Goal: Task Accomplishment & Management: Complete application form

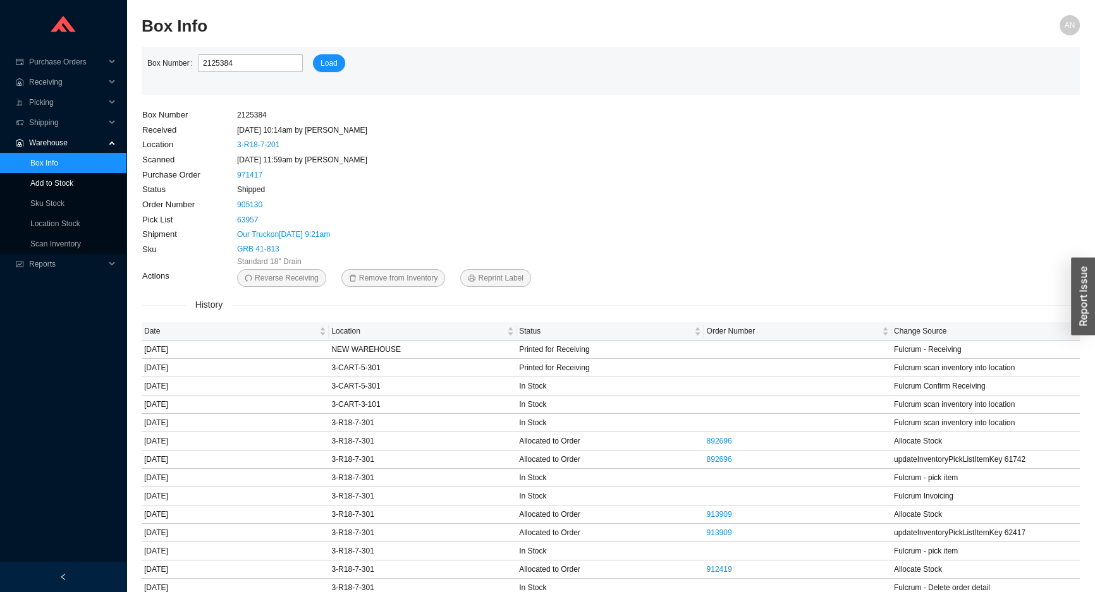
click at [54, 183] on link "Add to Stock" at bounding box center [51, 183] width 43 height 9
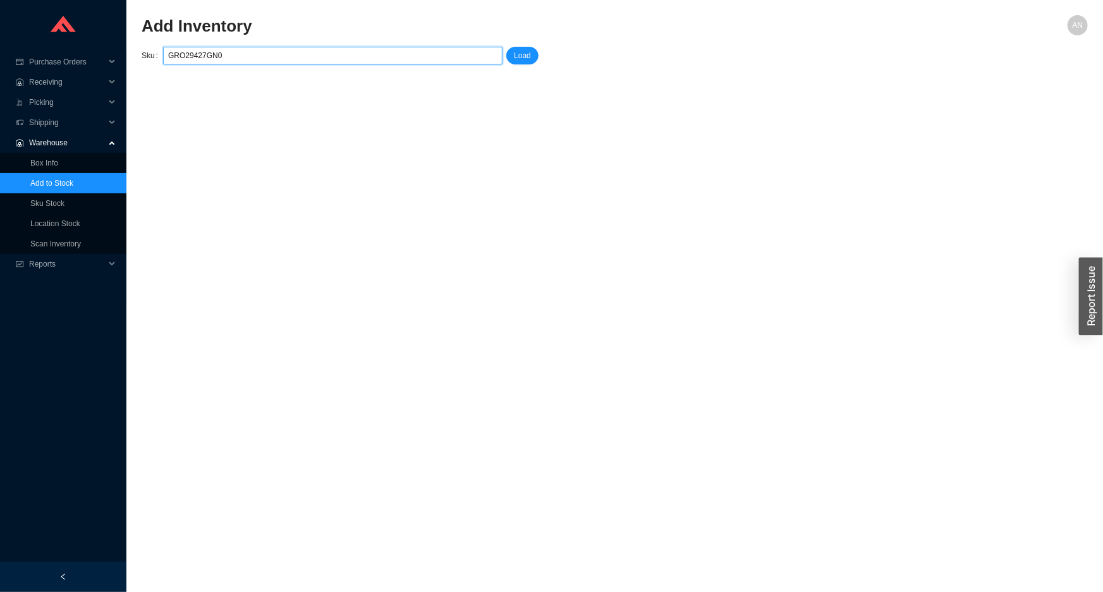
click at [182, 56] on input "GRO29427GN0" at bounding box center [332, 55] width 329 height 16
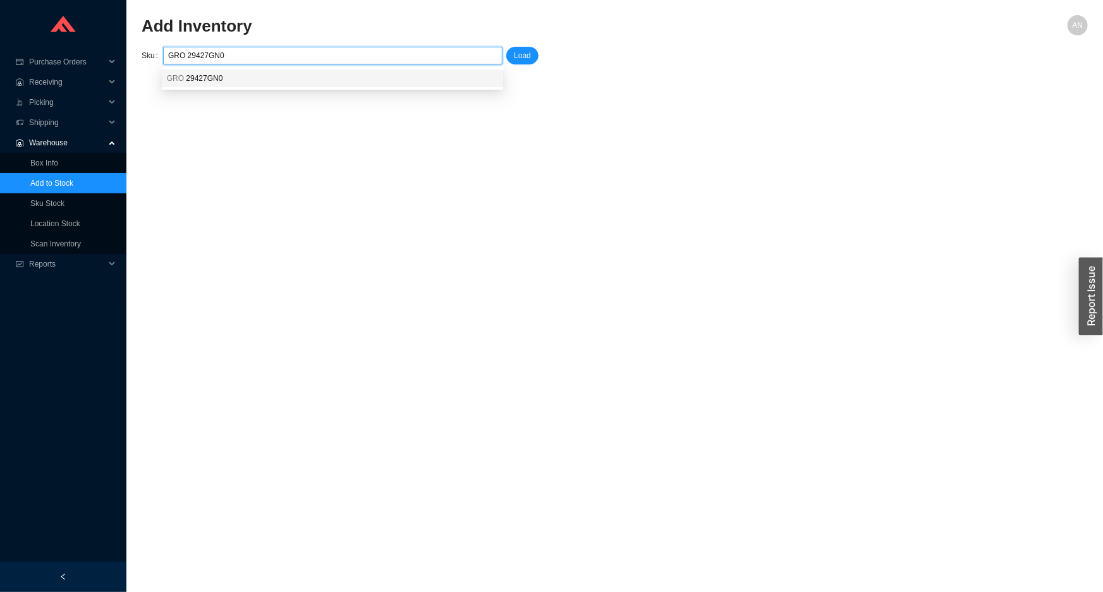
click at [206, 73] on div "GRO 29427GN0" at bounding box center [332, 79] width 341 height 18
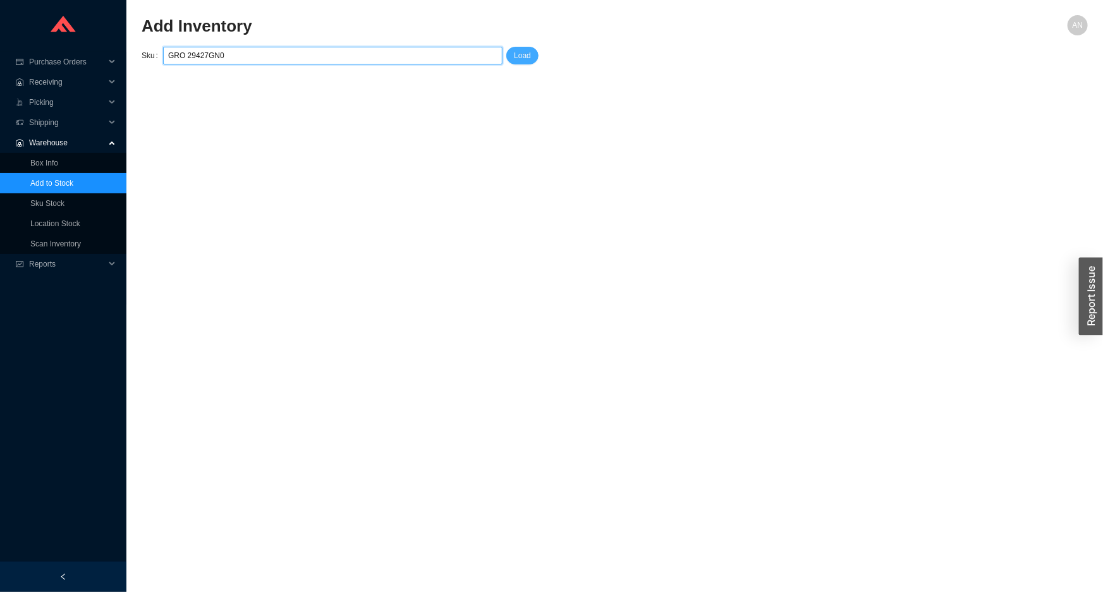
type input "GRO 29427GN0"
click at [518, 57] on span "Load" at bounding box center [522, 55] width 17 height 13
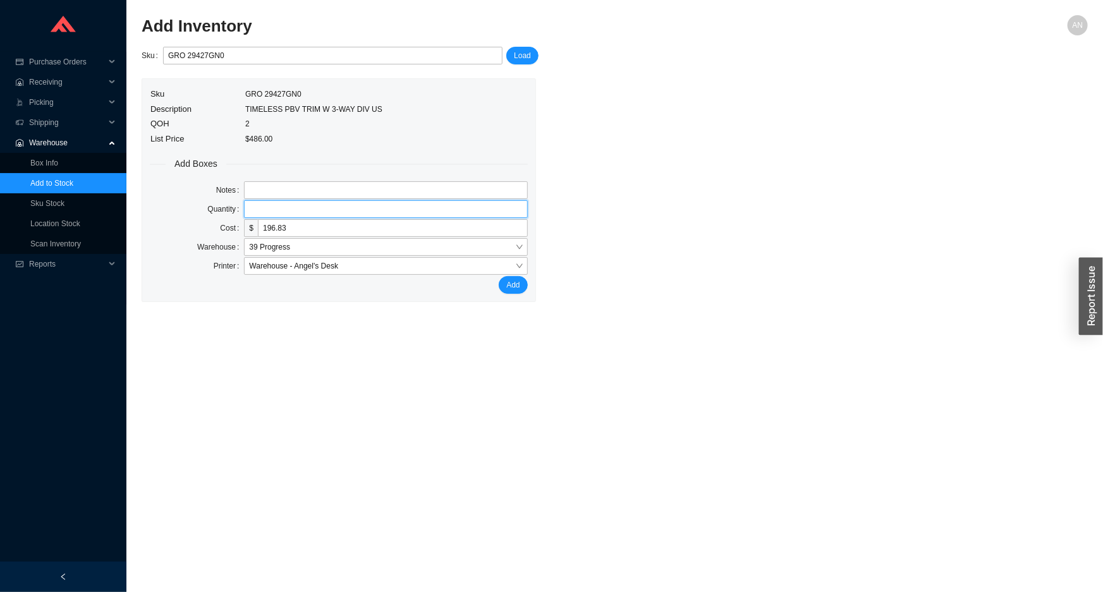
click at [256, 209] on input "tel" at bounding box center [385, 209] width 283 height 18
type input "1"
click at [499, 276] on button "Add" at bounding box center [513, 285] width 28 height 18
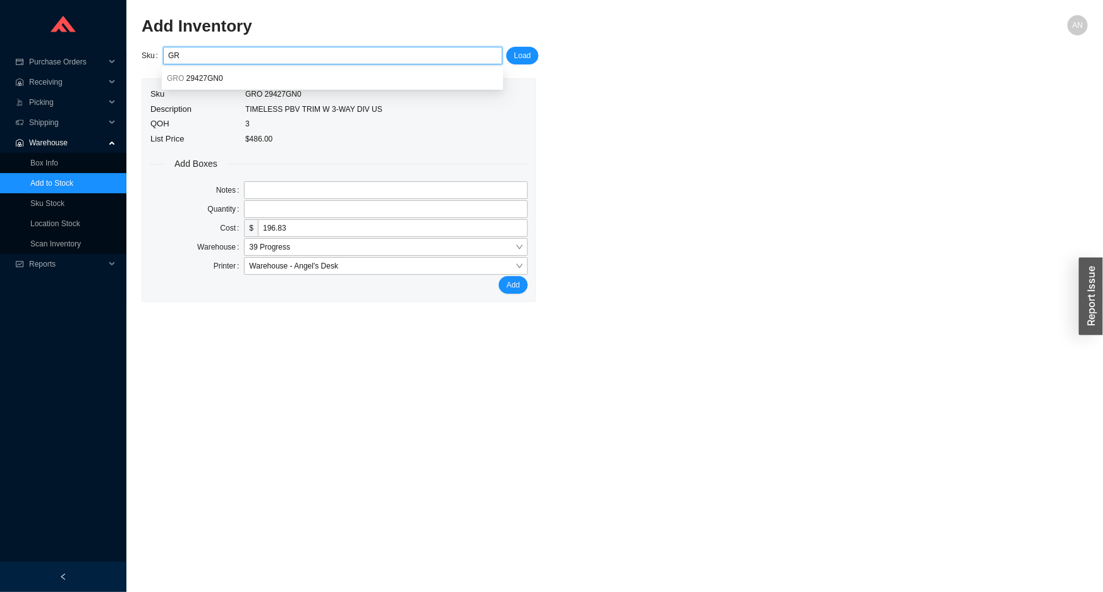
type input "G"
paste input "PER PSTB-PC"
type input "PER PSTB-PC"
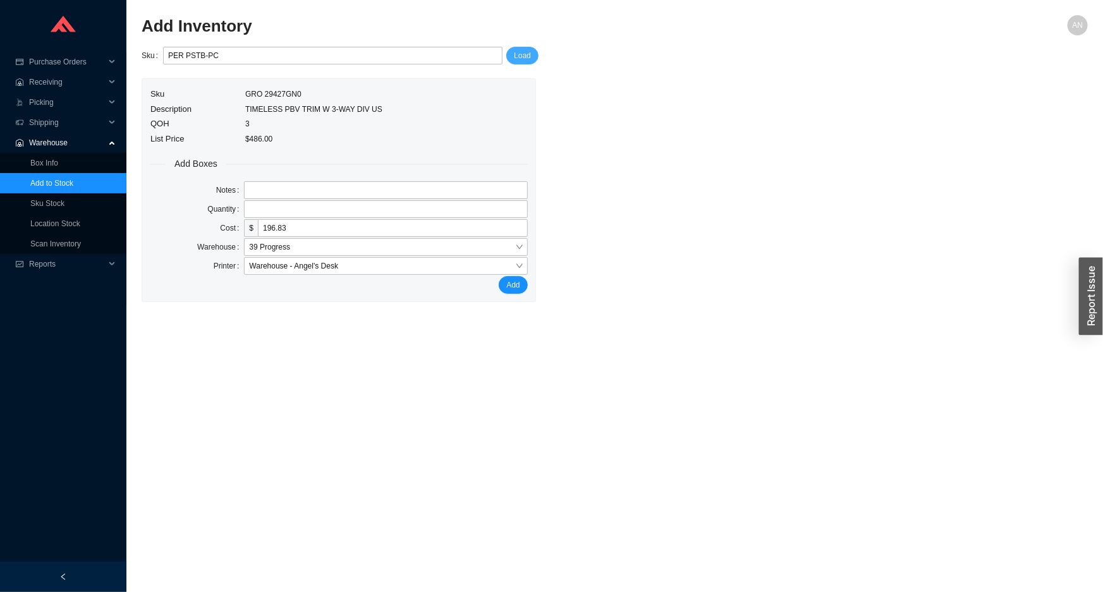
click at [525, 56] on span "Load" at bounding box center [522, 55] width 17 height 13
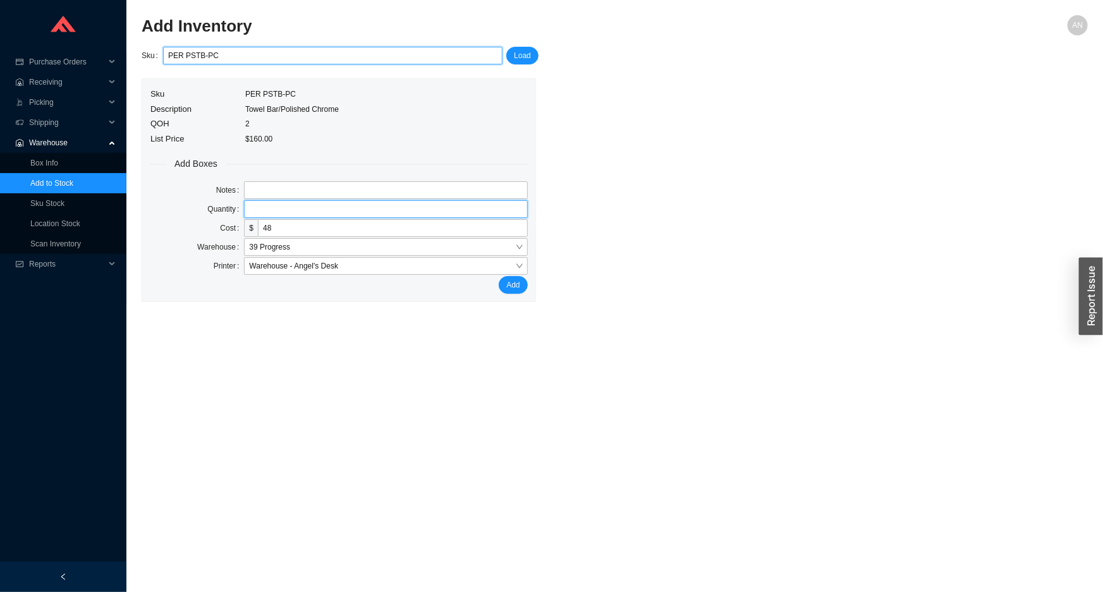
click at [264, 206] on input "tel" at bounding box center [385, 209] width 283 height 18
type input "1"
click at [499, 276] on button "Add" at bounding box center [513, 285] width 28 height 18
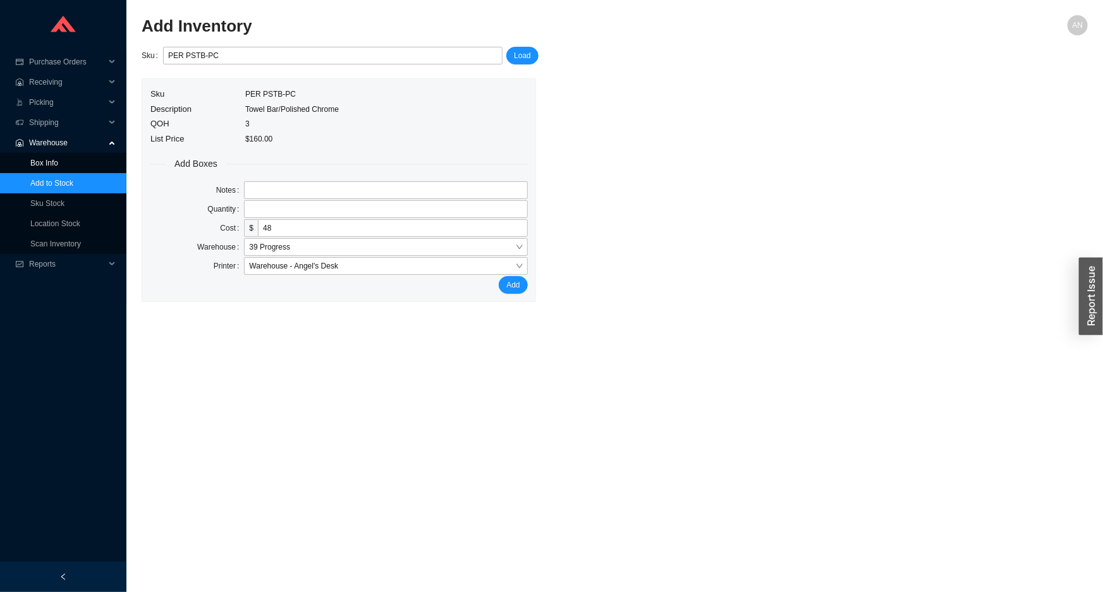
click at [44, 163] on link "Box Info" at bounding box center [44, 163] width 28 height 9
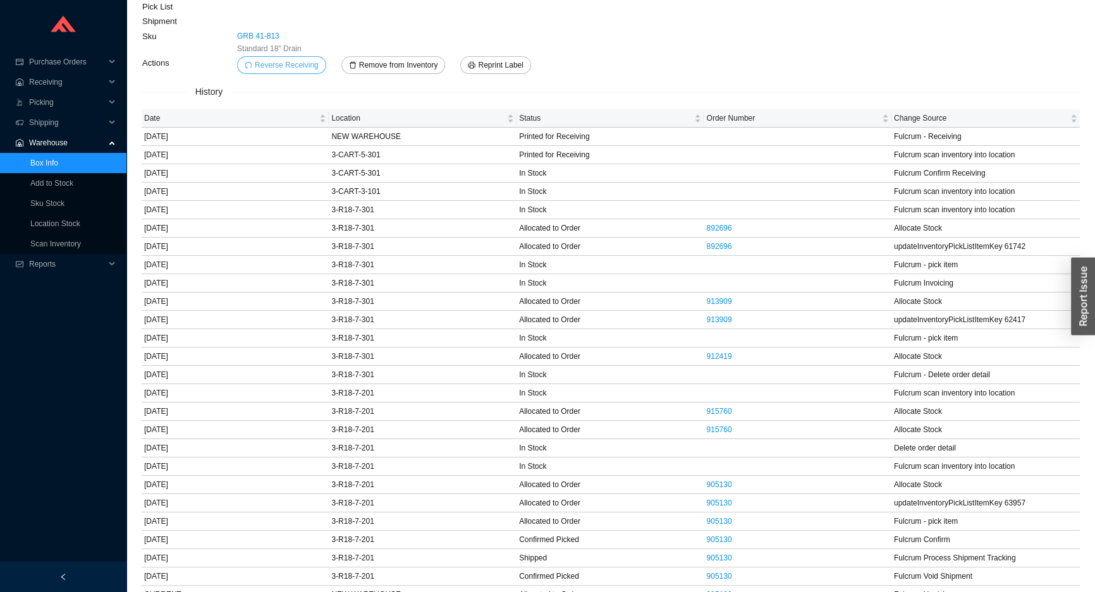
scroll to position [223, 0]
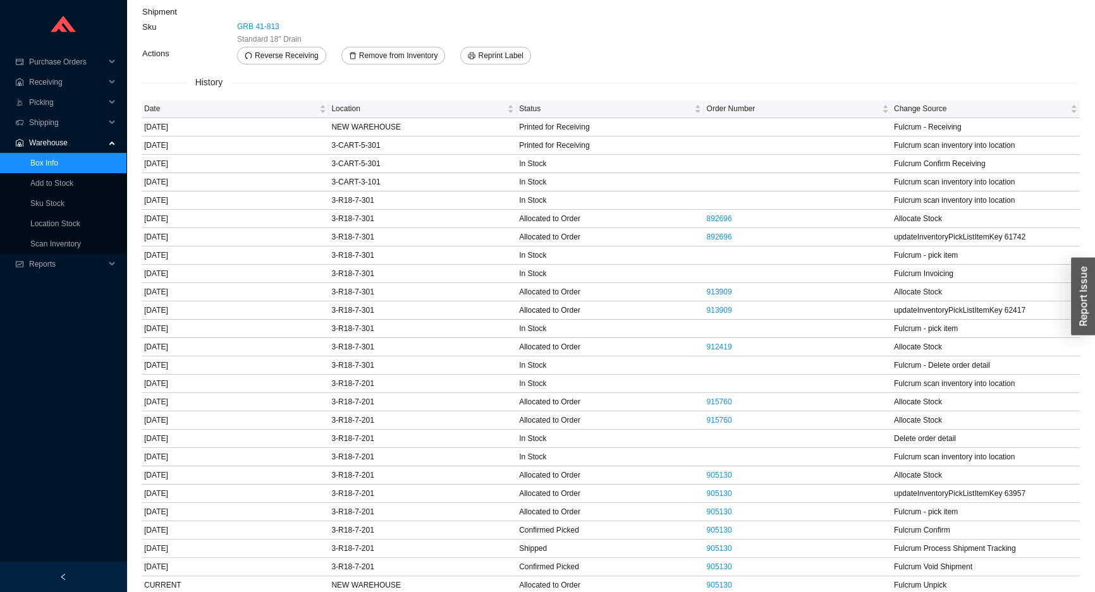
click at [51, 164] on link "Box Info" at bounding box center [44, 163] width 28 height 9
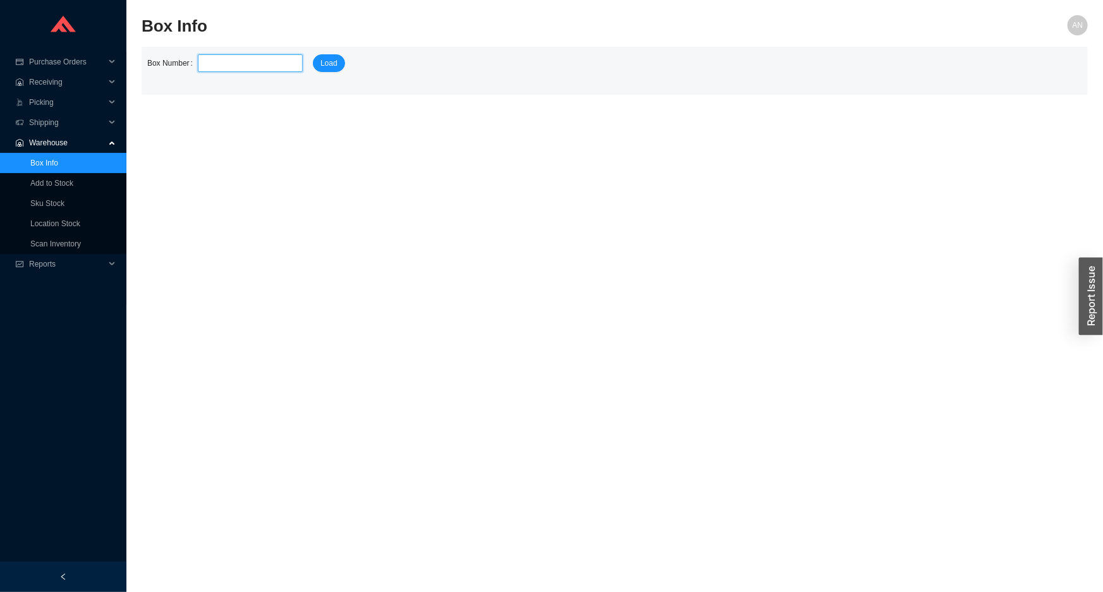
click at [261, 63] on input "tel" at bounding box center [250, 63] width 105 height 18
click at [57, 208] on link "Sku Stock" at bounding box center [47, 203] width 34 height 9
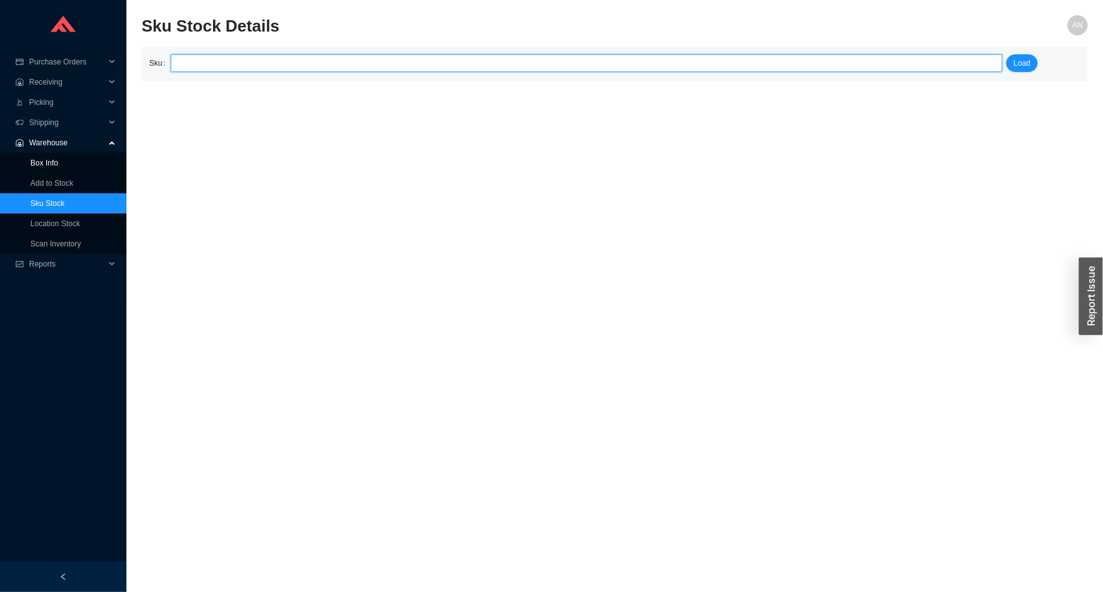
click at [54, 164] on link "Box Info" at bounding box center [44, 163] width 28 height 9
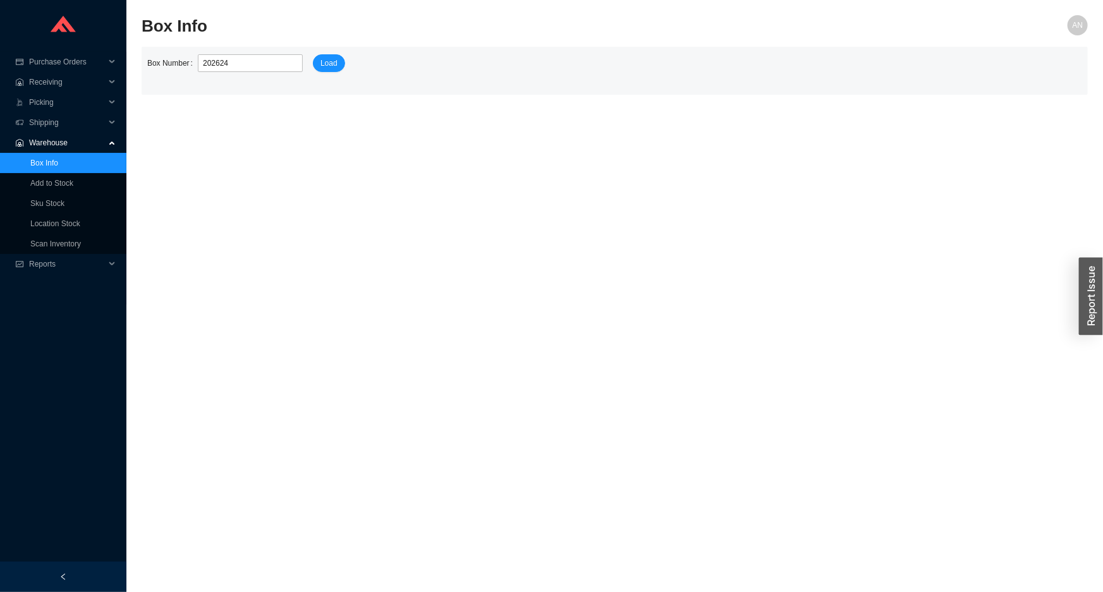
type input "2026242"
click button "Load" at bounding box center [329, 63] width 32 height 18
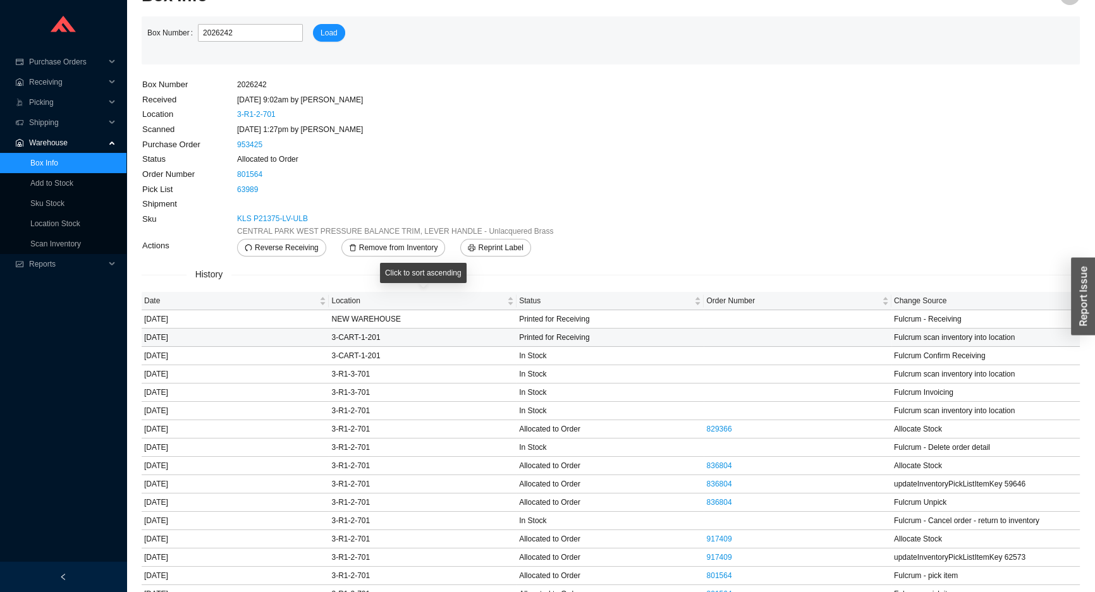
scroll to position [58, 0]
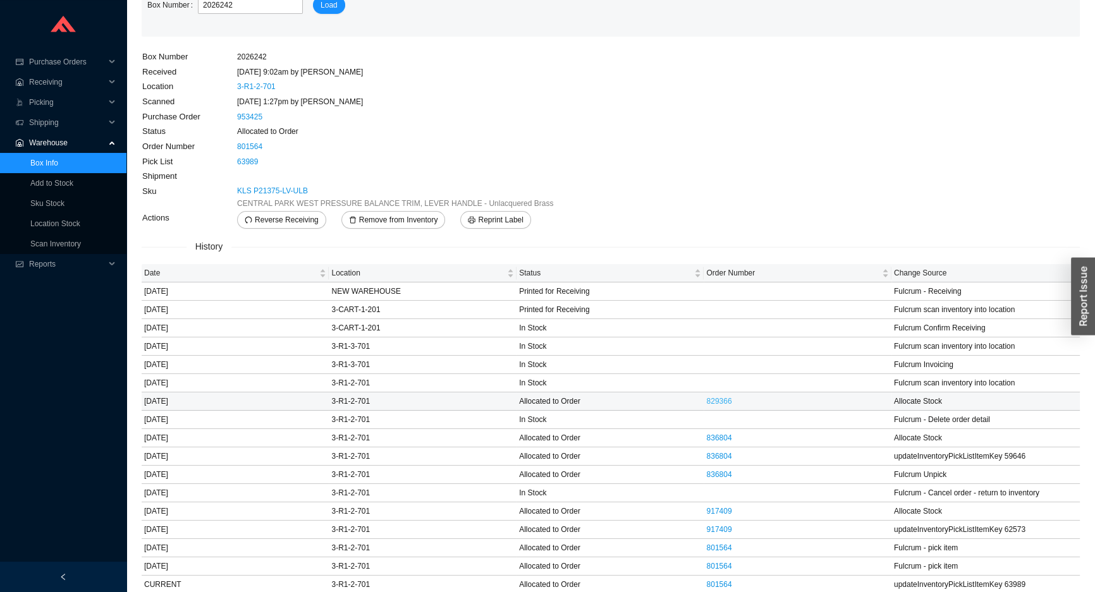
click at [715, 401] on link "829366" at bounding box center [718, 401] width 25 height 9
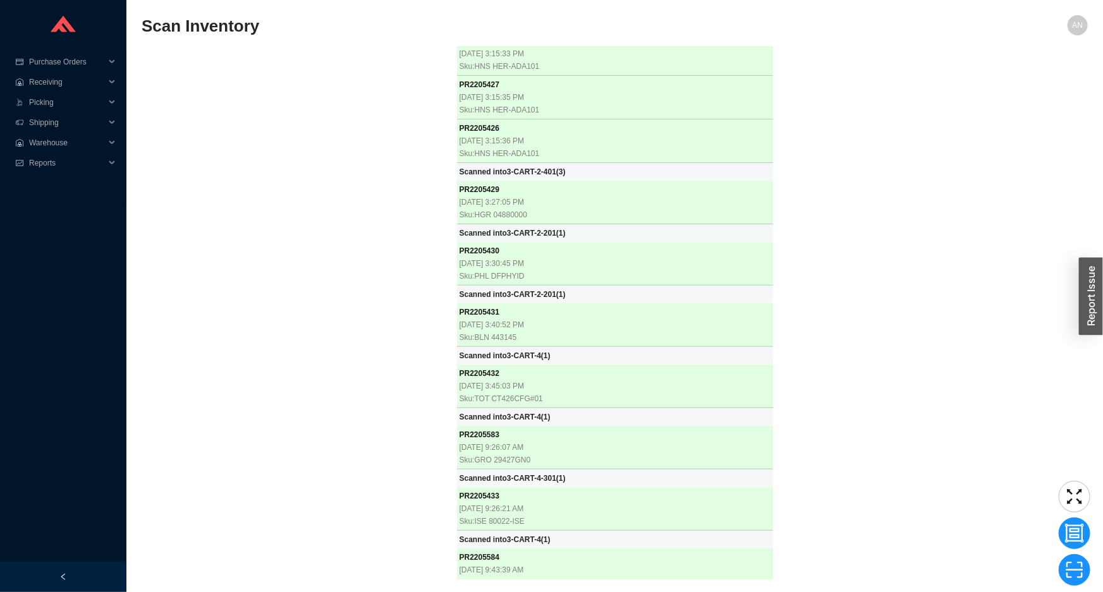
scroll to position [24402, 0]
click at [381, 418] on div "PR 2204610 8/18/2025, 8:23:57 AM Sku: BAI BEVUOF00T-66--BOVERINIZF-01 Scanned i…" at bounding box center [615, 313] width 946 height 533
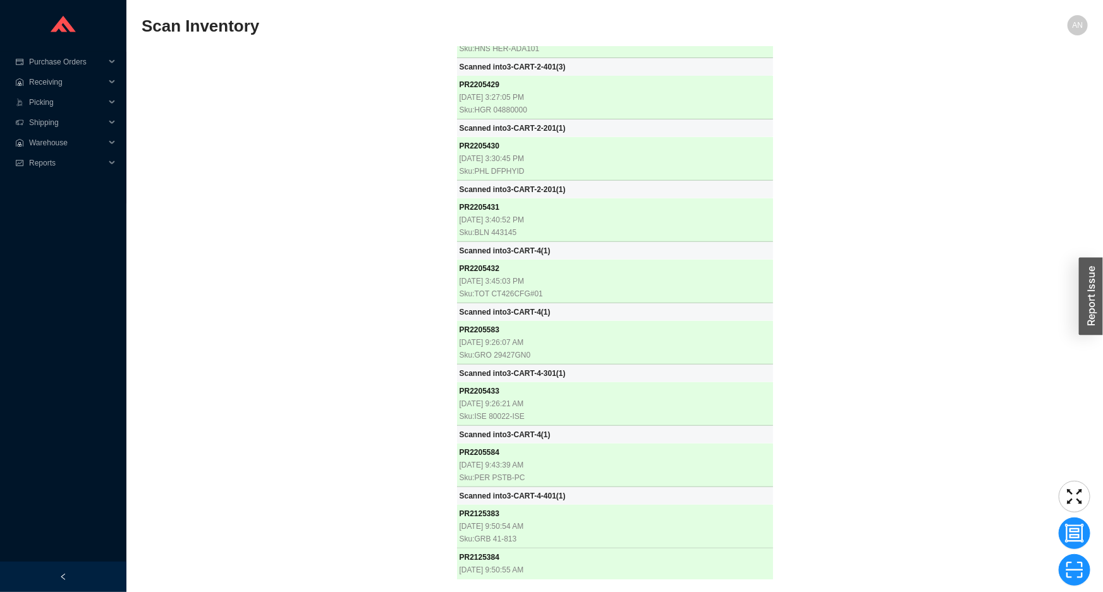
scroll to position [24507, 0]
click at [1073, 568] on icon "scan" at bounding box center [1074, 570] width 19 height 19
type input "2120889"
click button "Scan" at bounding box center [1074, 570] width 32 height 18
click at [1076, 566] on icon "scan" at bounding box center [1074, 570] width 19 height 19
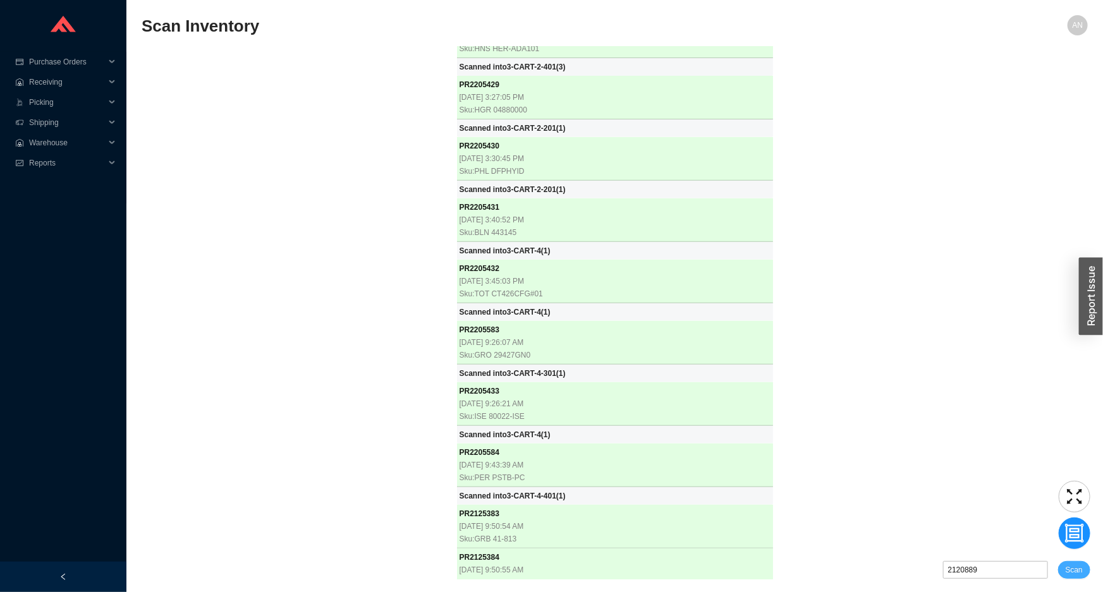
type input "2120889"
click at [1070, 568] on span "Scan" at bounding box center [1074, 570] width 17 height 13
click at [1070, 568] on icon "scan" at bounding box center [1074, 570] width 19 height 19
type input "PR2120889"
click button "Scan" at bounding box center [1074, 570] width 32 height 18
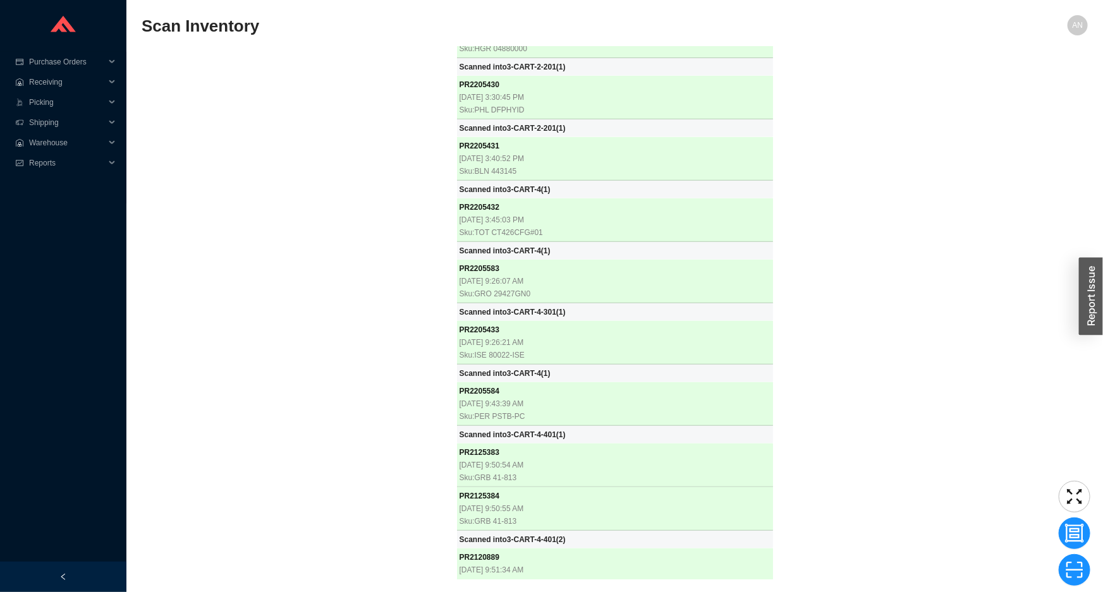
scroll to position [24568, 0]
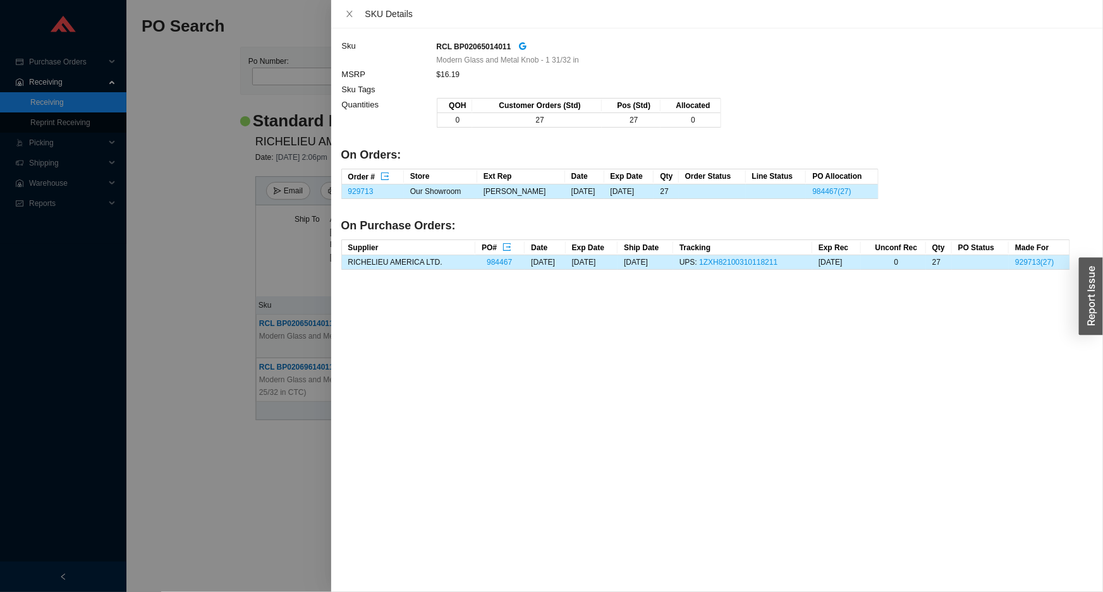
click at [75, 76] on div at bounding box center [551, 296] width 1103 height 592
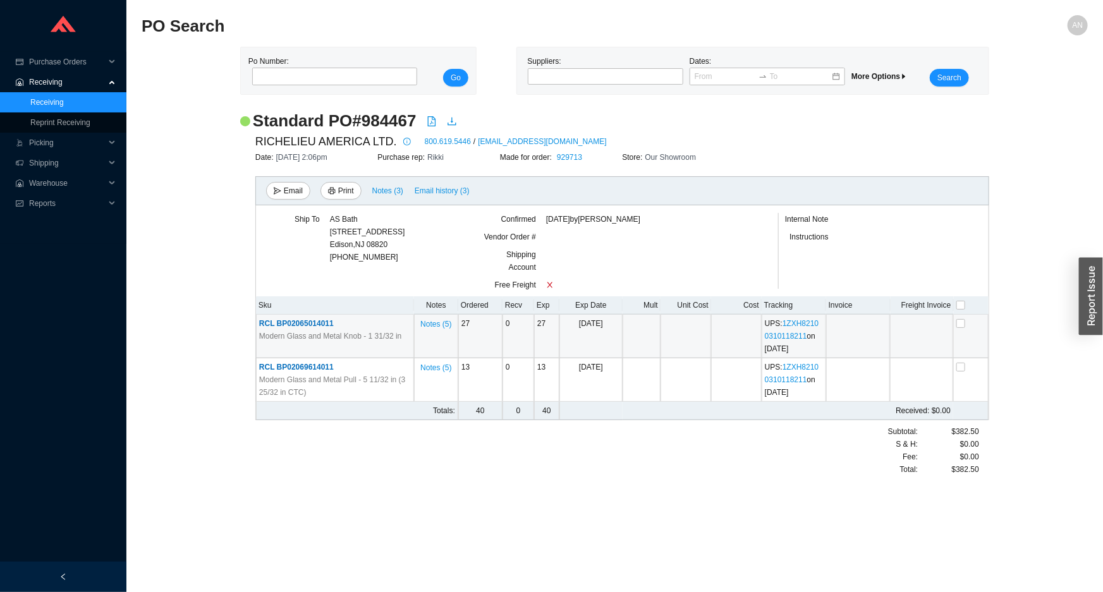
click at [57, 101] on link "Receiving" at bounding box center [47, 102] width 34 height 9
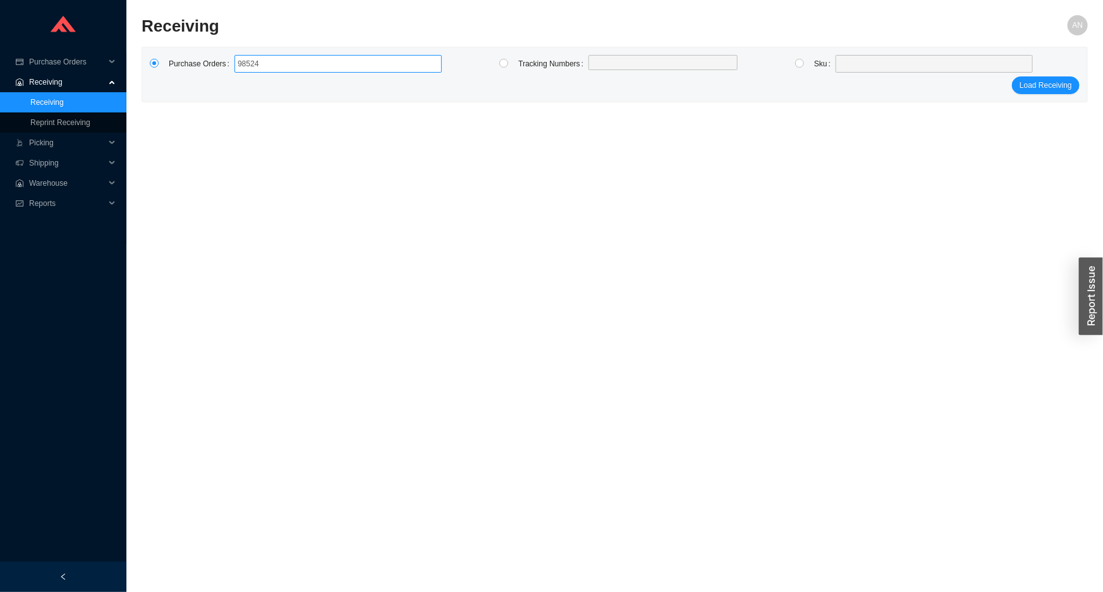
type input "985245"
click button "Load Receiving" at bounding box center [1046, 85] width 68 height 18
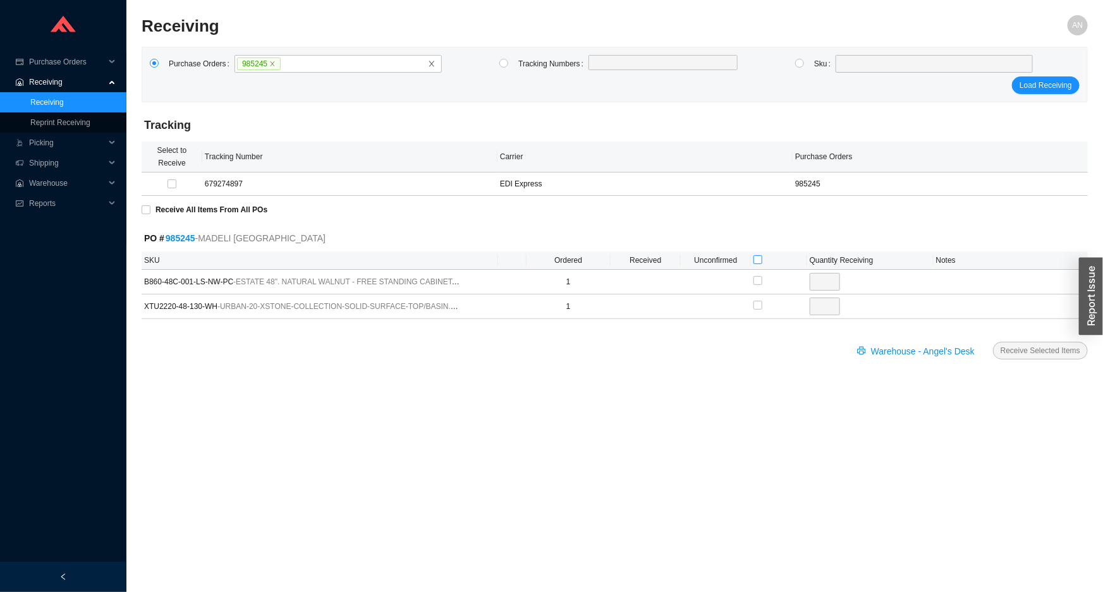
click at [759, 260] on input "checkbox" at bounding box center [758, 259] width 9 height 9
checkbox input "true"
type input "1"
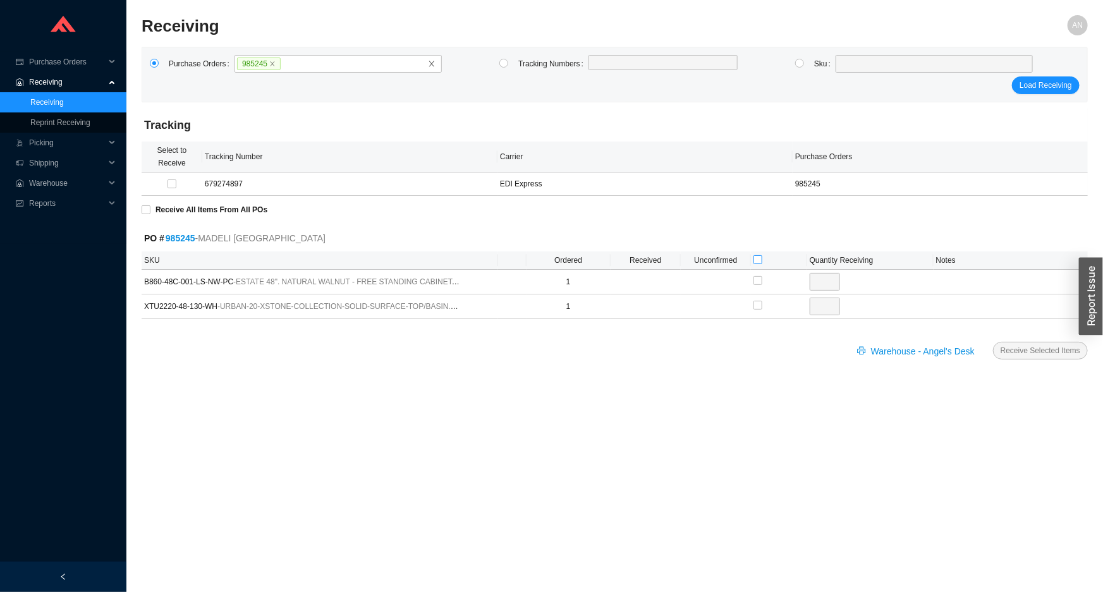
checkbox input "true"
type input "1"
click at [993, 342] on button "Receive Selected Items" at bounding box center [1040, 351] width 95 height 18
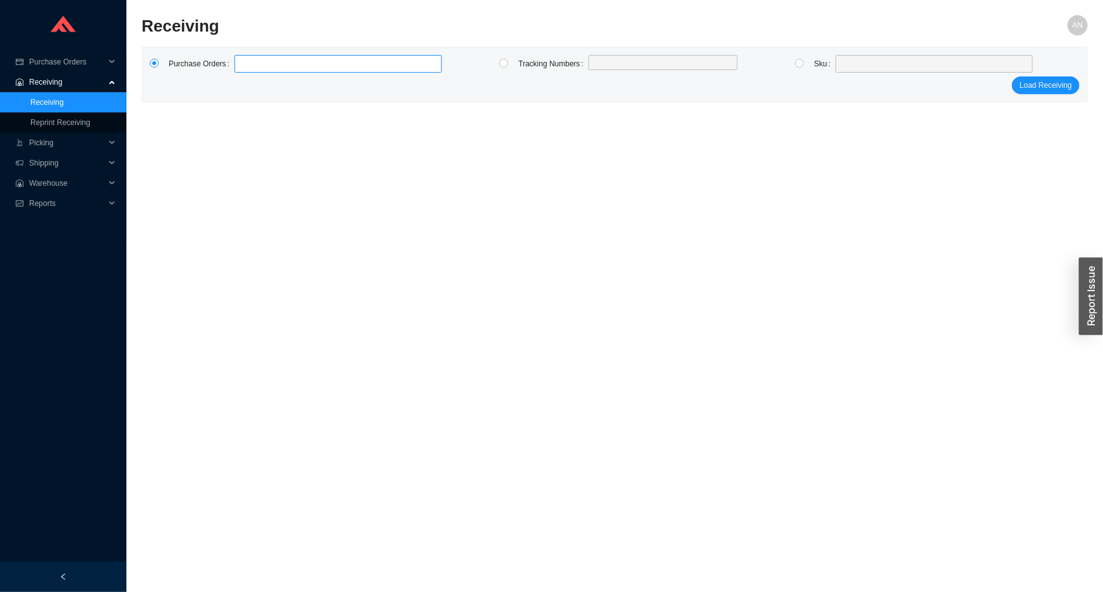
click at [262, 64] on label at bounding box center [338, 64] width 207 height 18
click at [245, 64] on input at bounding box center [240, 64] width 9 height 14
click at [266, 60] on label at bounding box center [338, 64] width 207 height 18
click at [245, 60] on input at bounding box center [240, 64] width 9 height 14
type input "983025"
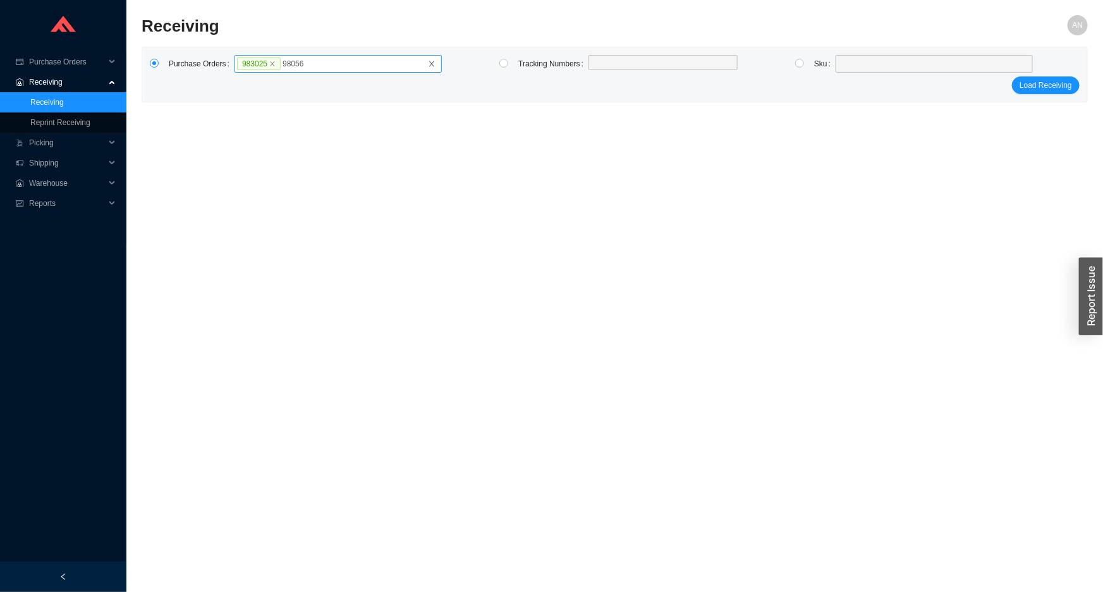
type input "980563"
type input "982792"
type input "983726"
type input "983272"
type input "981401"
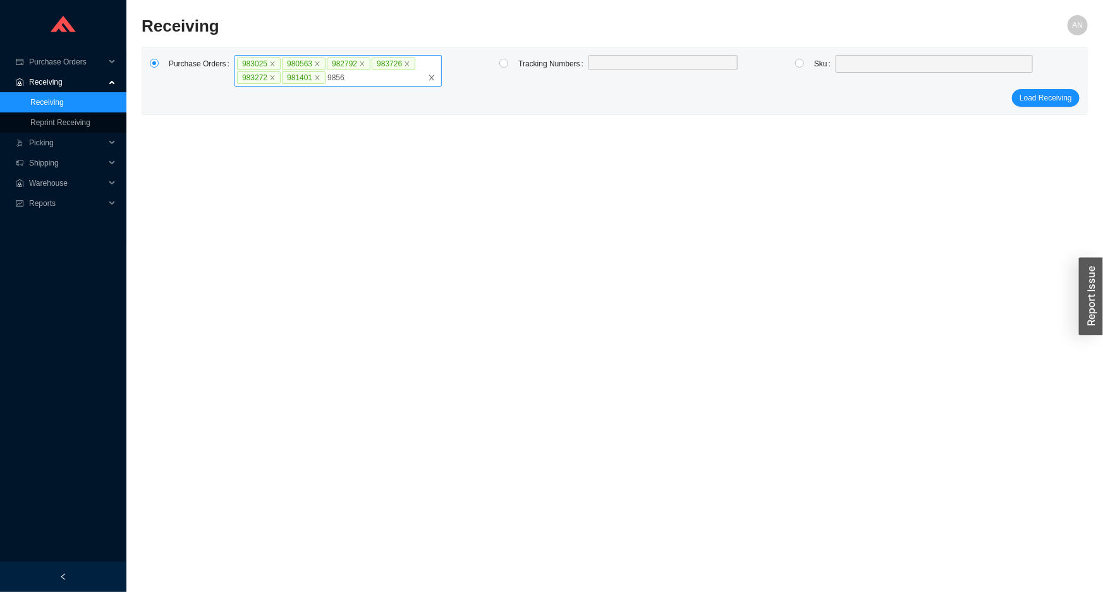
type input "985622"
type input "983382"
type input "983555"
type input "983983"
type input "981983"
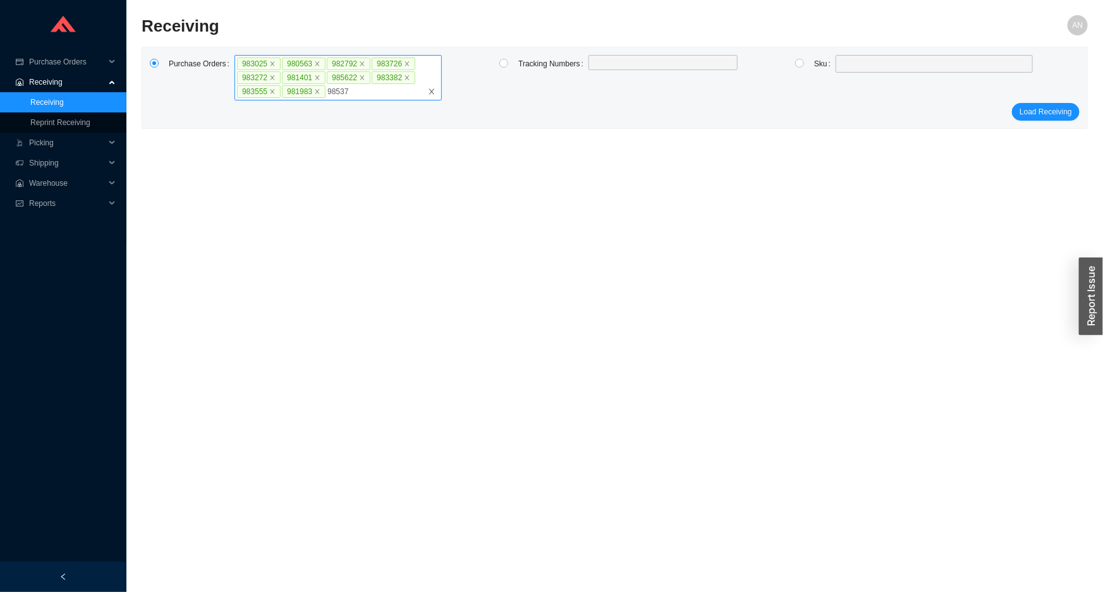
type input "985377"
type input "984589"
type input "984689"
type input "984554"
click button "Load Receiving" at bounding box center [1046, 126] width 68 height 18
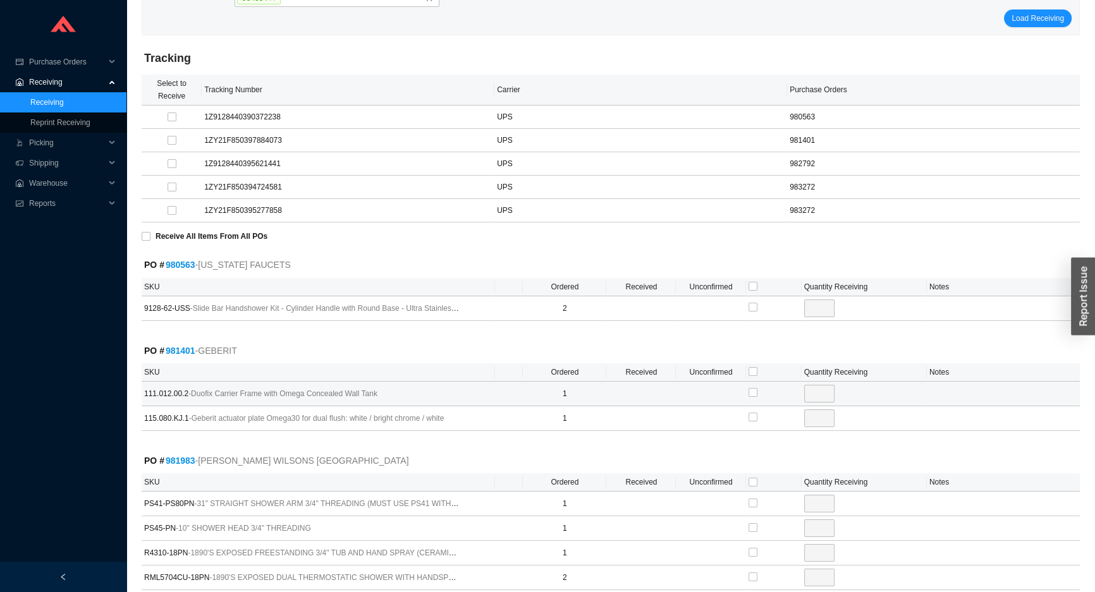
scroll to position [172, 0]
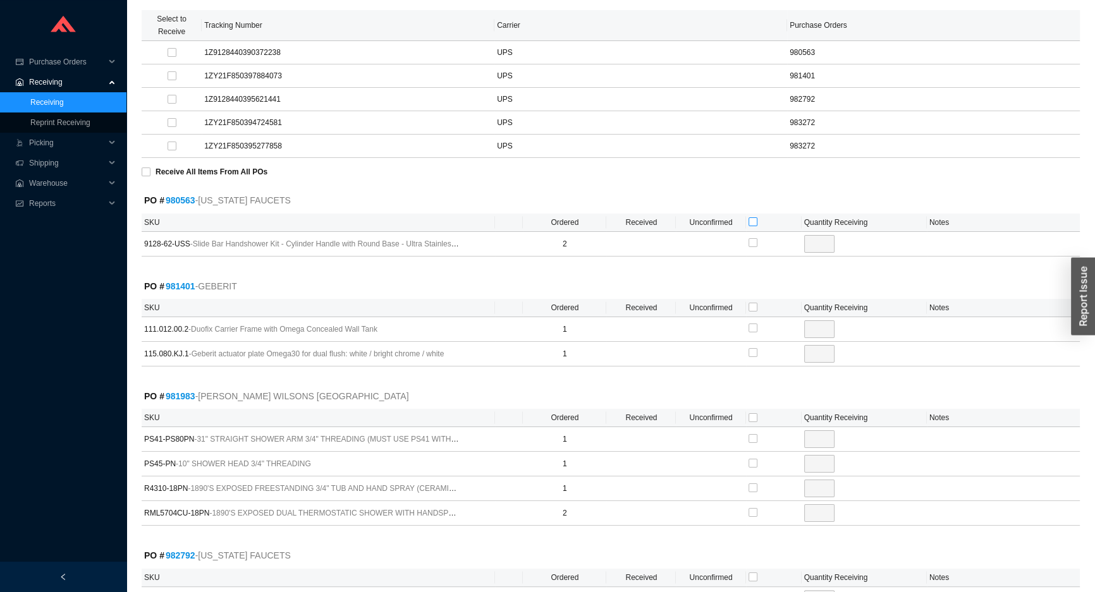
click at [752, 221] on input "checkbox" at bounding box center [752, 221] width 9 height 9
checkbox input "true"
type input "2"
click at [751, 351] on input "checkbox" at bounding box center [752, 352] width 9 height 9
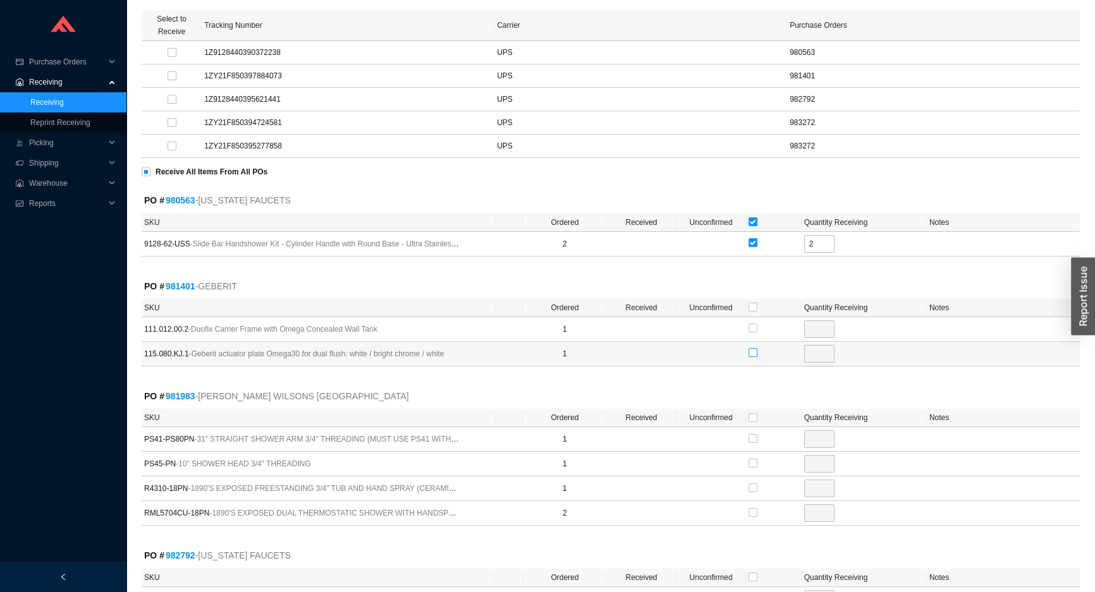
checkbox input "true"
type input "1"
click at [754, 512] on input "checkbox" at bounding box center [752, 512] width 9 height 9
checkbox input "true"
type input "2"
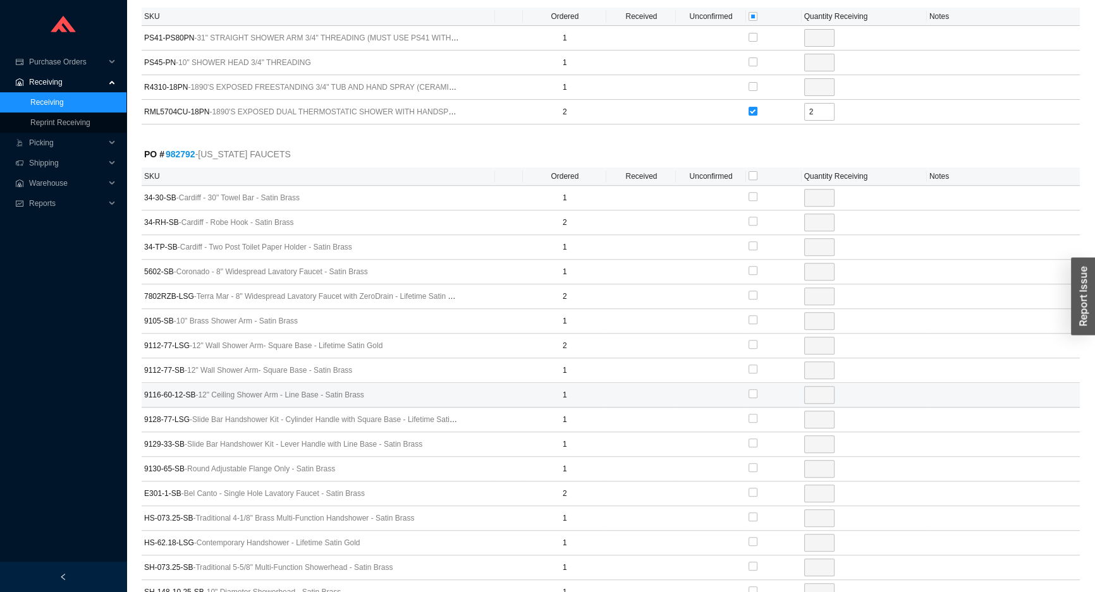
scroll to position [575, 0]
click at [752, 365] on input "checkbox" at bounding box center [752, 367] width 9 height 9
checkbox input "true"
type input "1"
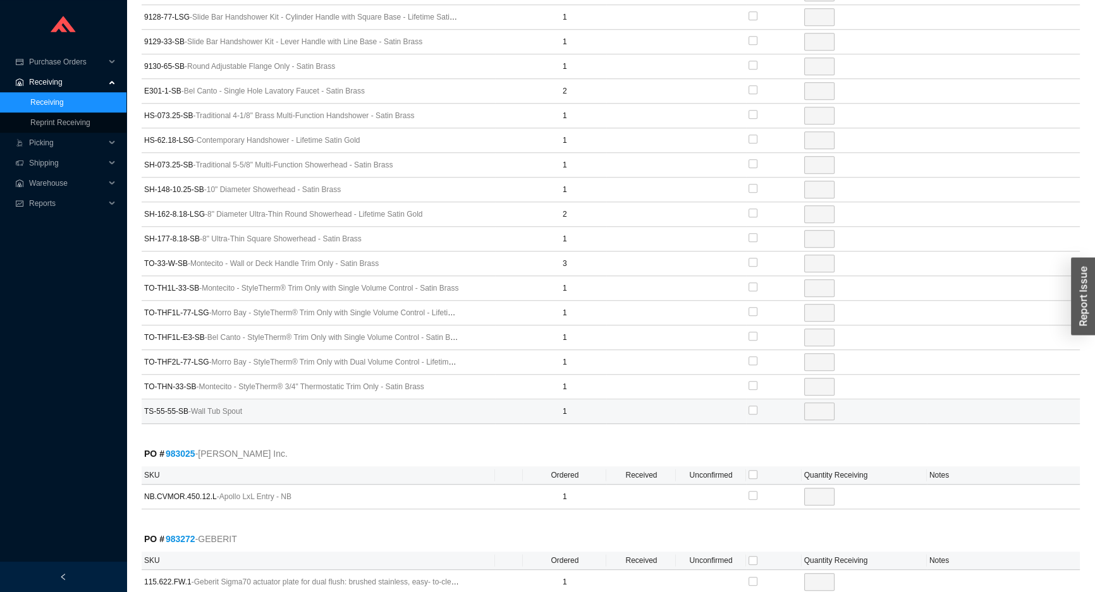
scroll to position [977, 0]
click at [752, 259] on input "checkbox" at bounding box center [752, 261] width 9 height 9
checkbox input "true"
type input "3"
click at [821, 259] on input "3" at bounding box center [819, 263] width 30 height 18
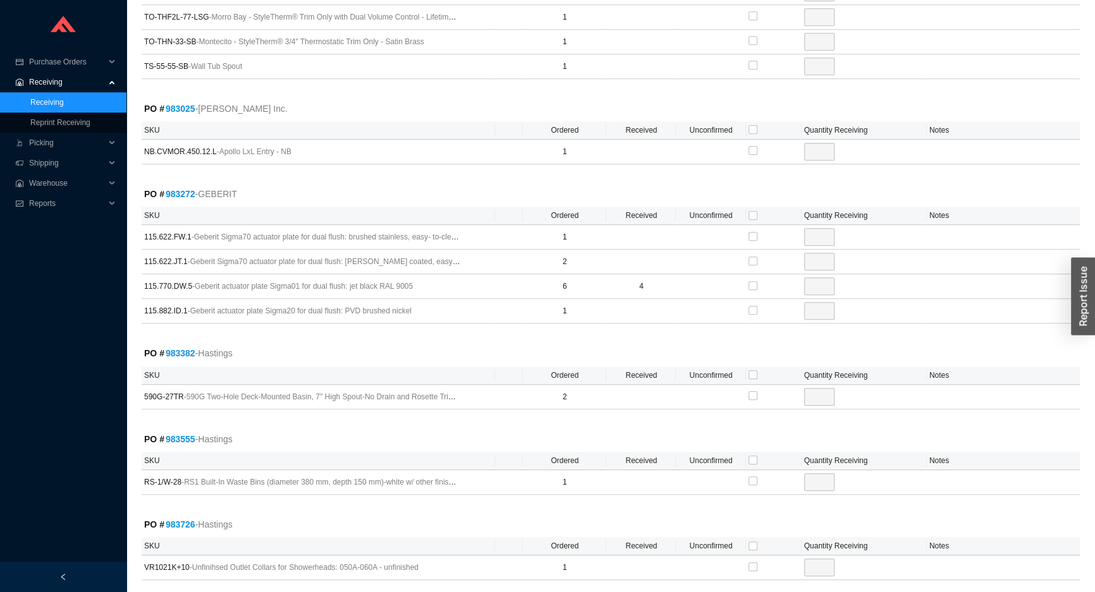
scroll to position [1321, 0]
type input "1"
click at [752, 542] on input "checkbox" at bounding box center [752, 546] width 9 height 9
checkbox input "true"
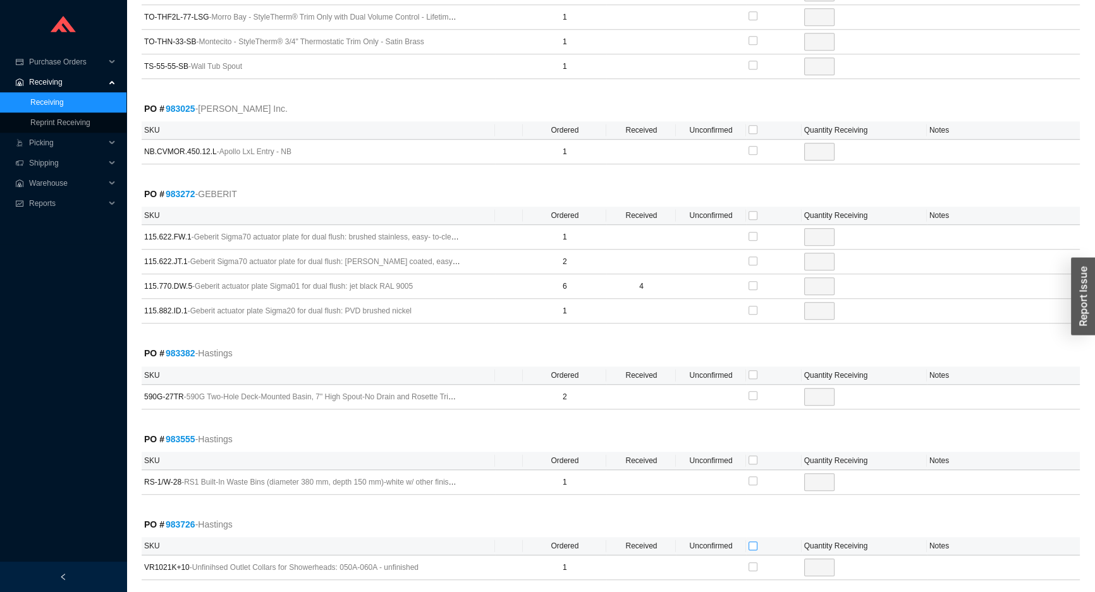
type input "1"
click at [751, 281] on input "checkbox" at bounding box center [752, 285] width 9 height 9
checkbox input "true"
type input "2"
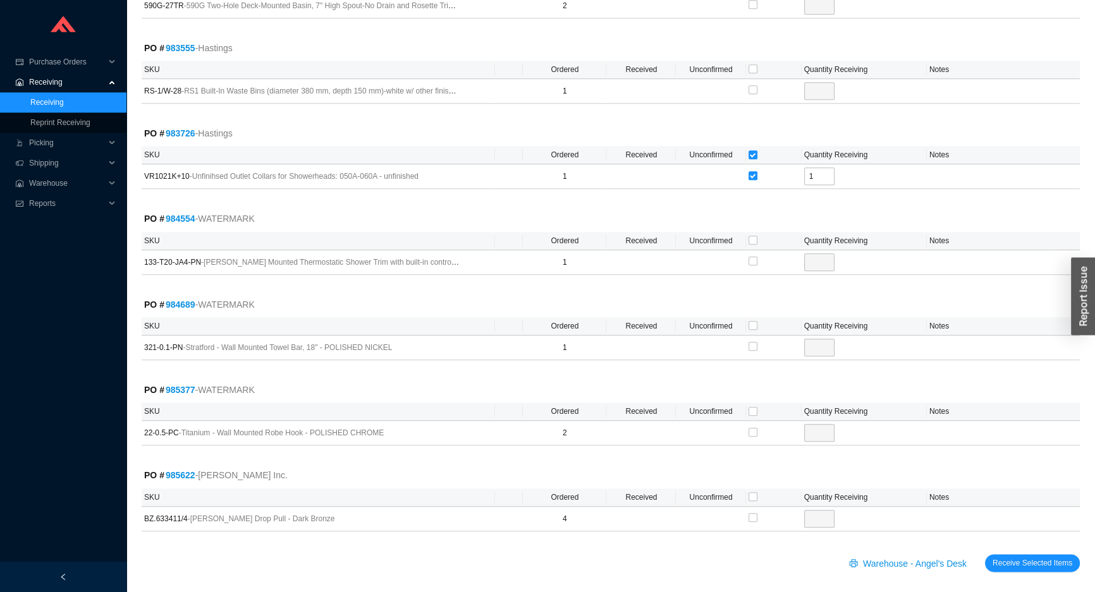
scroll to position [1714, 0]
click at [753, 491] on input "checkbox" at bounding box center [752, 495] width 9 height 9
checkbox input "true"
type input "4"
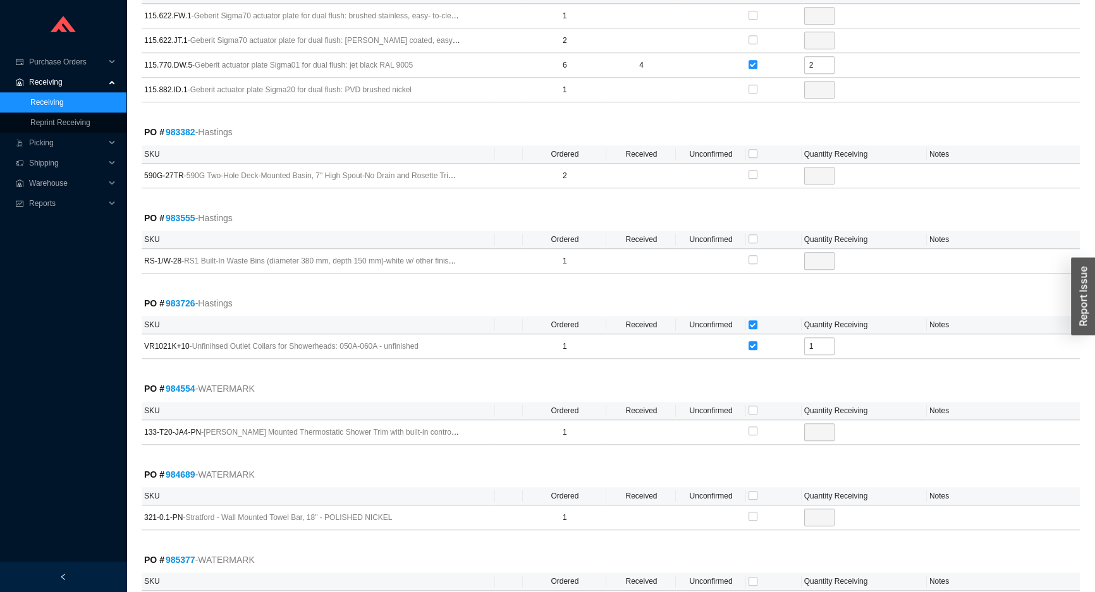
scroll to position [1484, 0]
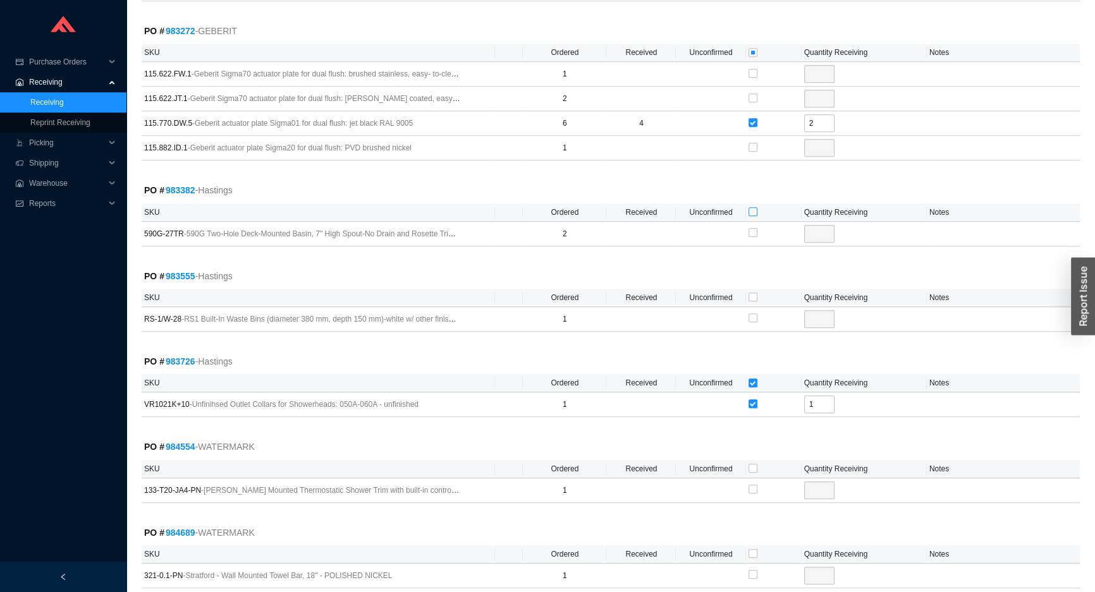
click at [754, 209] on input "checkbox" at bounding box center [752, 211] width 9 height 9
checkbox input "true"
type input "2"
click at [747, 291] on th at bounding box center [774, 298] width 56 height 18
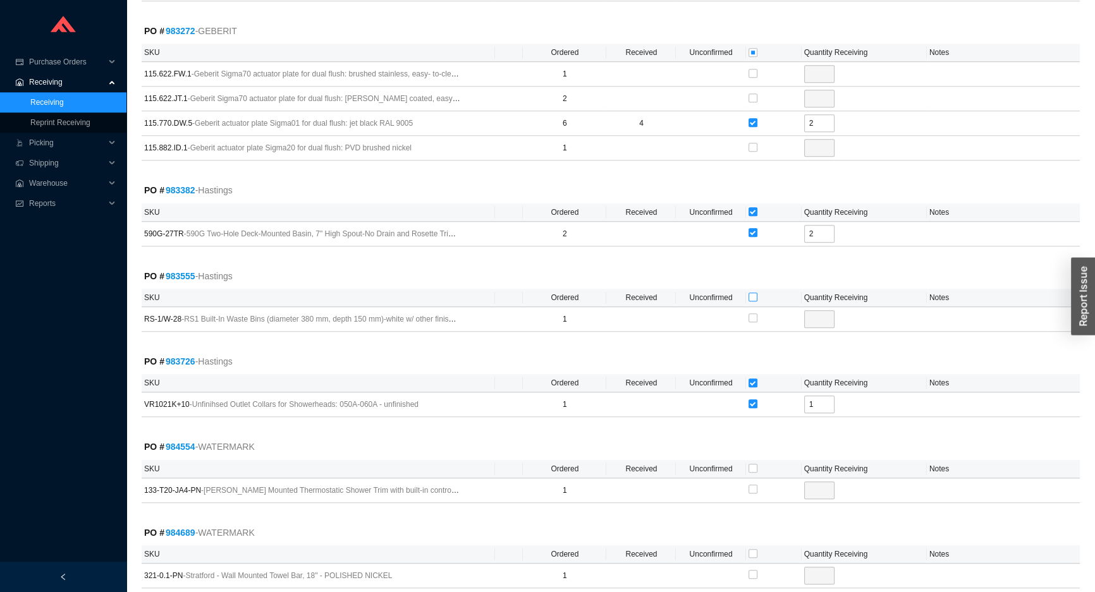
click at [752, 293] on input "checkbox" at bounding box center [752, 297] width 9 height 9
checkbox input "true"
type input "1"
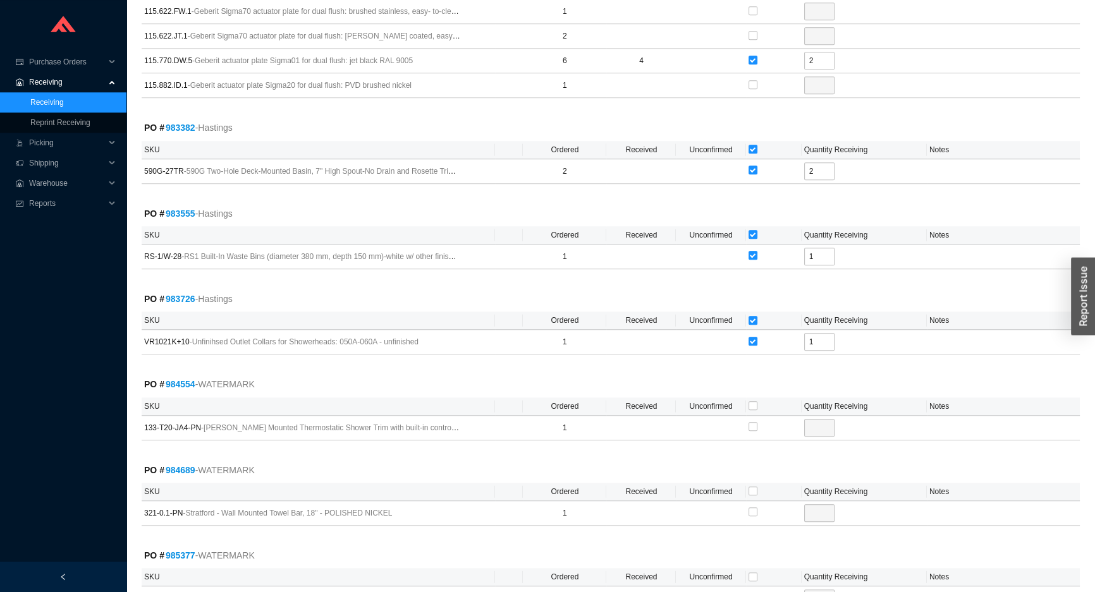
scroll to position [1714, 0]
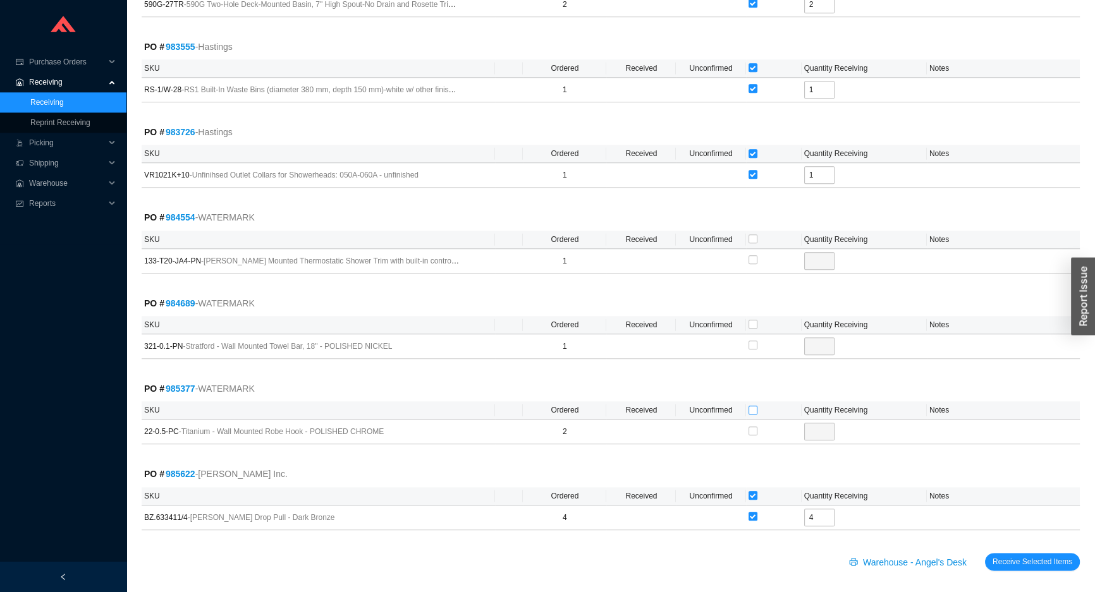
click at [751, 406] on input "checkbox" at bounding box center [752, 410] width 9 height 9
checkbox input "true"
type input "2"
click at [752, 320] on input "checkbox" at bounding box center [752, 324] width 9 height 9
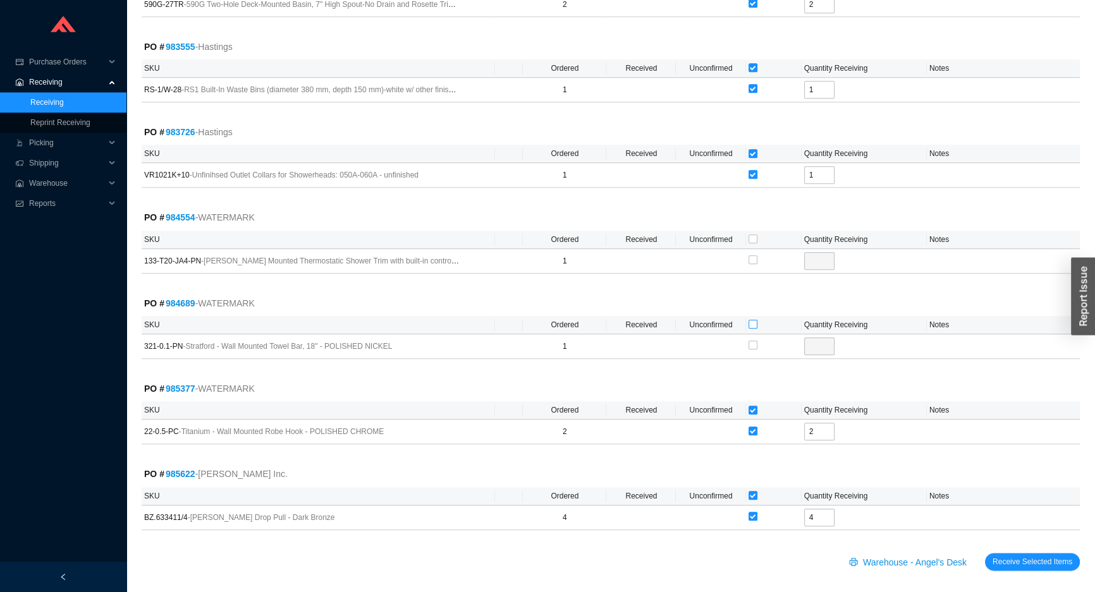
checkbox input "true"
type input "1"
click at [754, 235] on input "checkbox" at bounding box center [752, 239] width 9 height 9
checkbox input "true"
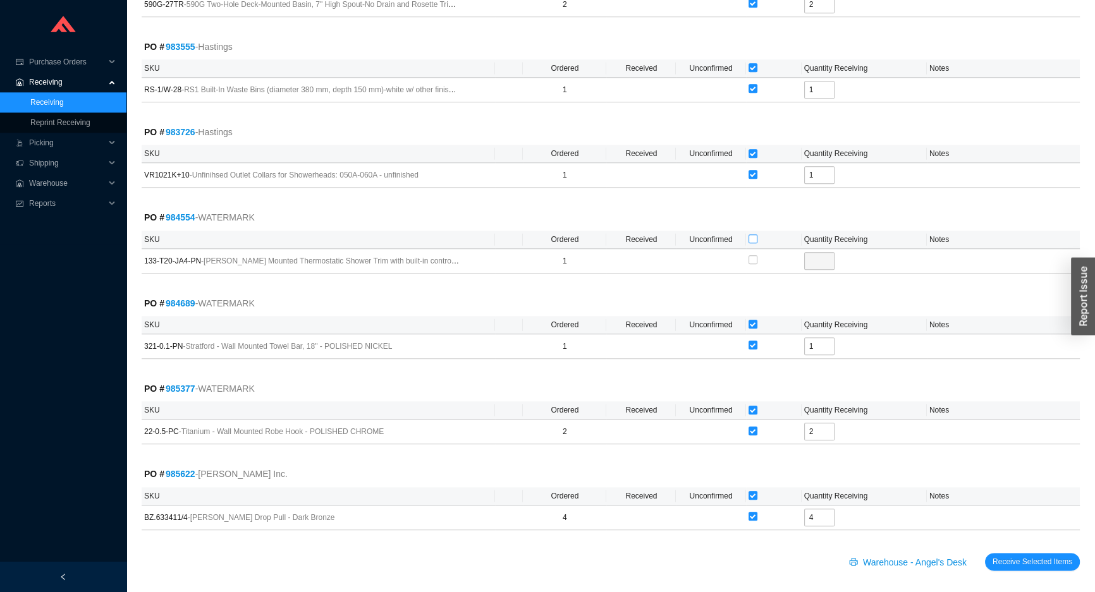
checkbox input "true"
type input "1"
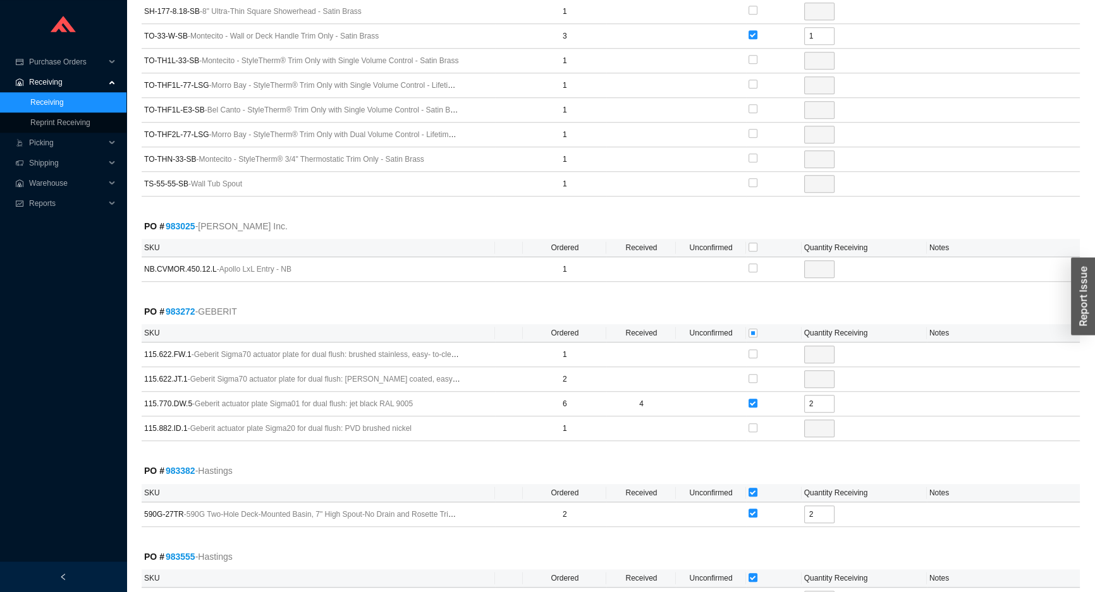
scroll to position [1197, 0]
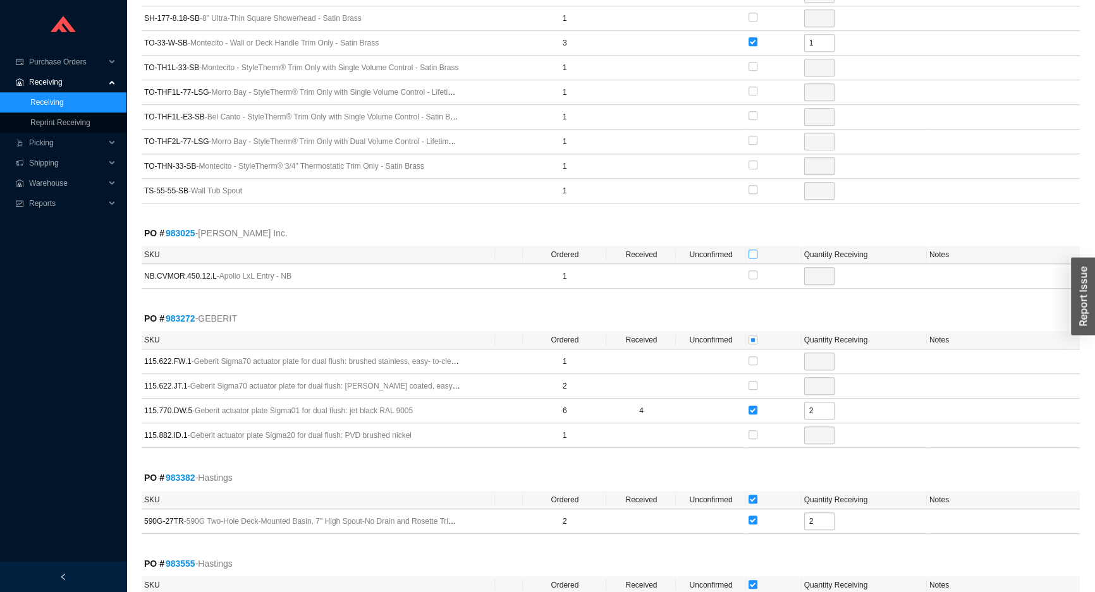
click at [750, 250] on input "checkbox" at bounding box center [752, 254] width 9 height 9
checkbox input "true"
type input "1"
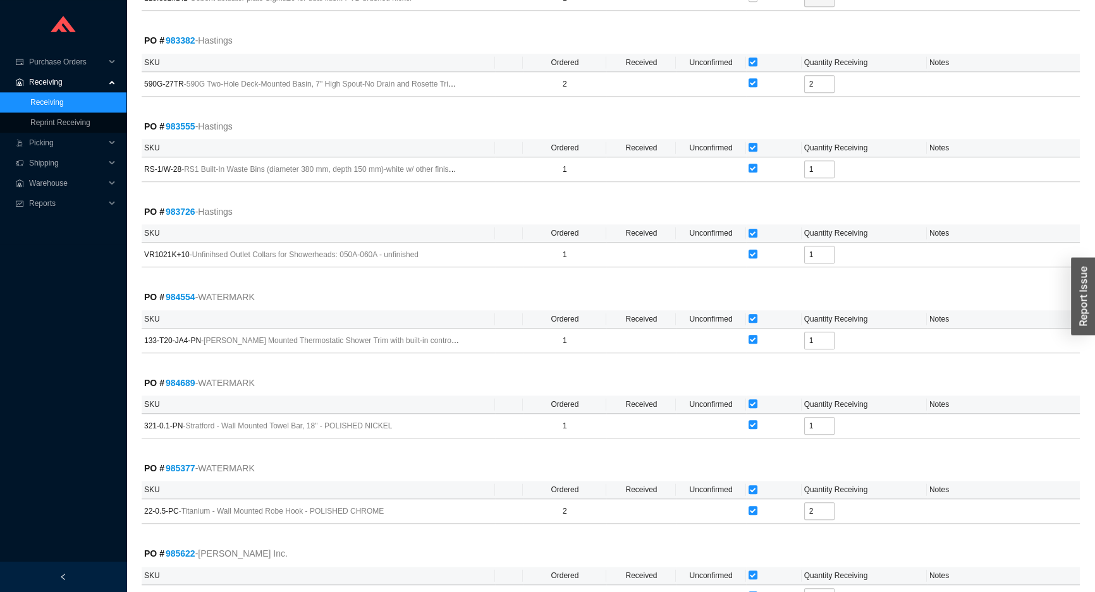
scroll to position [1714, 0]
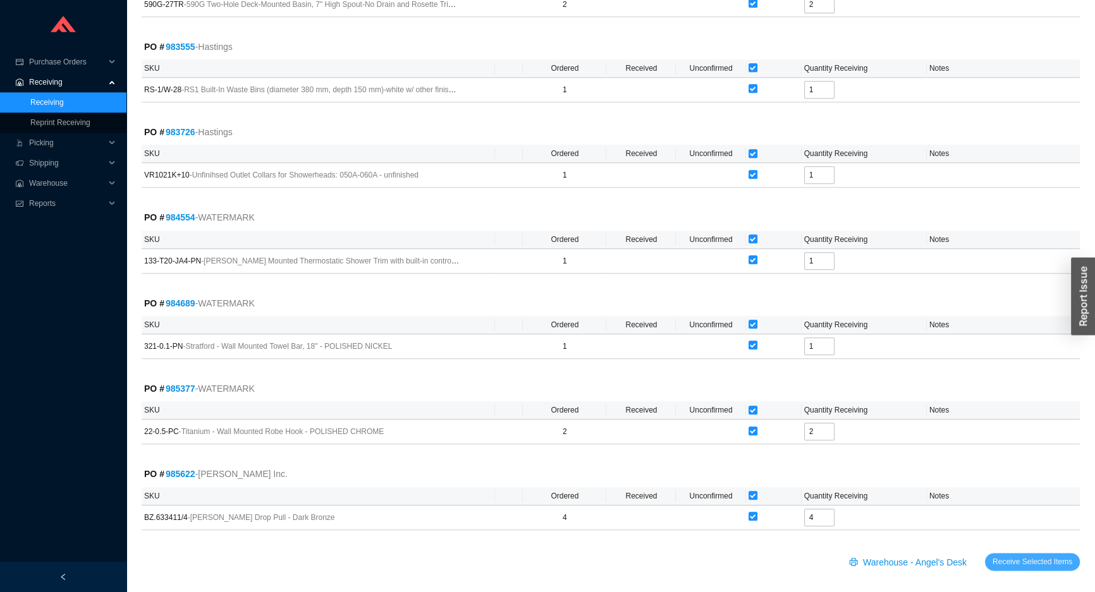
click at [1059, 557] on span "Receive Selected Items" at bounding box center [1032, 562] width 80 height 13
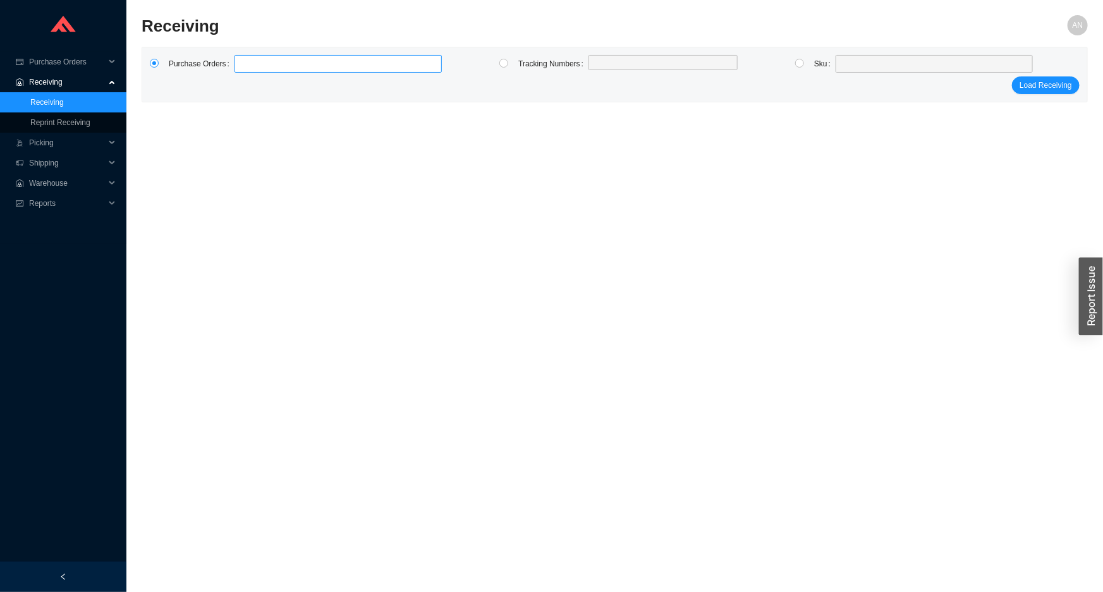
click at [254, 66] on label at bounding box center [338, 64] width 207 height 18
click at [245, 66] on input at bounding box center [240, 64] width 9 height 14
type input "985215"
type input "985218"
click button "Load Receiving" at bounding box center [1046, 85] width 68 height 18
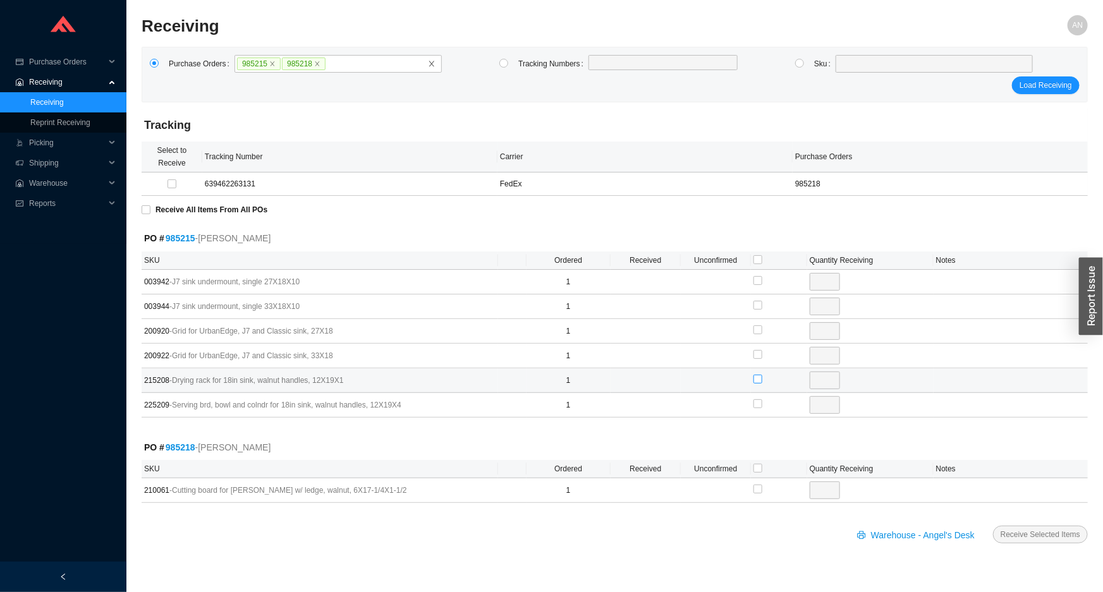
click at [758, 375] on input "checkbox" at bounding box center [758, 379] width 9 height 9
checkbox input "true"
type input "1"
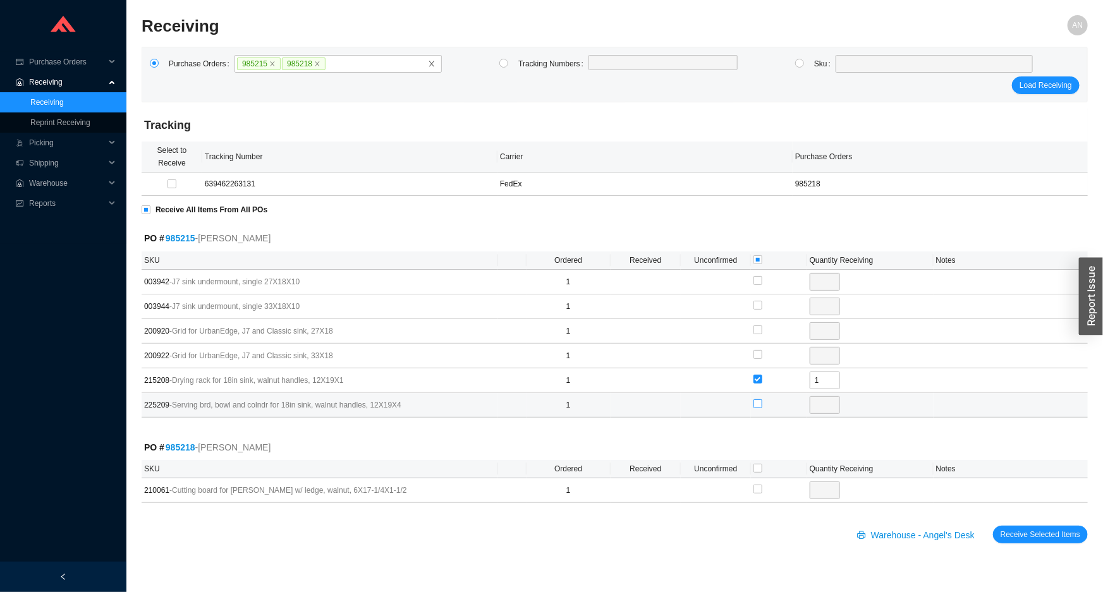
click at [757, 404] on input "checkbox" at bounding box center [758, 404] width 9 height 9
checkbox input "true"
type input "1"
click at [759, 470] on input "checkbox" at bounding box center [758, 468] width 9 height 9
checkbox input "true"
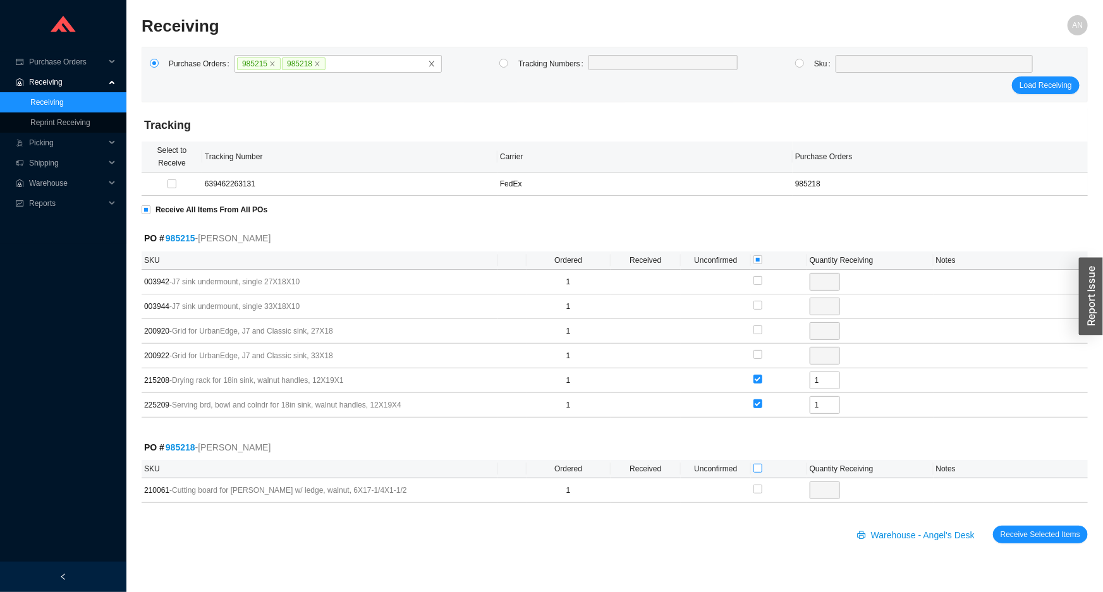
checkbox input "true"
type input "1"
click at [1032, 538] on span "Receive Selected Items" at bounding box center [1041, 534] width 80 height 13
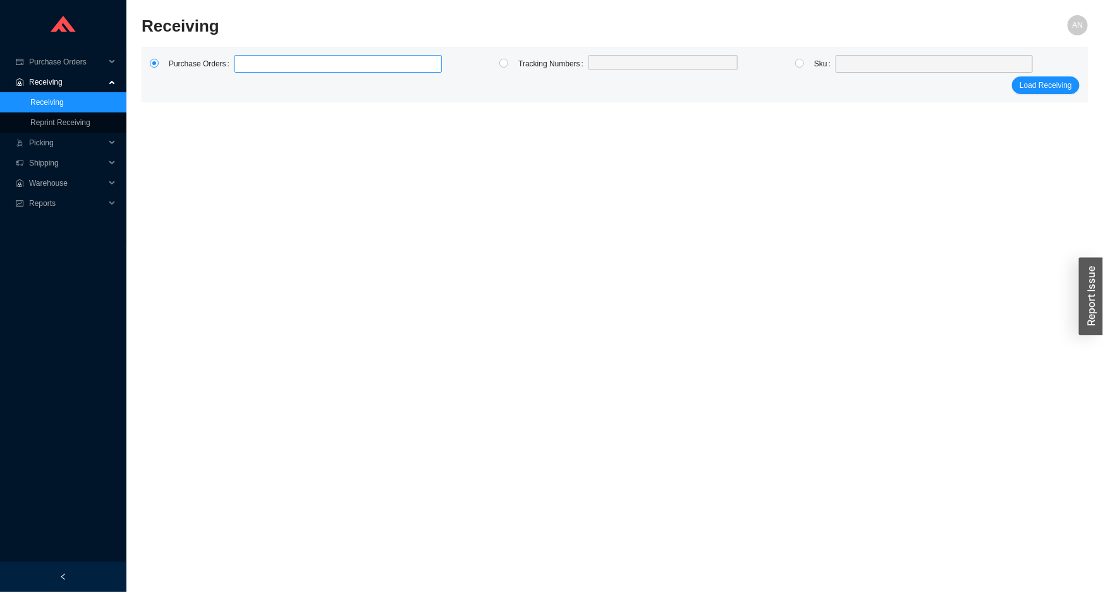
click at [280, 70] on label at bounding box center [338, 64] width 207 height 18
click at [245, 70] on input at bounding box center [240, 64] width 9 height 14
type input "985060"
type input "977899"
click button "Load Receiving" at bounding box center [1046, 85] width 68 height 18
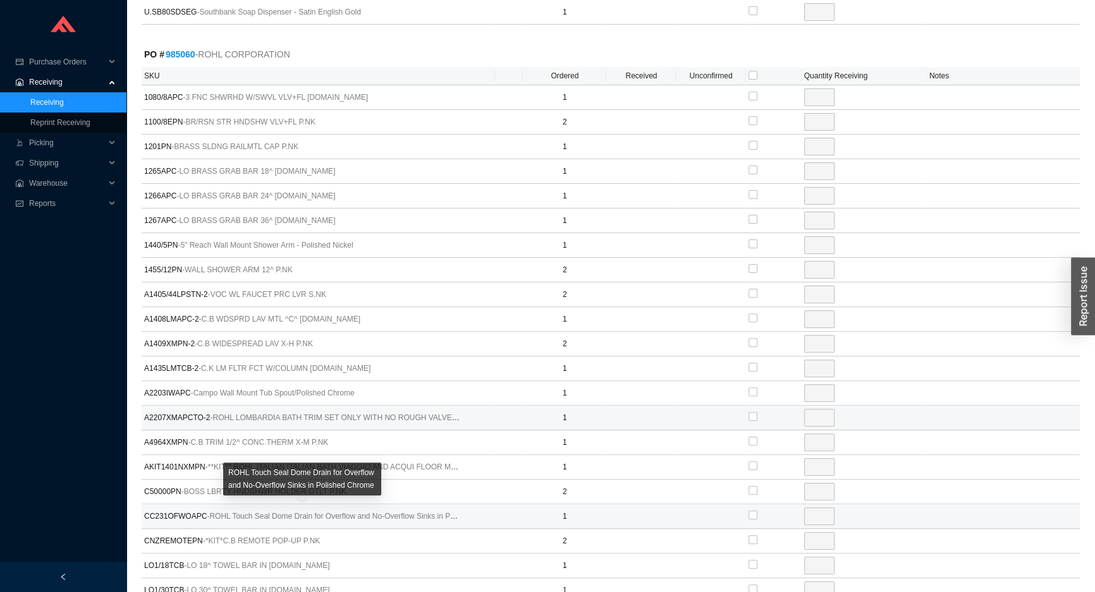
scroll to position [460, 0]
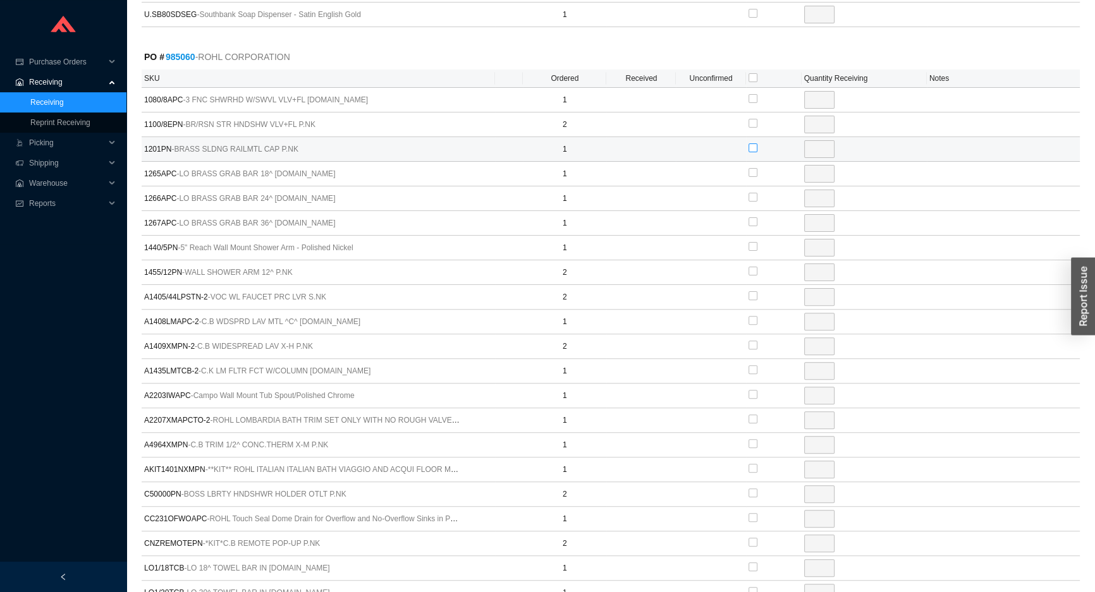
click at [754, 146] on input "checkbox" at bounding box center [752, 147] width 9 height 9
checkbox input "true"
type input "1"
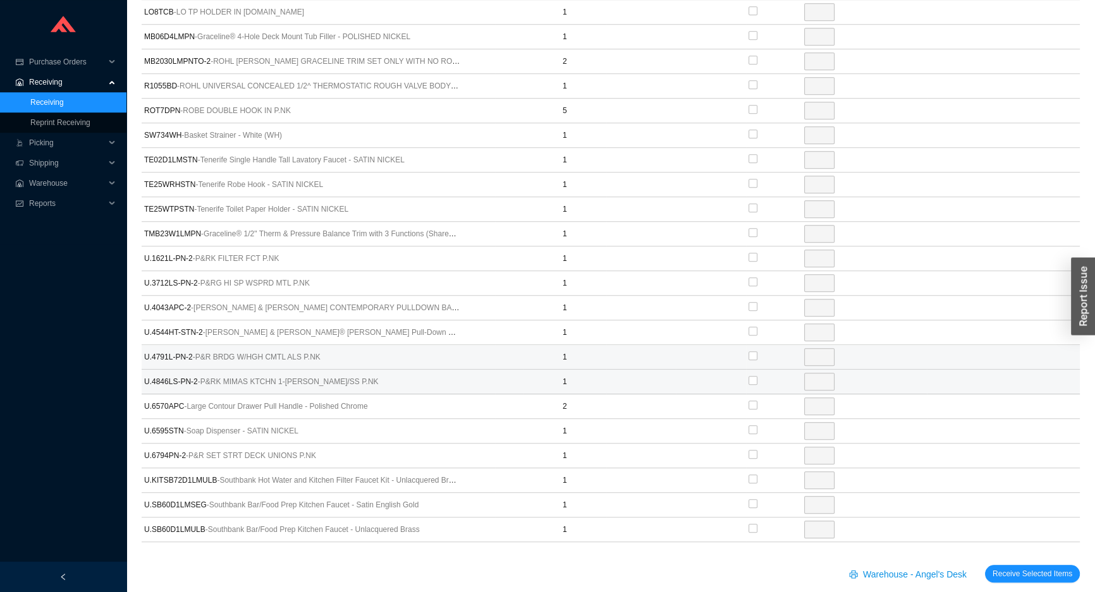
scroll to position [1127, 0]
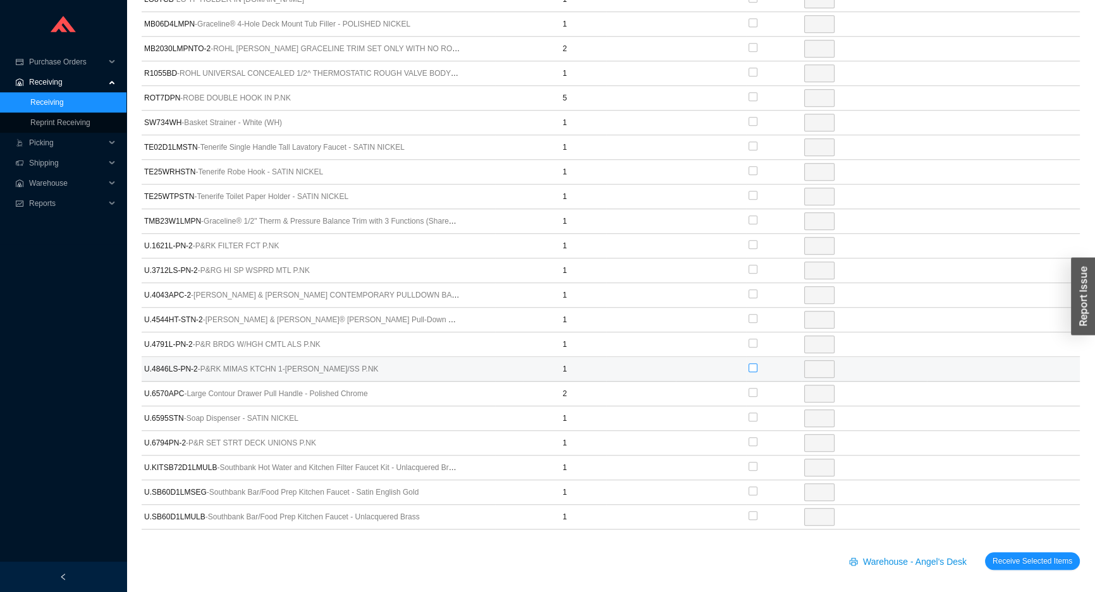
click at [752, 363] on input "checkbox" at bounding box center [752, 367] width 9 height 9
checkbox input "true"
type input "1"
click at [747, 416] on td at bounding box center [774, 418] width 56 height 25
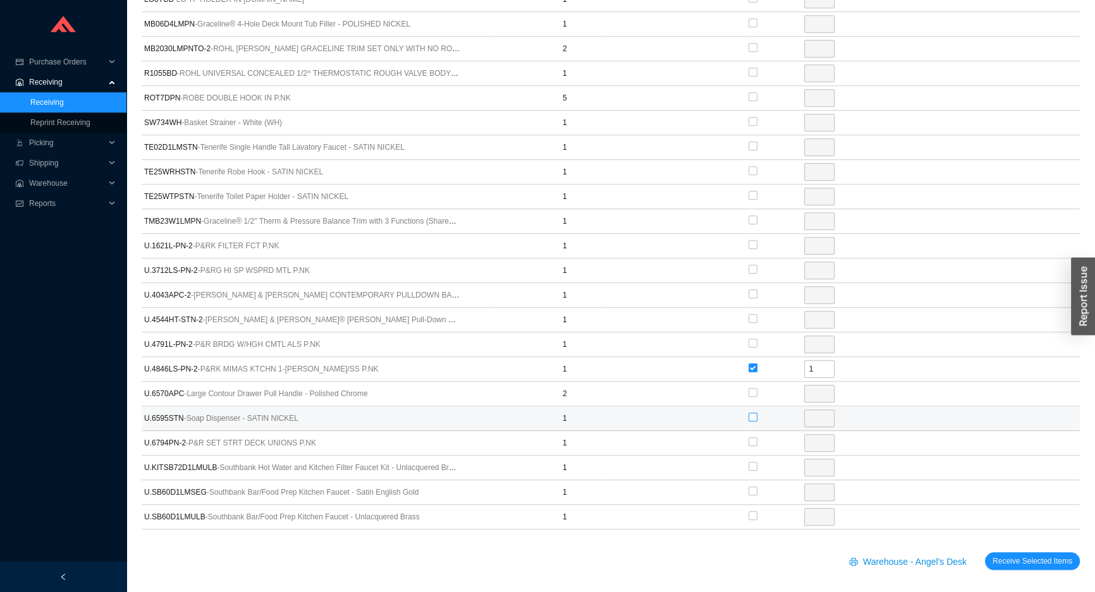
click at [750, 414] on input "checkbox" at bounding box center [752, 417] width 9 height 9
checkbox input "true"
type input "1"
click at [750, 438] on input "checkbox" at bounding box center [752, 441] width 9 height 9
checkbox input "true"
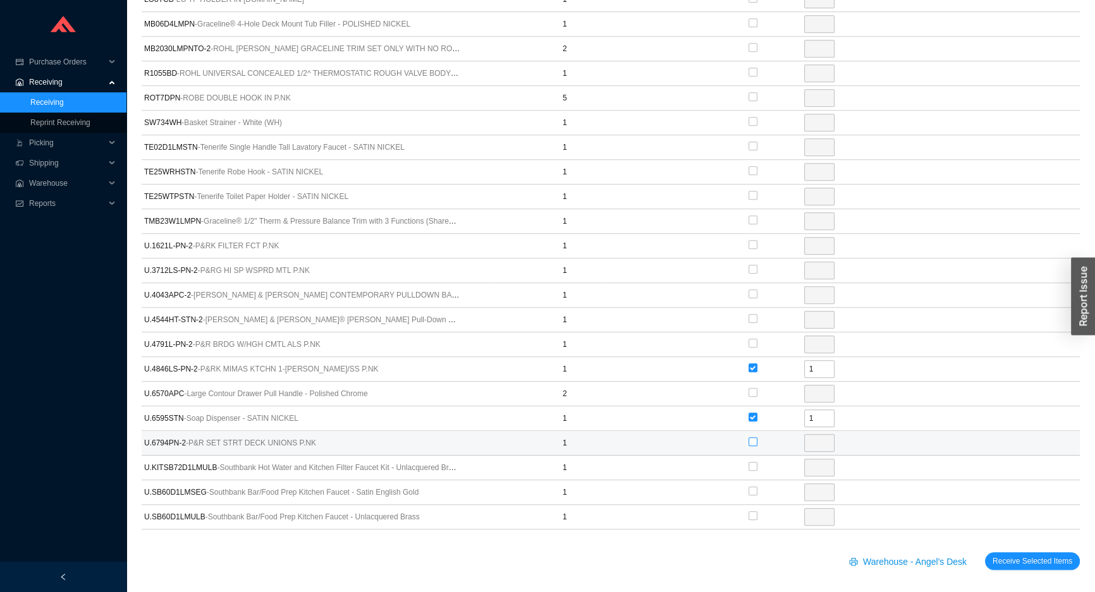
type input "1"
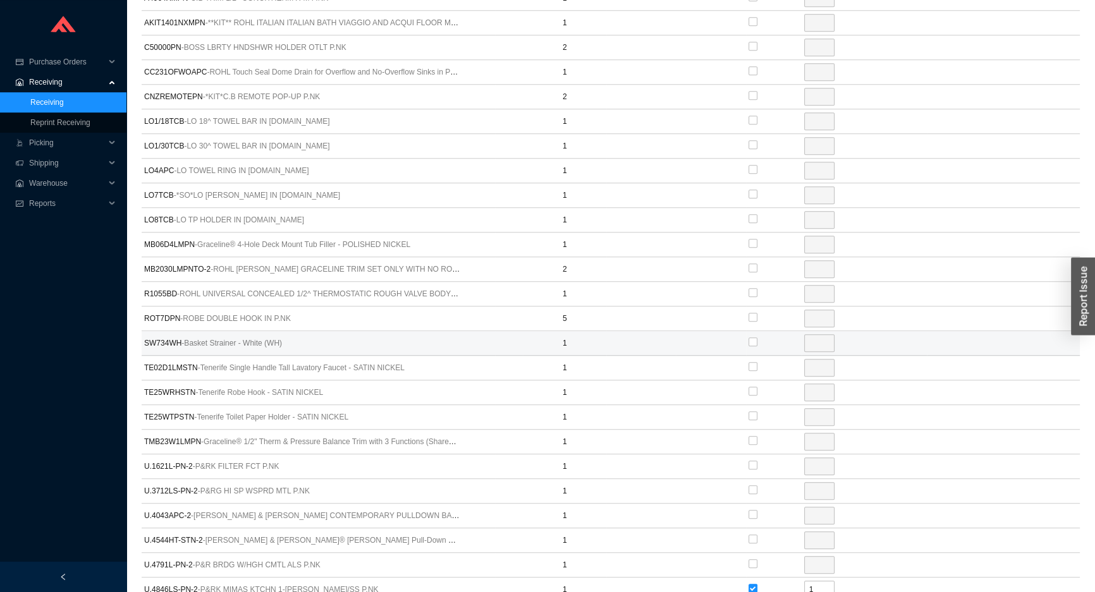
scroll to position [955, 0]
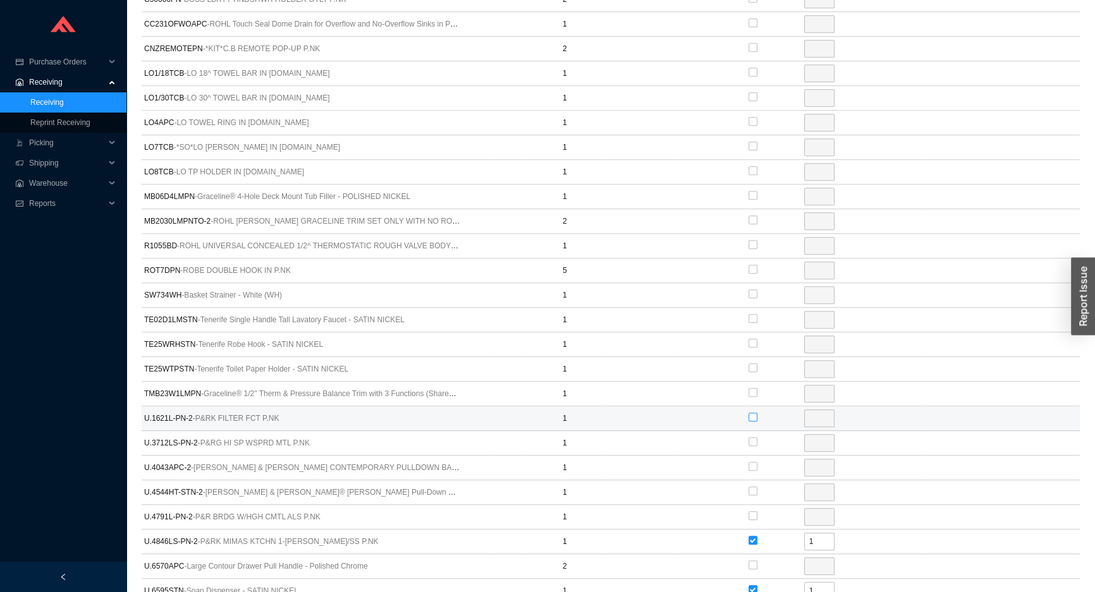
click at [752, 413] on input "checkbox" at bounding box center [752, 417] width 9 height 9
checkbox input "true"
type input "1"
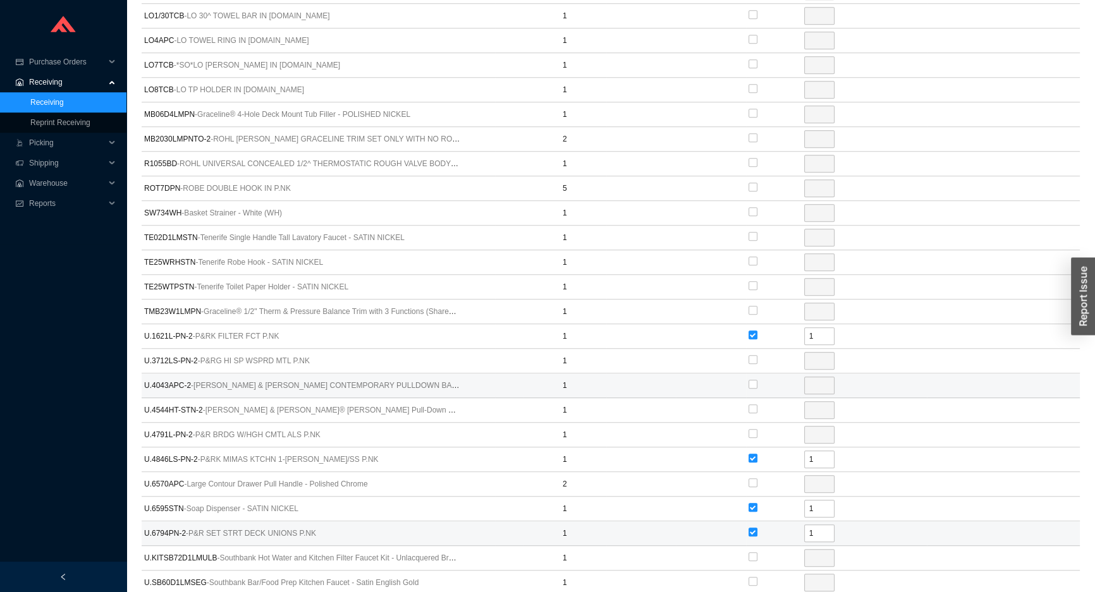
scroll to position [1127, 0]
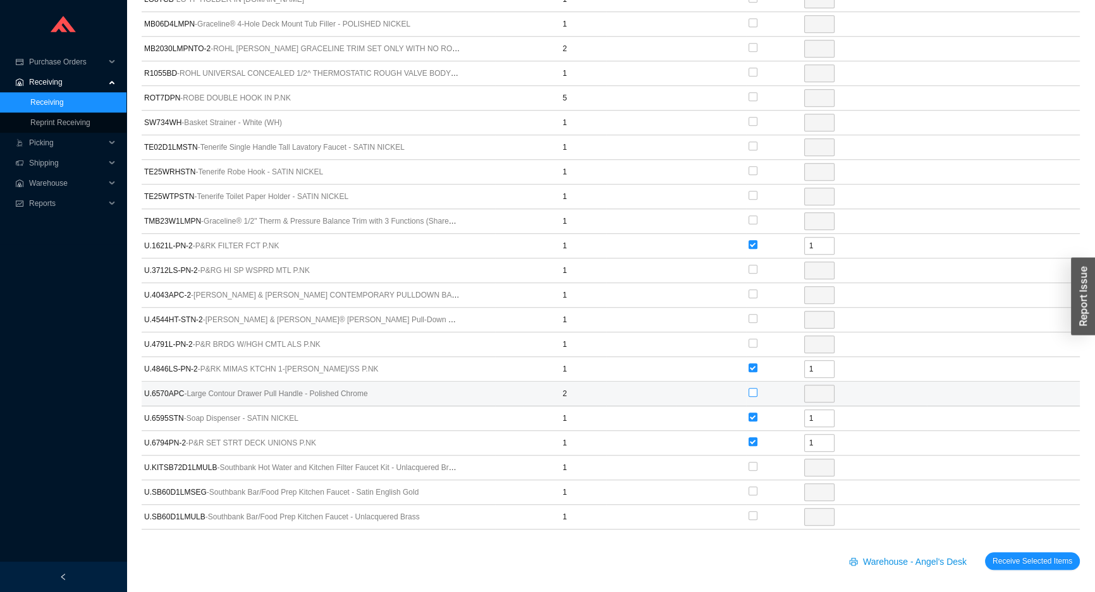
click at [750, 388] on input "checkbox" at bounding box center [752, 392] width 9 height 9
checkbox input "true"
type input "2"
click at [1005, 556] on span "Receive Selected Items" at bounding box center [1032, 561] width 80 height 13
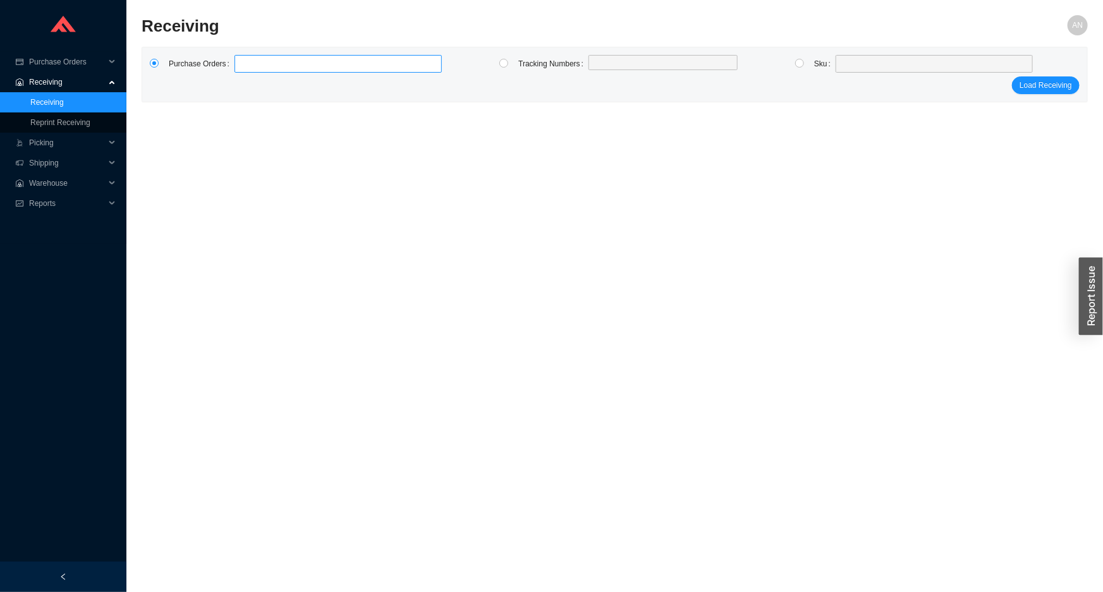
click at [257, 67] on label at bounding box center [338, 64] width 207 height 18
click at [245, 67] on input at bounding box center [240, 64] width 9 height 14
type input "978396"
type input "980099"
click button "Load Receiving" at bounding box center [1046, 85] width 68 height 18
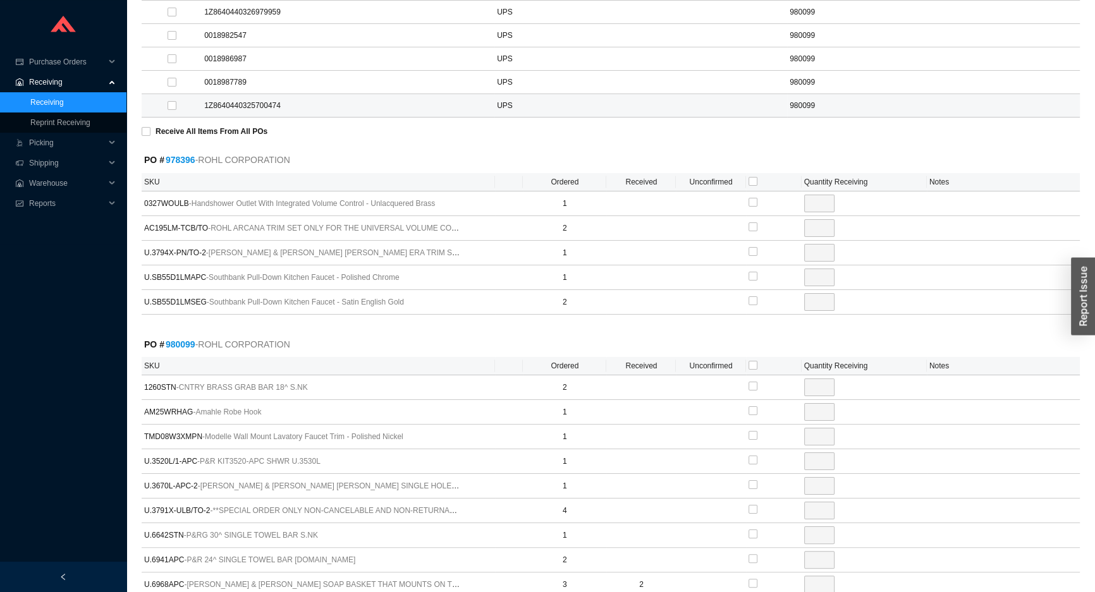
scroll to position [229, 0]
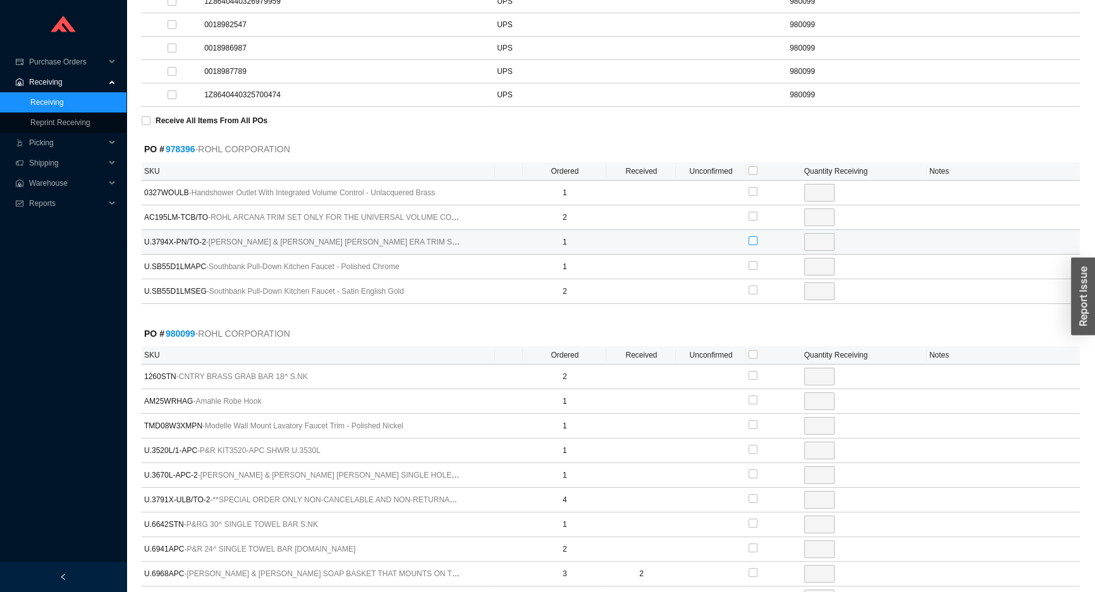
click at [751, 237] on input "checkbox" at bounding box center [752, 240] width 9 height 9
checkbox input "true"
type input "1"
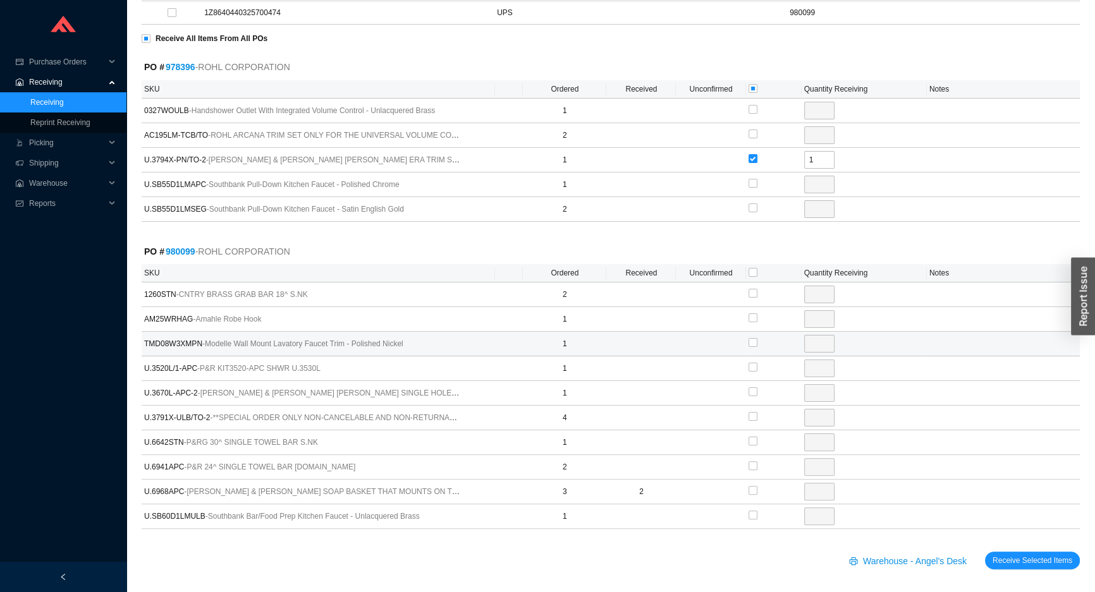
scroll to position [314, 0]
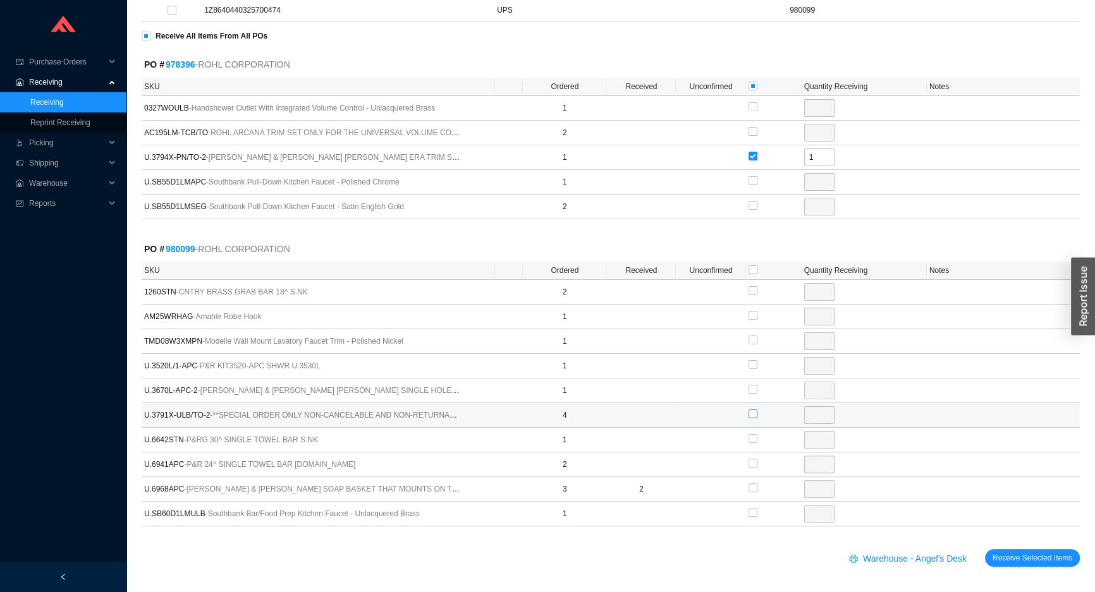
click at [756, 412] on input "checkbox" at bounding box center [752, 414] width 9 height 9
checkbox input "true"
type input "4"
click at [815, 413] on input "4" at bounding box center [819, 415] width 30 height 18
type input "1"
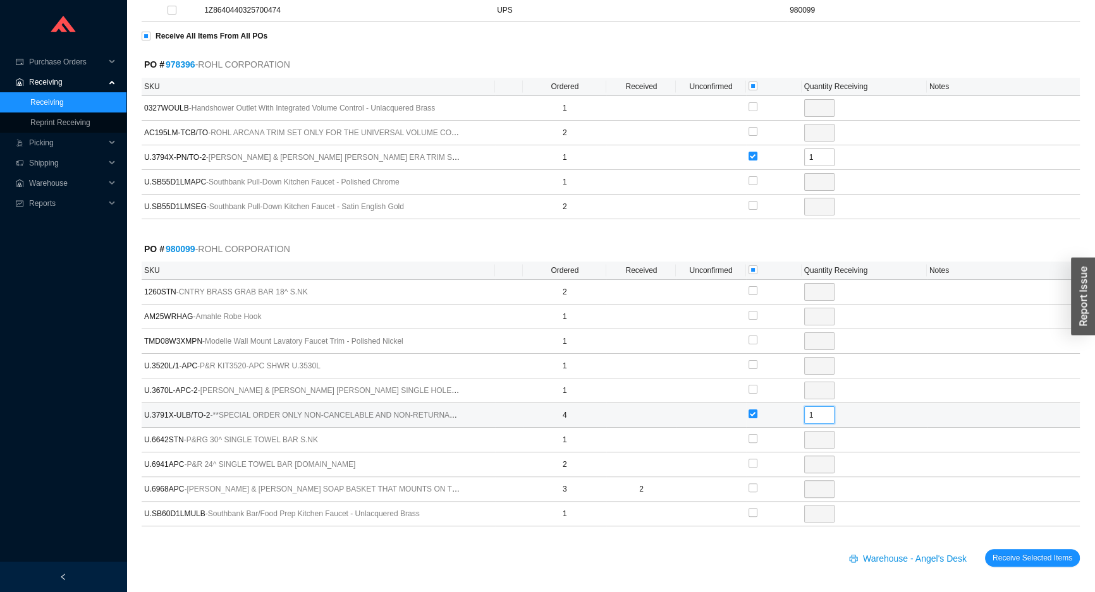
click at [985, 549] on button "Receive Selected Items" at bounding box center [1032, 558] width 95 height 18
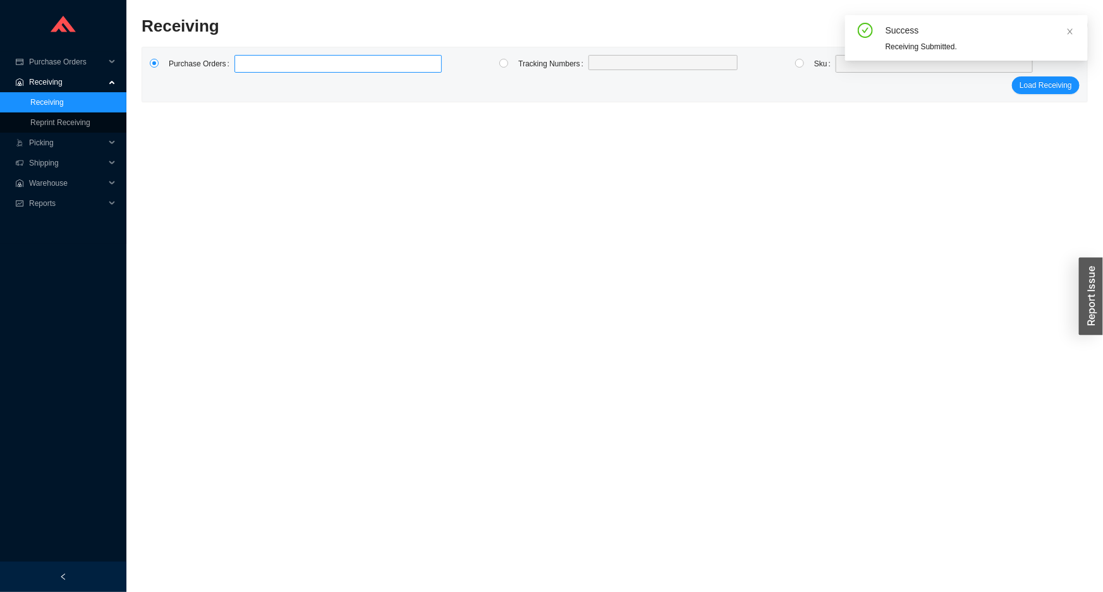
click at [248, 68] on label at bounding box center [338, 64] width 207 height 18
click at [245, 68] on input at bounding box center [240, 64] width 9 height 14
type input "984905"
type input "985060"
click button "Load Receiving" at bounding box center [1046, 85] width 68 height 18
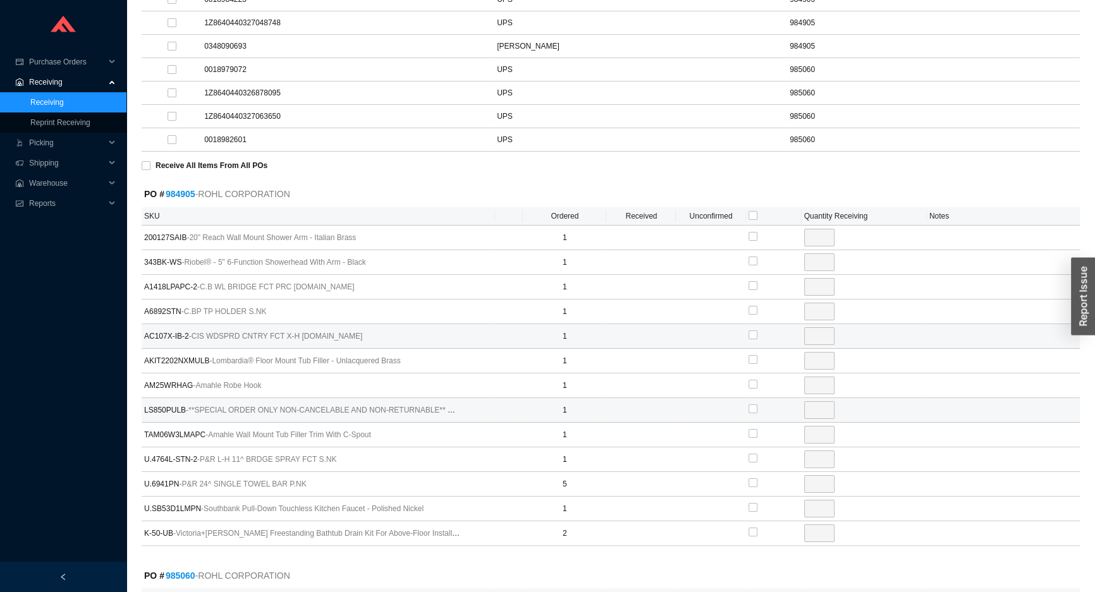
scroll to position [229, 0]
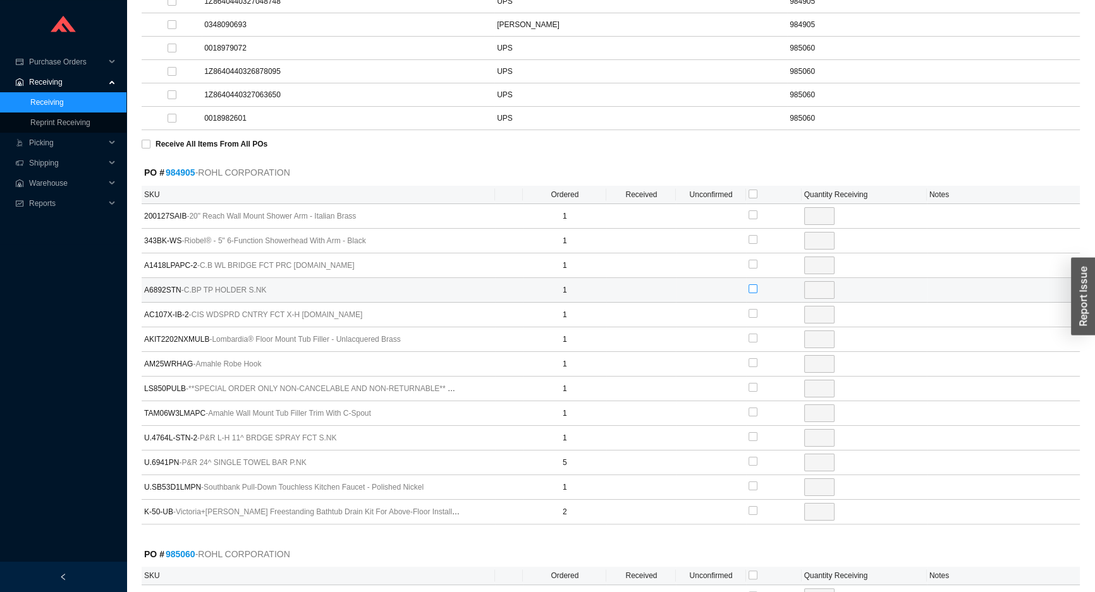
click at [752, 286] on input "checkbox" at bounding box center [752, 288] width 9 height 9
checkbox input "true"
type input "1"
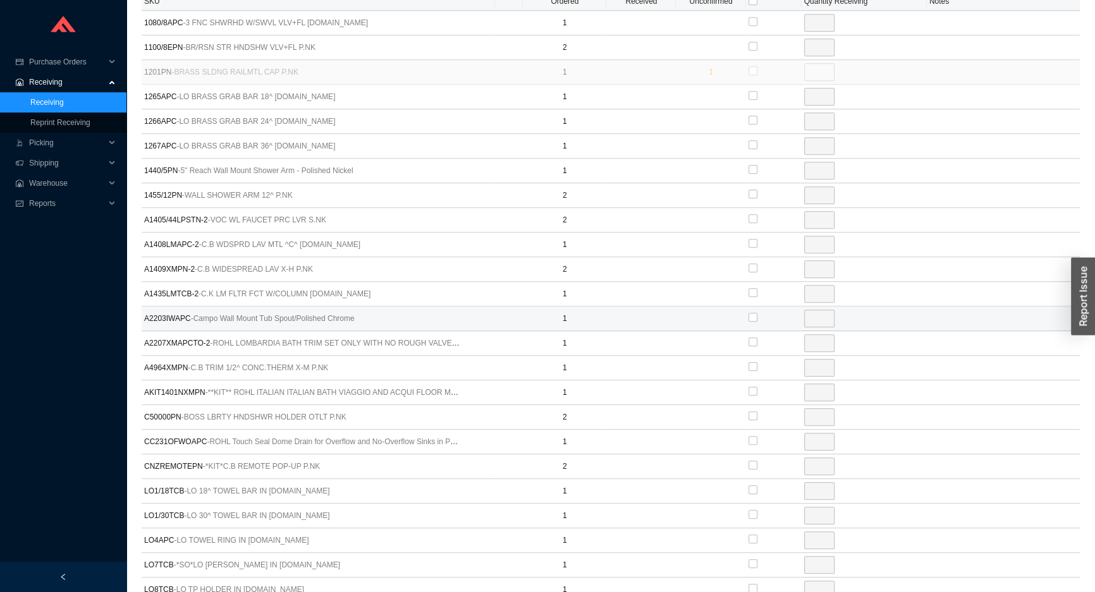
scroll to position [747, 0]
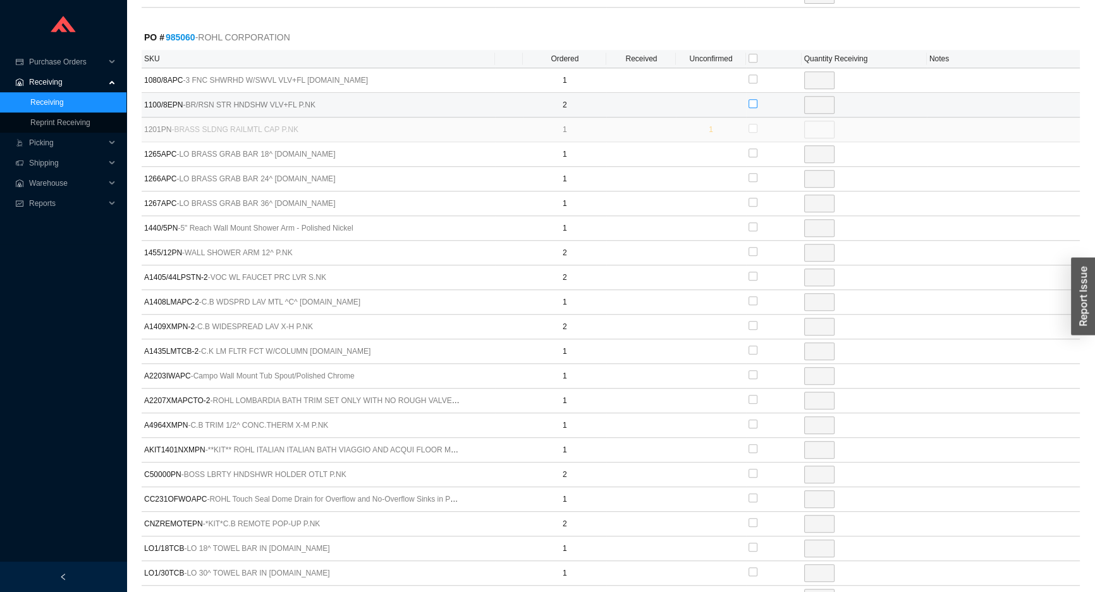
click at [752, 103] on input "checkbox" at bounding box center [752, 103] width 9 height 9
checkbox input "true"
type input "2"
click at [754, 322] on input "checkbox" at bounding box center [752, 325] width 9 height 9
checkbox input "true"
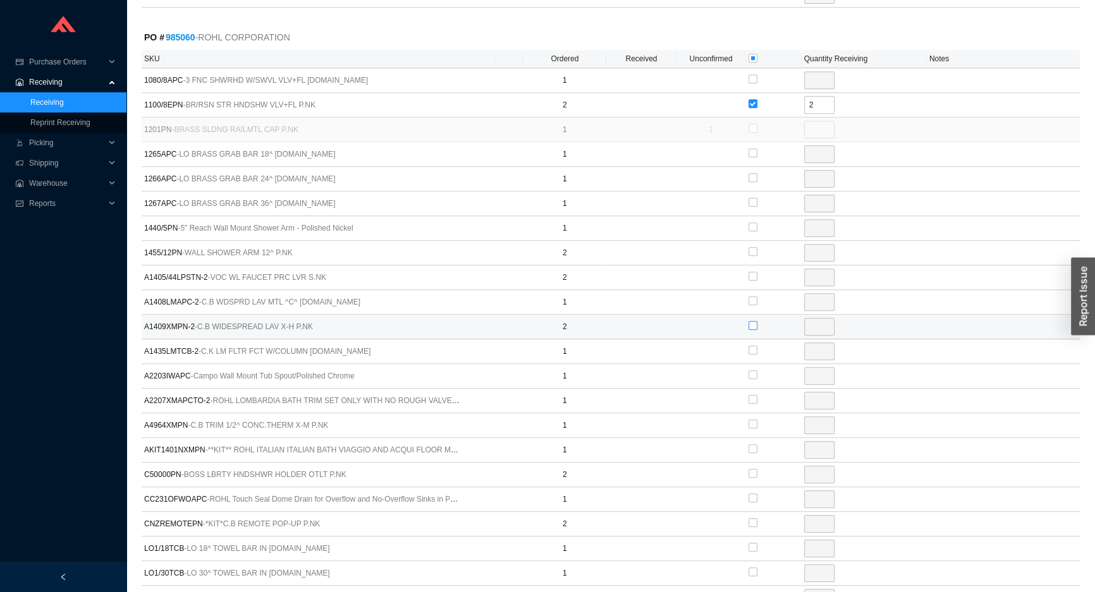
type input "2"
click at [752, 293] on div at bounding box center [752, 302] width 9 height 18
click at [751, 76] on input "checkbox" at bounding box center [752, 79] width 9 height 9
checkbox input "true"
type input "1"
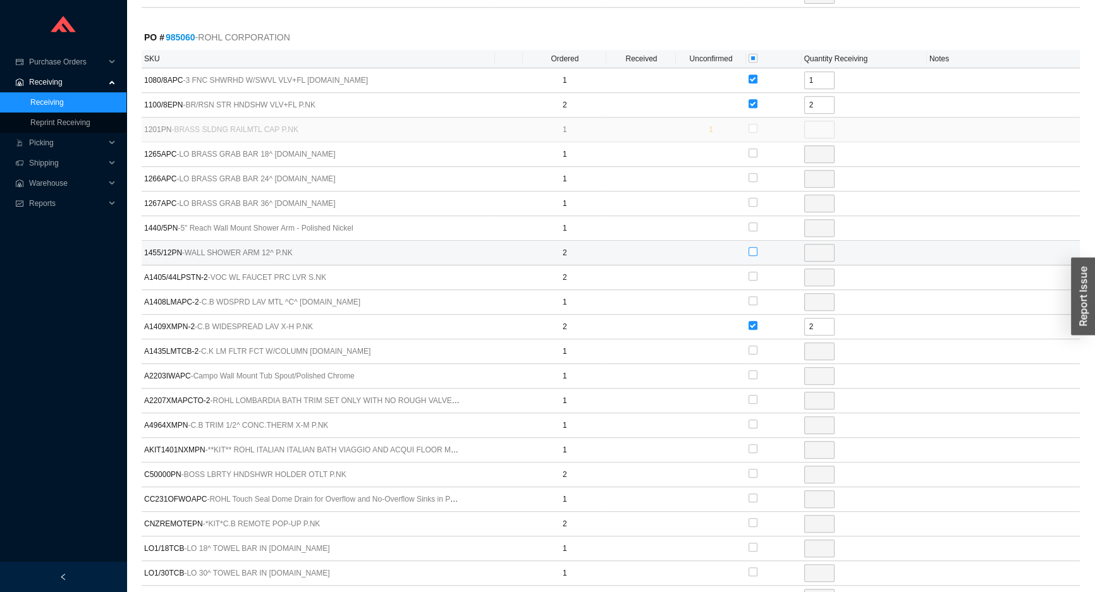
click at [752, 247] on input "checkbox" at bounding box center [752, 251] width 9 height 9
checkbox input "true"
type input "2"
click at [753, 228] on input "checkbox" at bounding box center [752, 227] width 9 height 9
checkbox input "true"
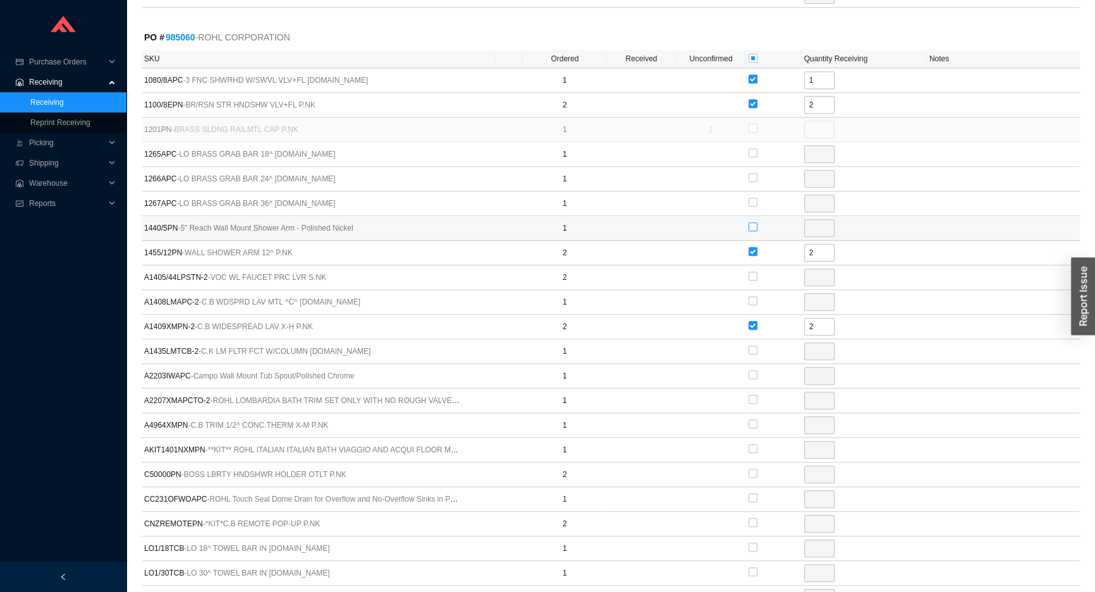
type input "1"
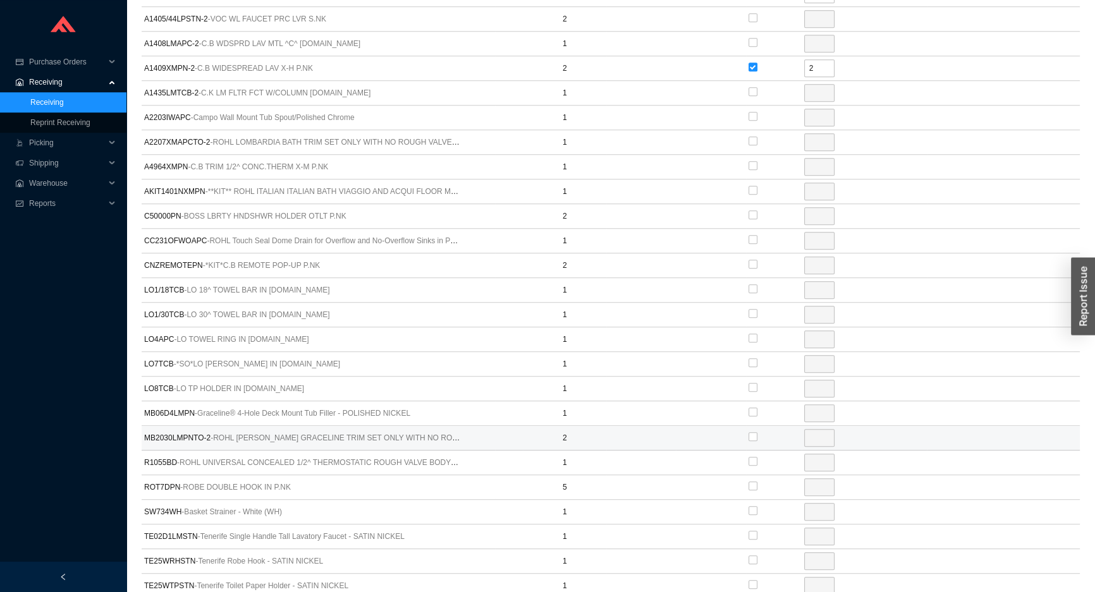
scroll to position [1092, 0]
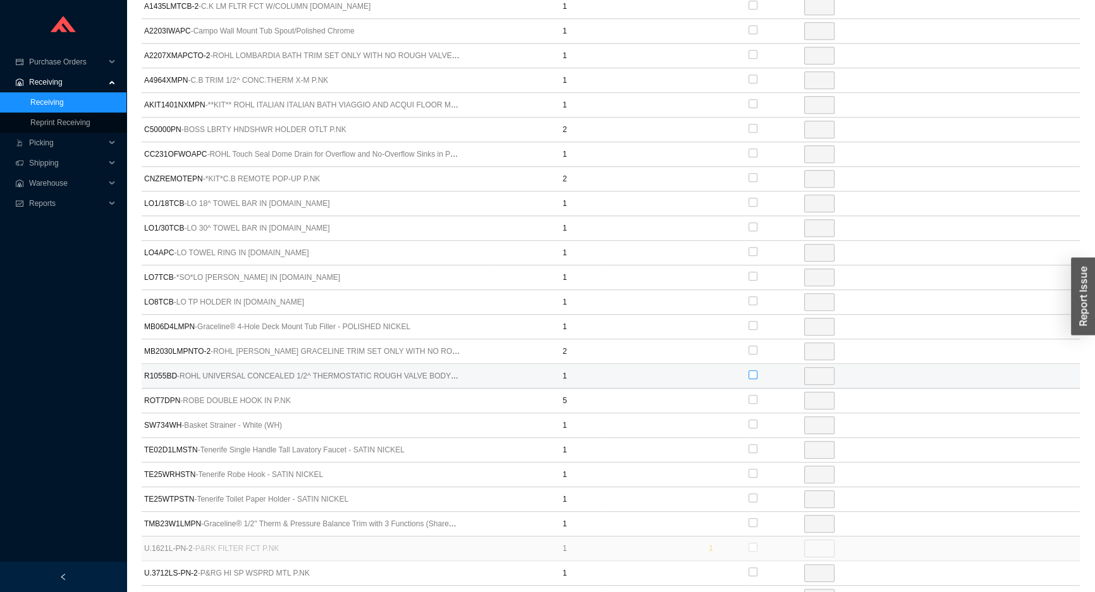
click at [752, 370] on input "checkbox" at bounding box center [752, 374] width 9 height 9
checkbox input "true"
type input "1"
click at [753, 420] on input "checkbox" at bounding box center [752, 424] width 9 height 9
checkbox input "true"
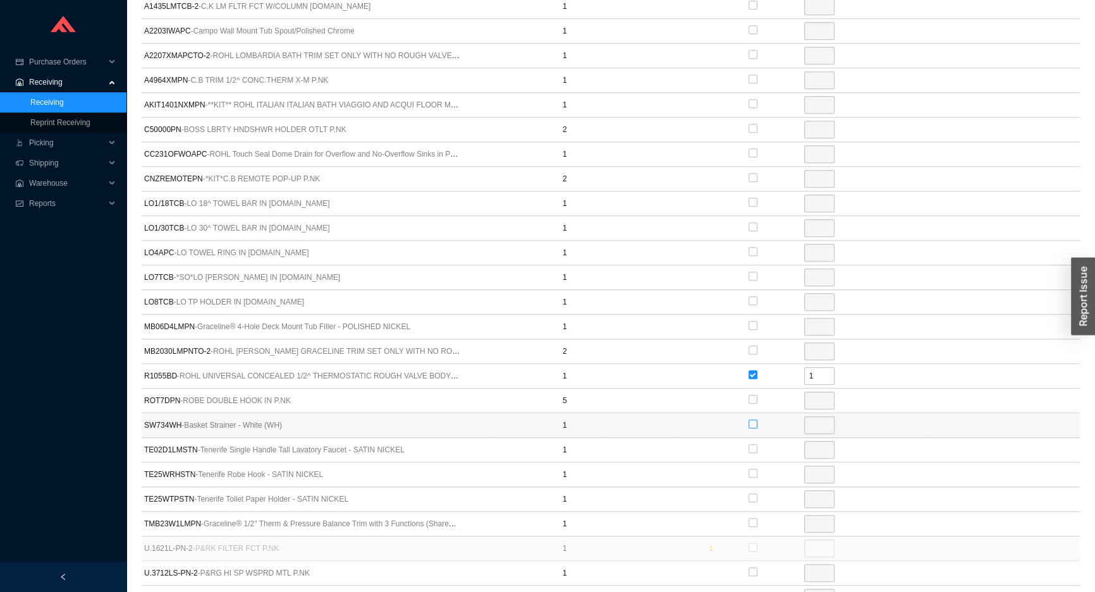
type input "1"
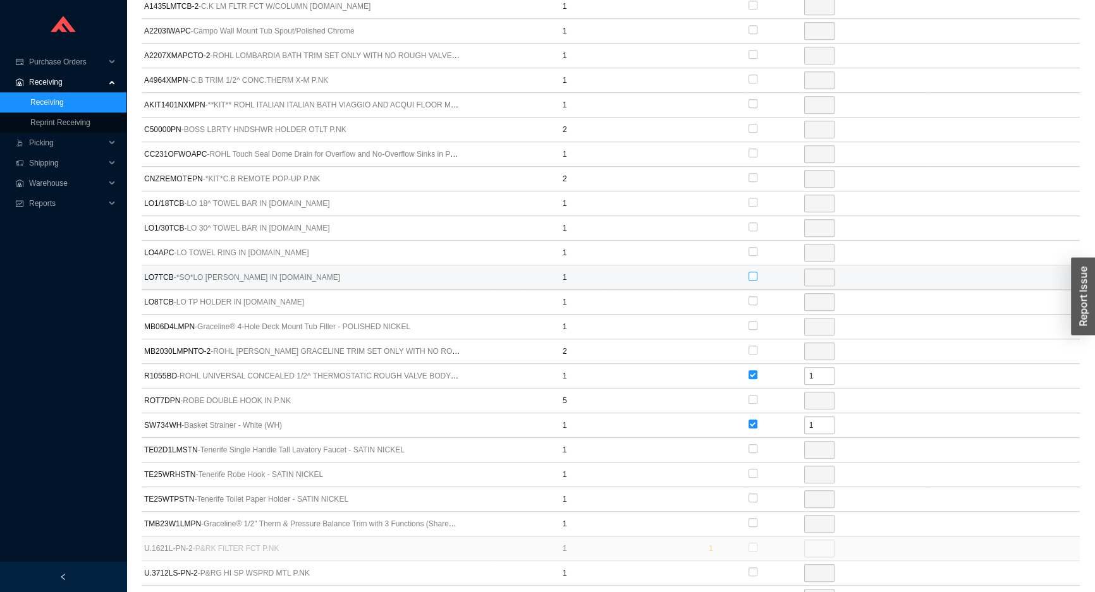
click at [754, 272] on input "checkbox" at bounding box center [752, 276] width 9 height 9
checkbox input "true"
type input "1"
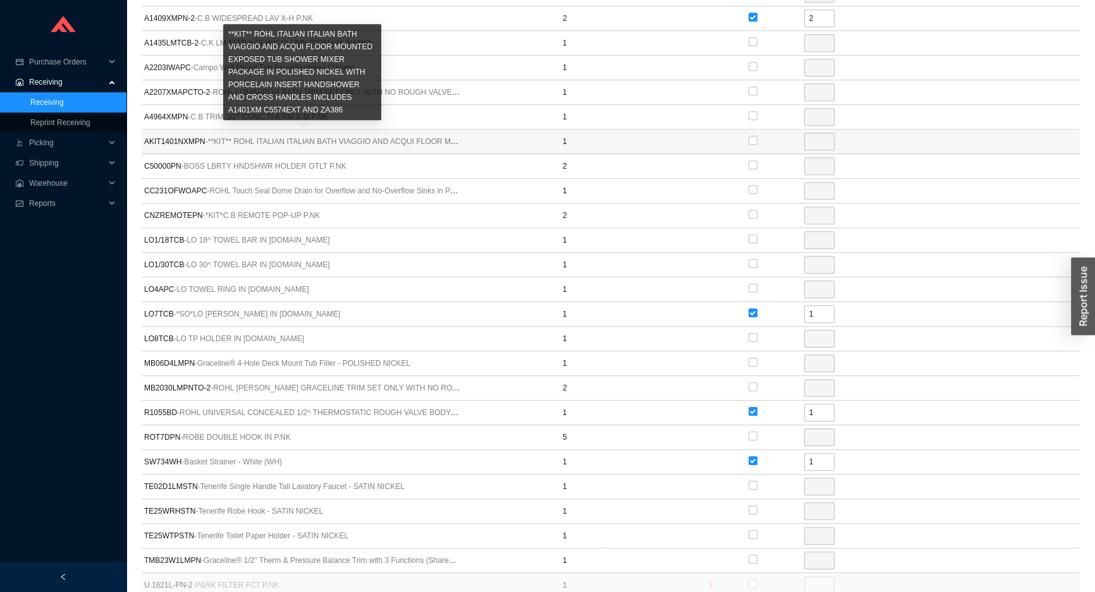
scroll to position [1034, 0]
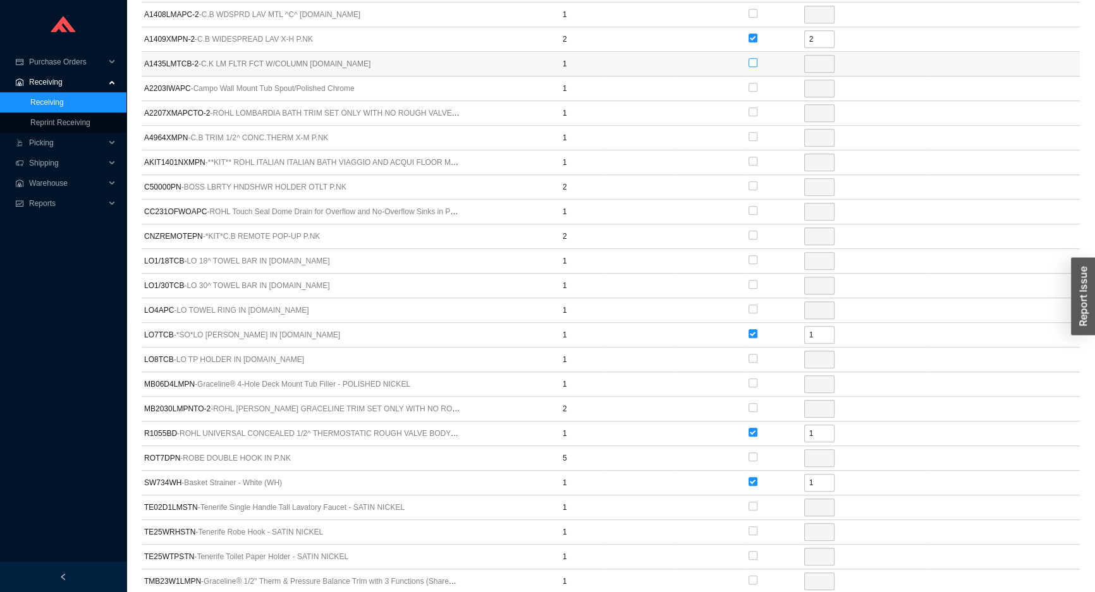
click at [753, 59] on input "checkbox" at bounding box center [752, 62] width 9 height 9
checkbox input "true"
type input "1"
click at [753, 208] on input "checkbox" at bounding box center [752, 210] width 9 height 9
checkbox input "true"
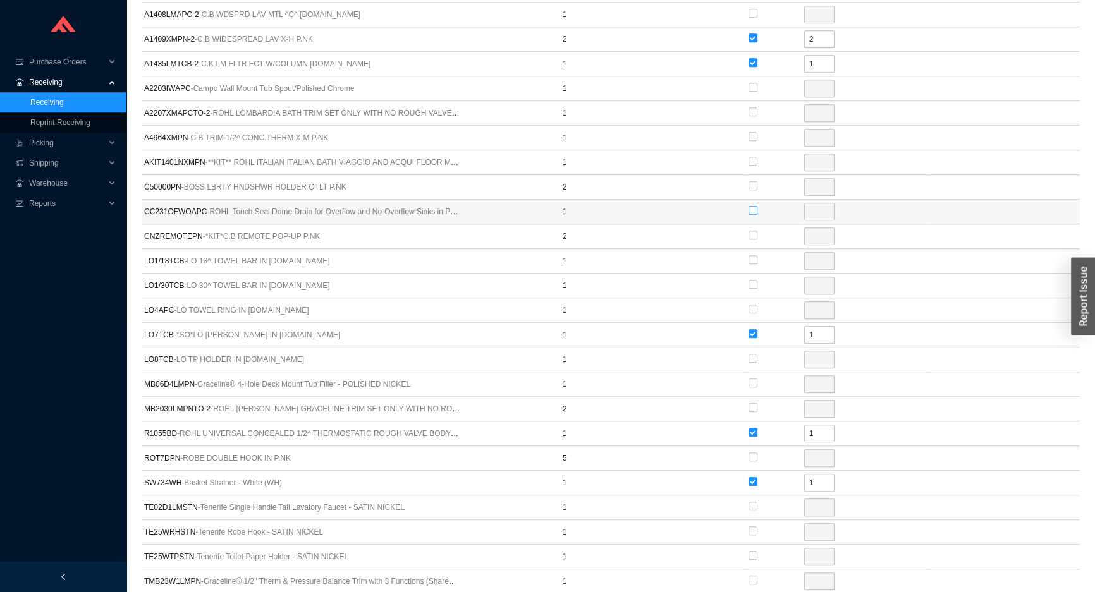
type input "1"
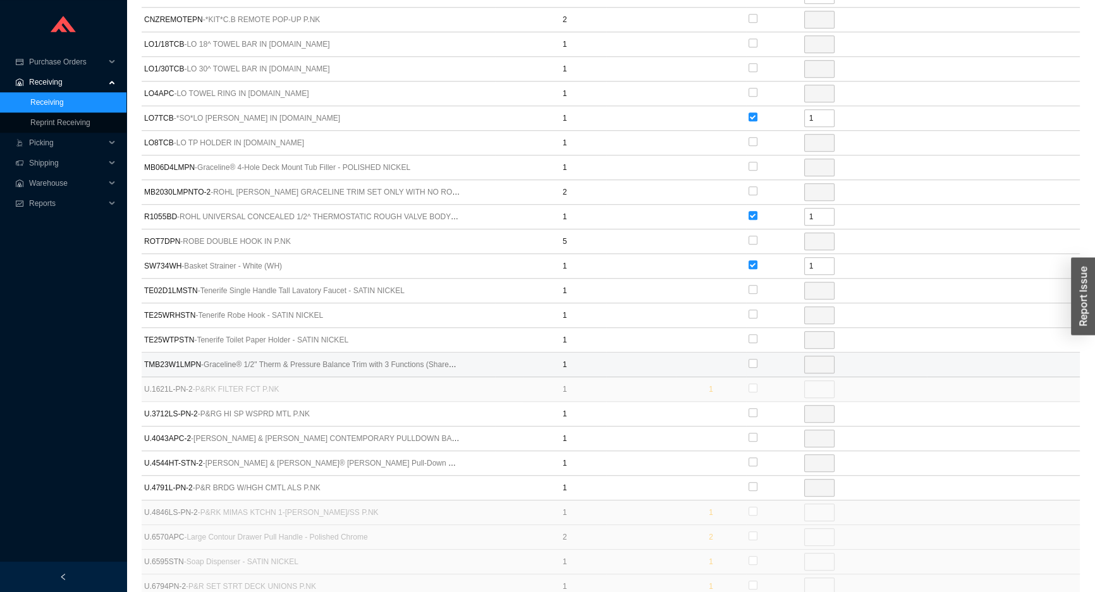
scroll to position [1264, 0]
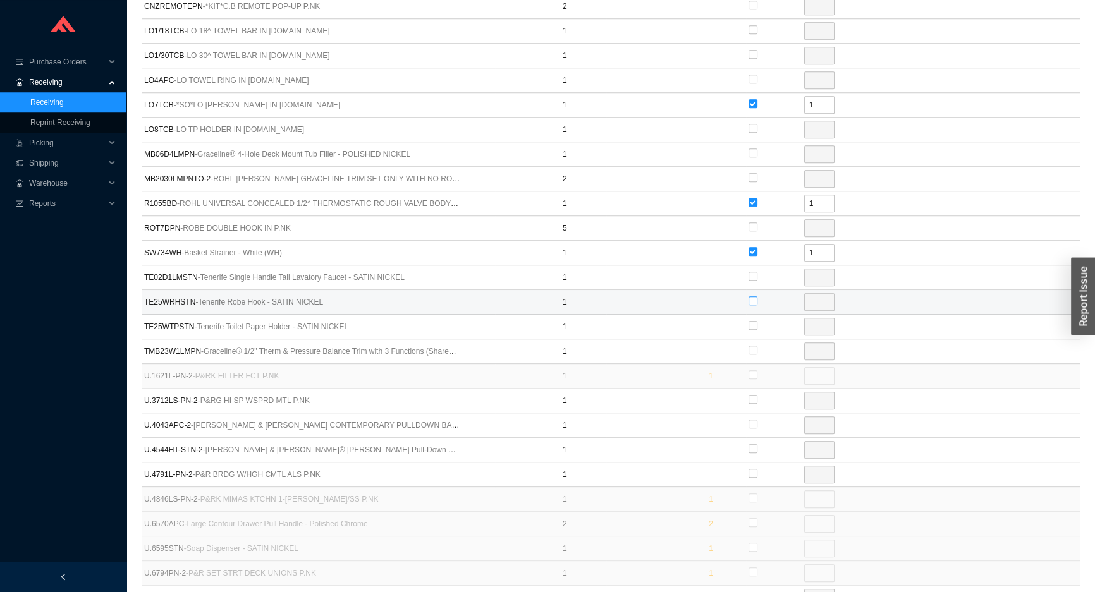
click at [750, 296] on input "checkbox" at bounding box center [752, 300] width 9 height 9
checkbox input "true"
type input "1"
click at [750, 322] on input "checkbox" at bounding box center [752, 325] width 9 height 9
checkbox input "true"
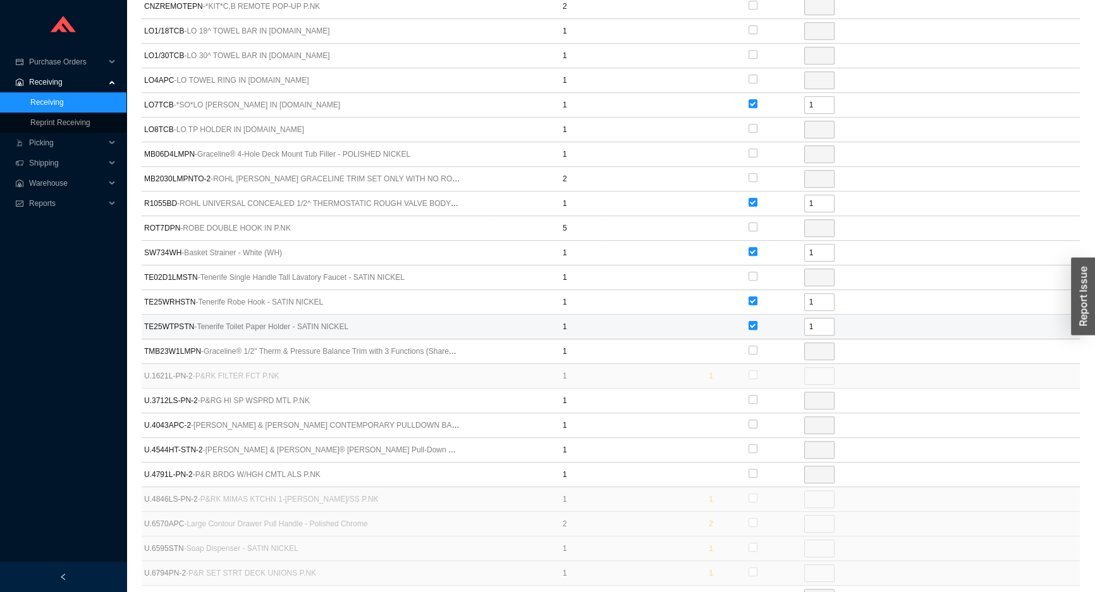
type input "1"
click at [753, 75] on input "checkbox" at bounding box center [752, 79] width 9 height 9
checkbox input "true"
type input "1"
click at [749, 223] on input "checkbox" at bounding box center [752, 227] width 9 height 9
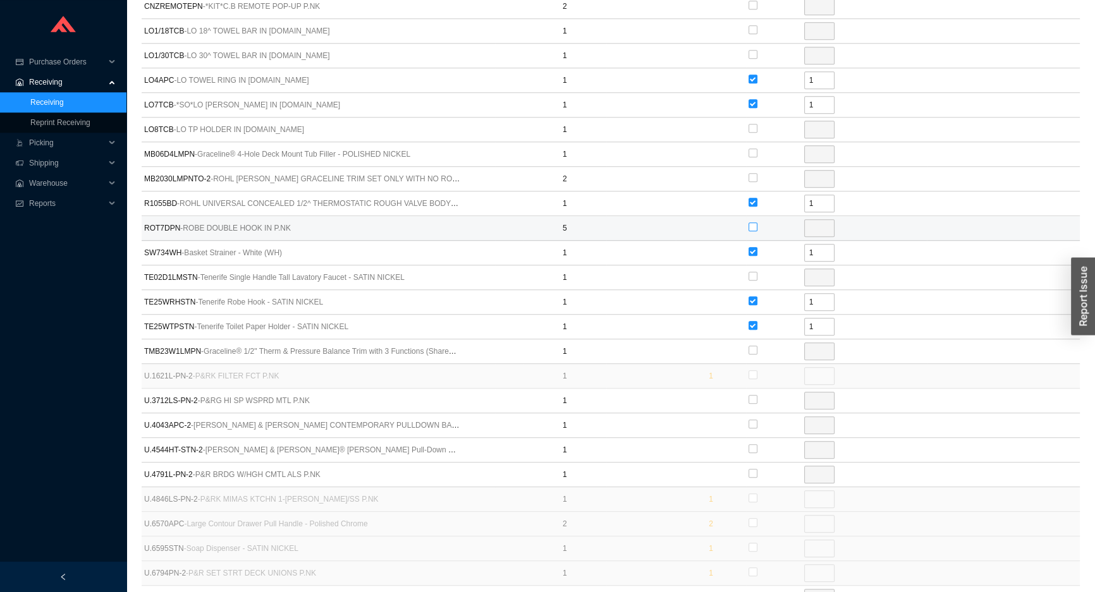
checkbox input "true"
type input "5"
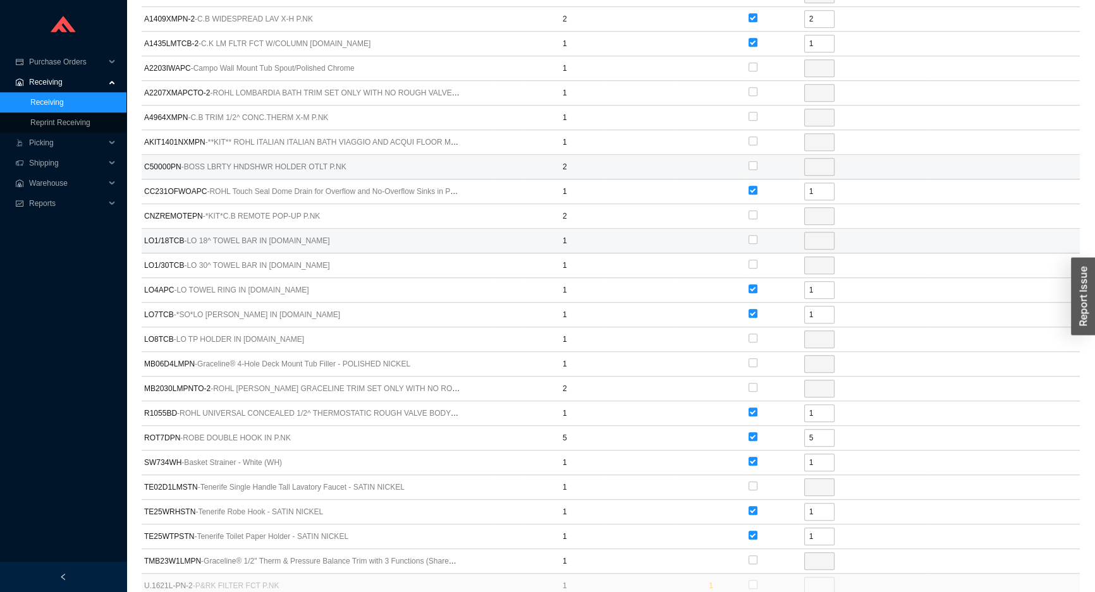
scroll to position [1034, 0]
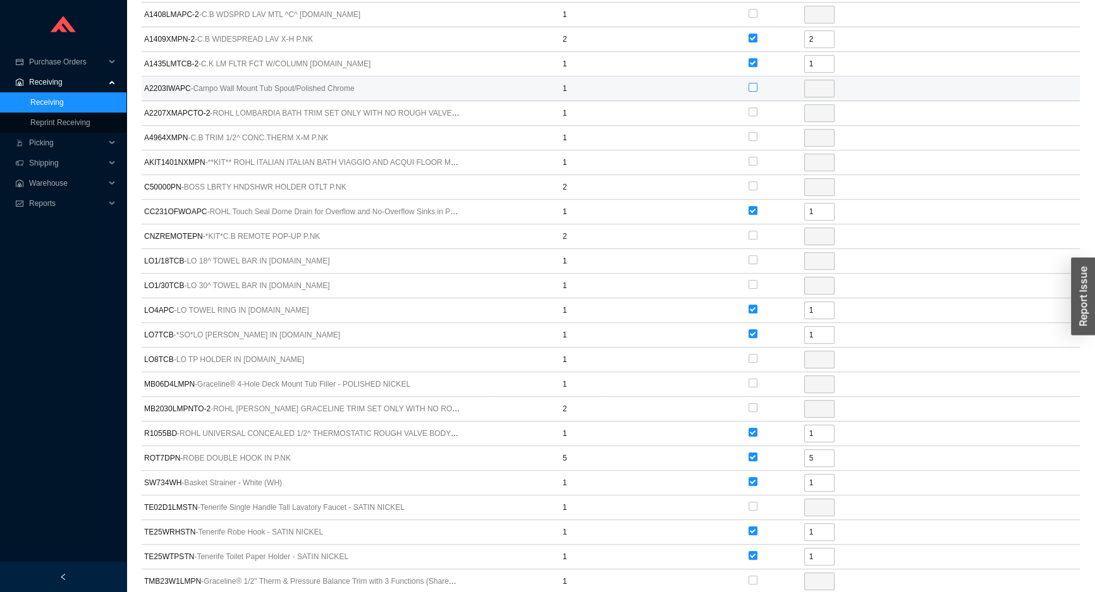
click at [750, 85] on input "checkbox" at bounding box center [752, 87] width 9 height 9
checkbox input "true"
type input "1"
click at [750, 108] on input "checkbox" at bounding box center [752, 111] width 9 height 9
checkbox input "true"
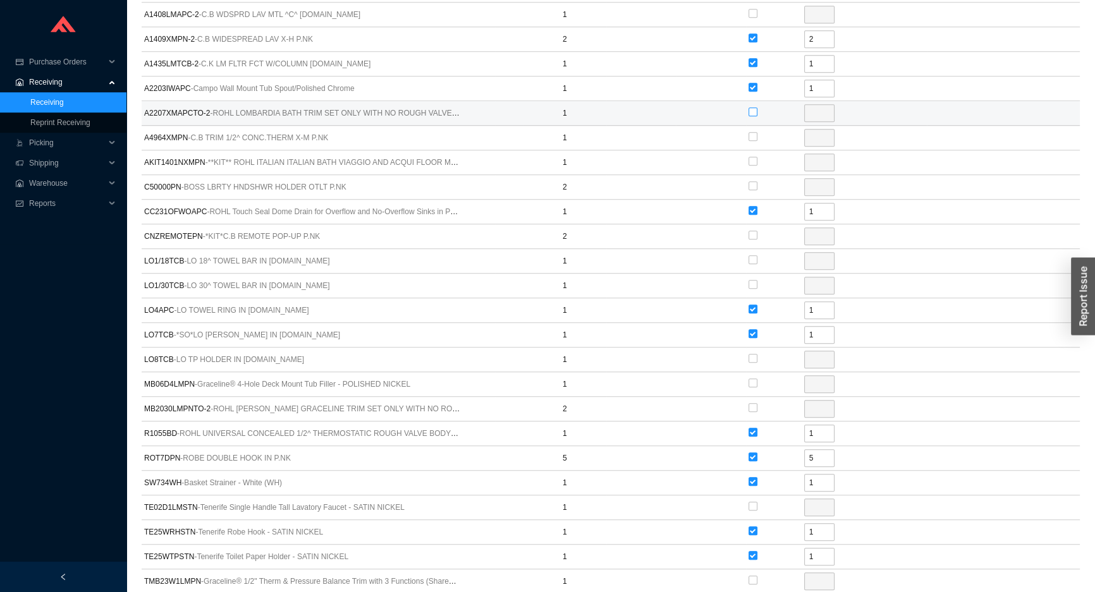
type input "1"
click at [754, 354] on input "checkbox" at bounding box center [752, 358] width 9 height 9
checkbox input "true"
type input "1"
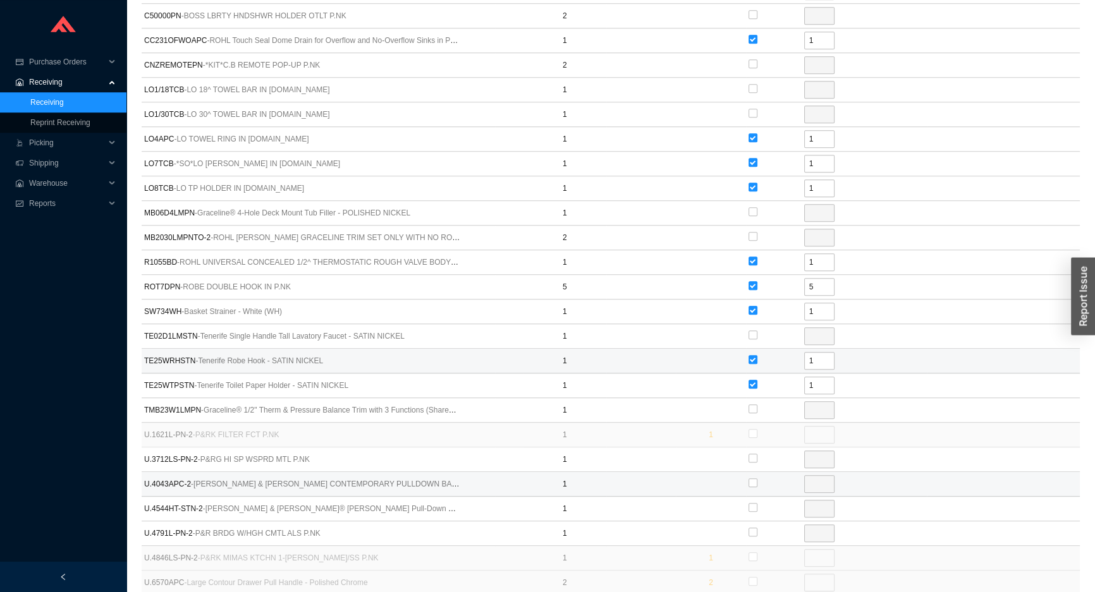
scroll to position [1207, 0]
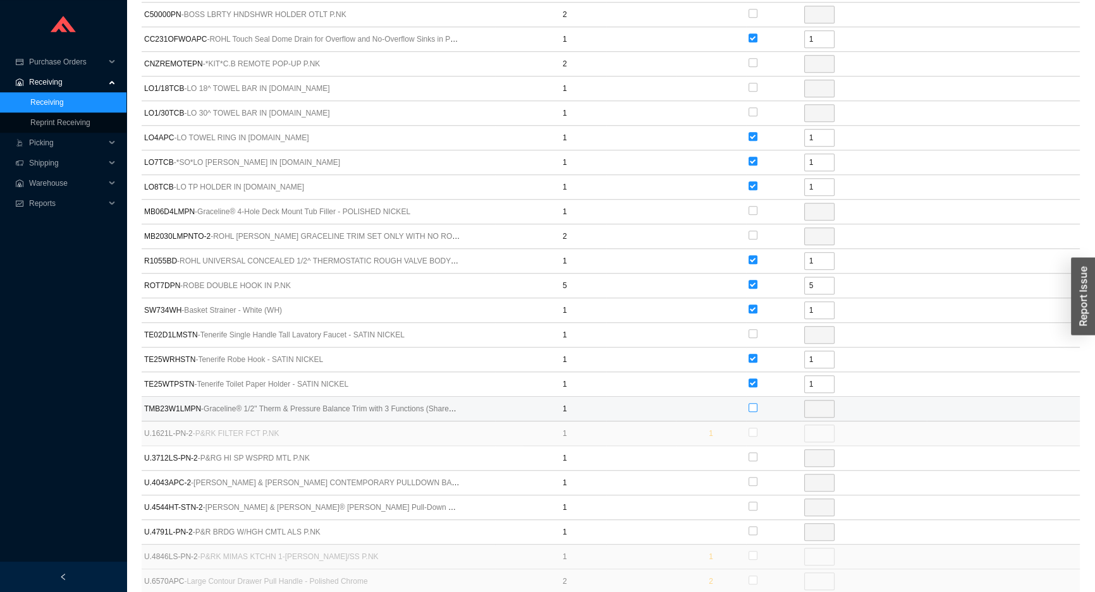
click at [754, 403] on input "checkbox" at bounding box center [752, 407] width 9 height 9
checkbox input "true"
type input "1"
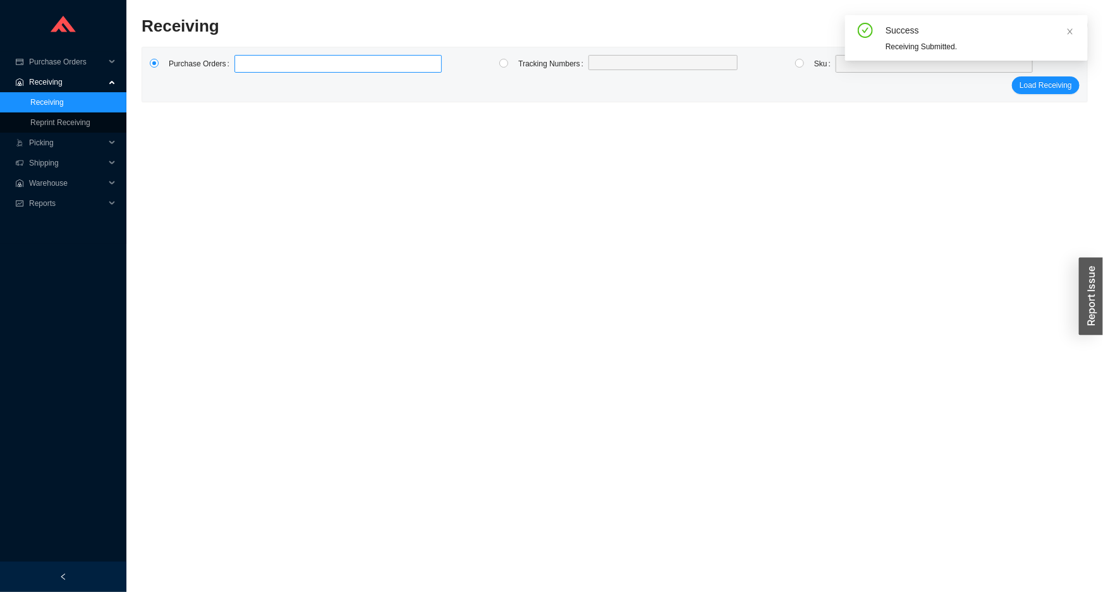
click at [237, 63] on input at bounding box center [240, 64] width 9 height 14
type input "985060"
type input "980099"
type input "983363"
click button "Load Receiving" at bounding box center [1046, 85] width 68 height 18
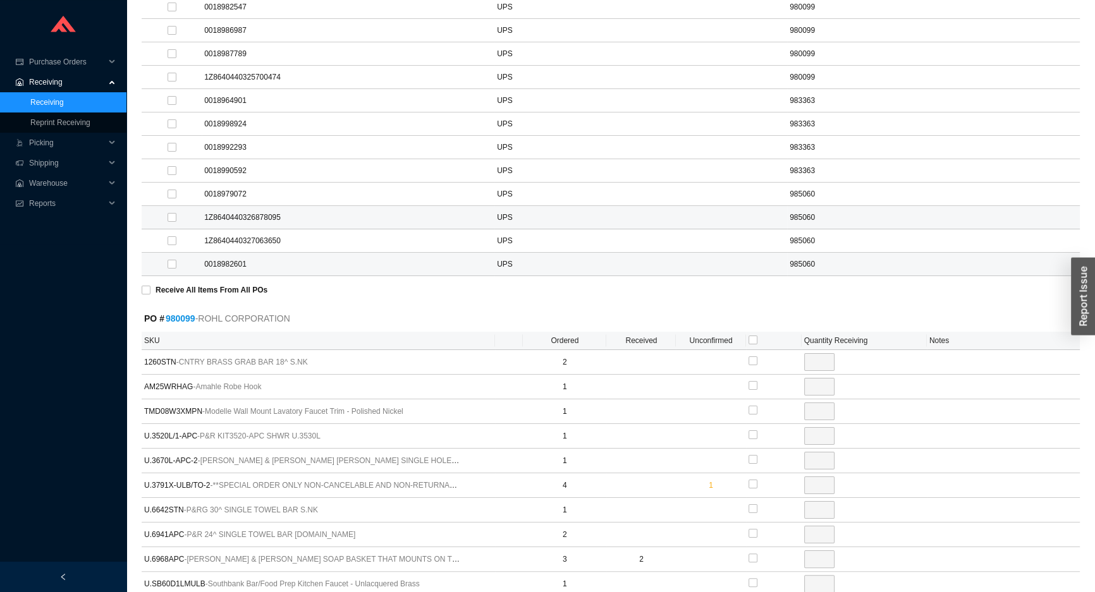
scroll to position [345, 0]
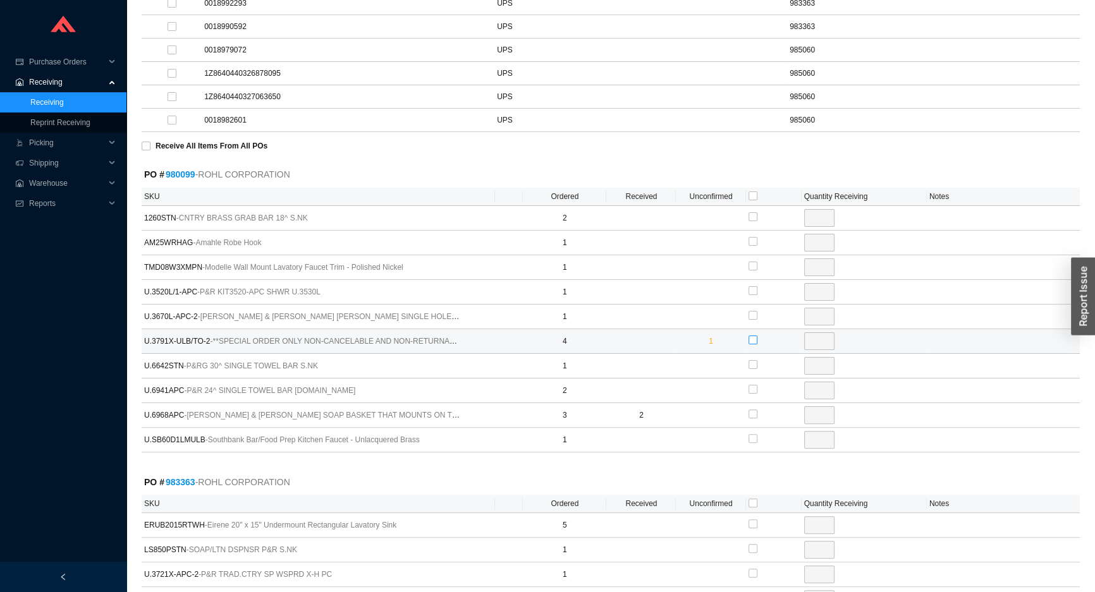
click at [753, 338] on input "checkbox" at bounding box center [752, 340] width 9 height 9
checkbox input "true"
type input "3"
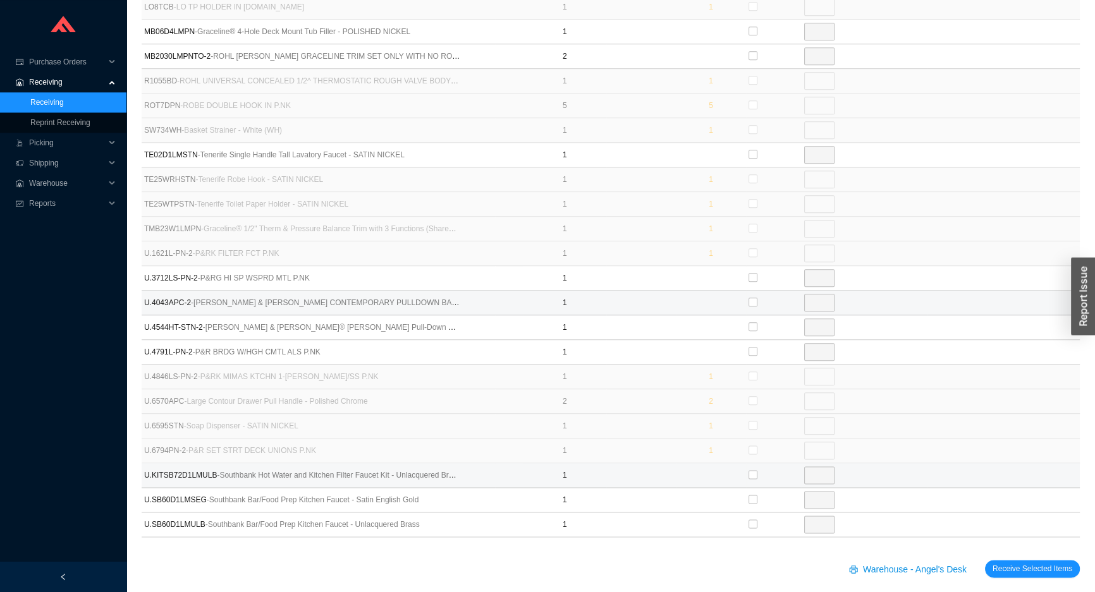
scroll to position [1817, 0]
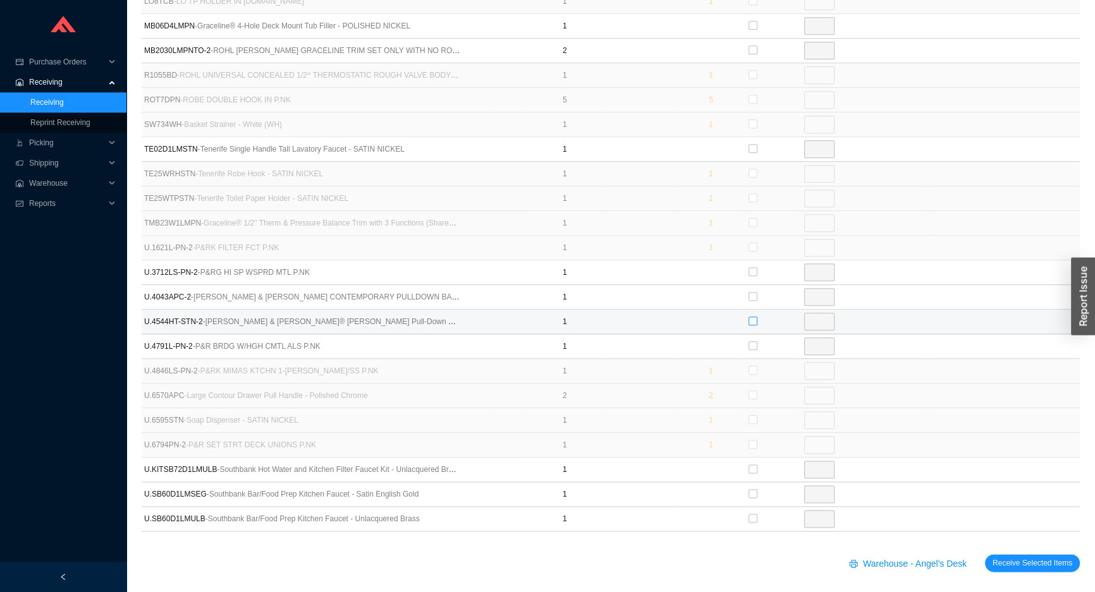
click at [754, 317] on input "checkbox" at bounding box center [752, 321] width 9 height 9
checkbox input "true"
type input "1"
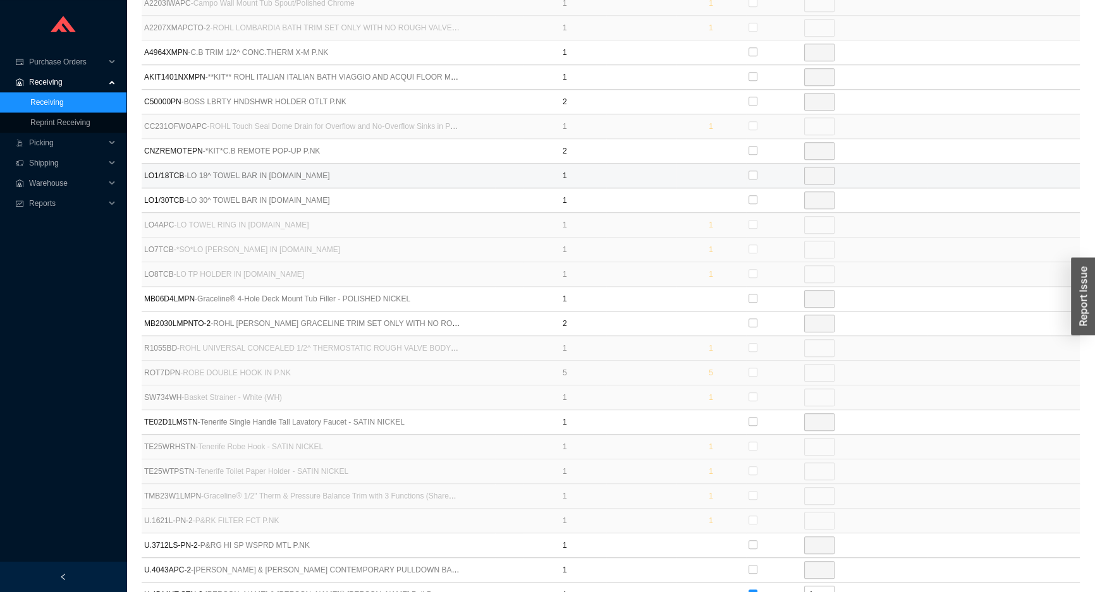
scroll to position [1530, 0]
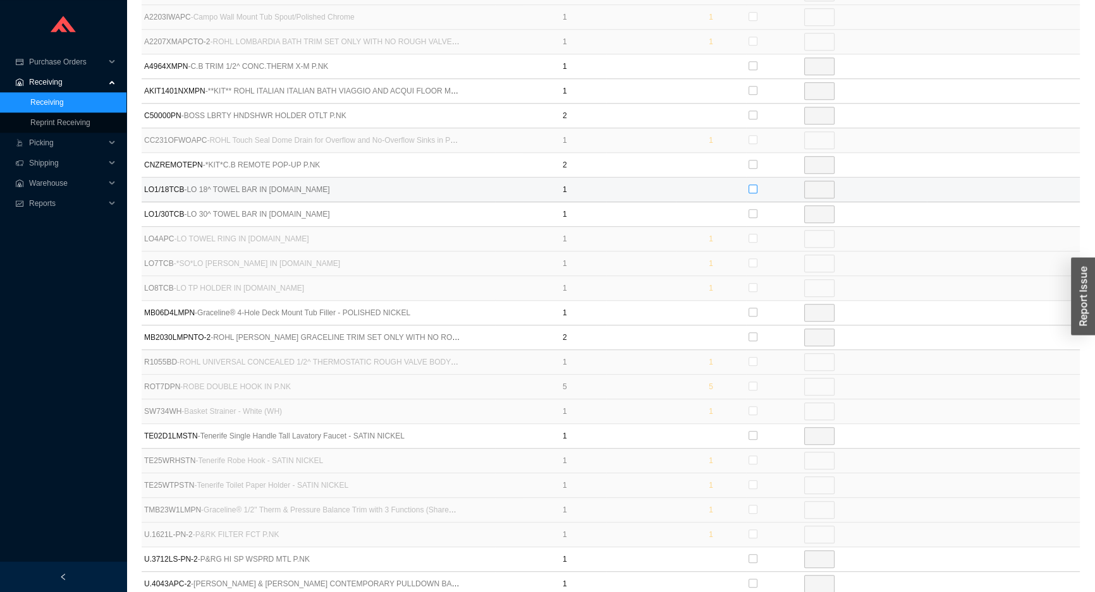
click at [756, 185] on input "checkbox" at bounding box center [752, 189] width 9 height 9
checkbox input "true"
type input "1"
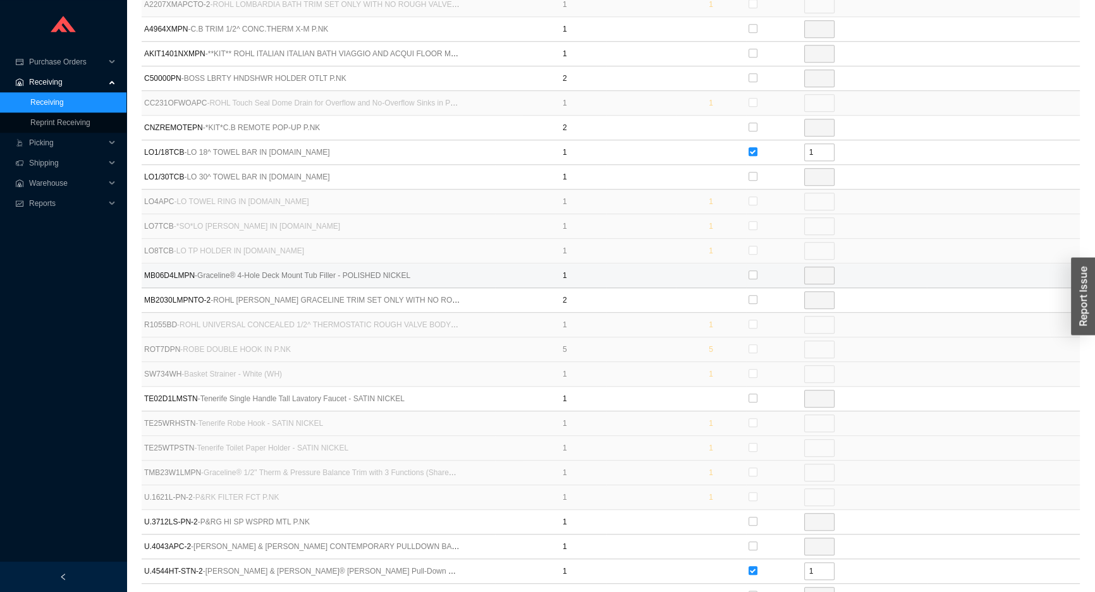
scroll to position [1587, 0]
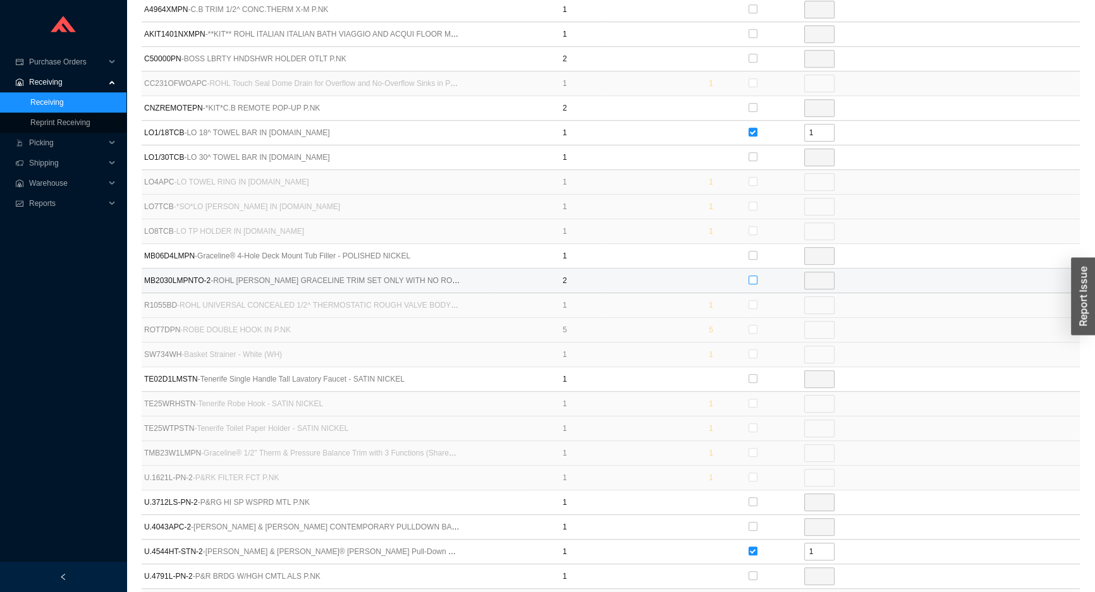
click at [752, 276] on input "checkbox" at bounding box center [752, 280] width 9 height 9
checkbox input "true"
type input "2"
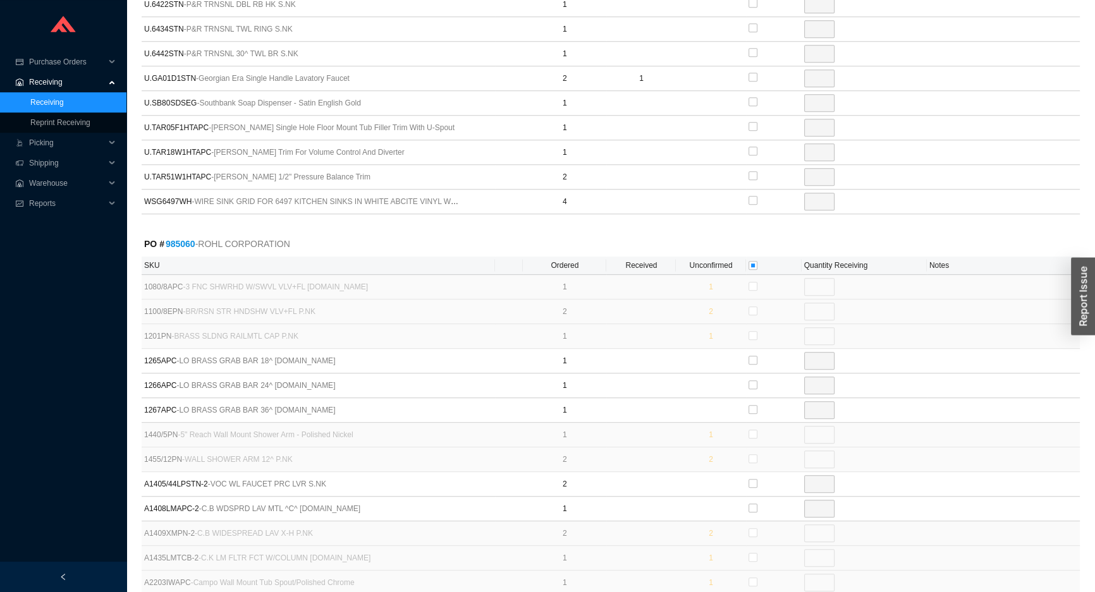
scroll to position [955, 0]
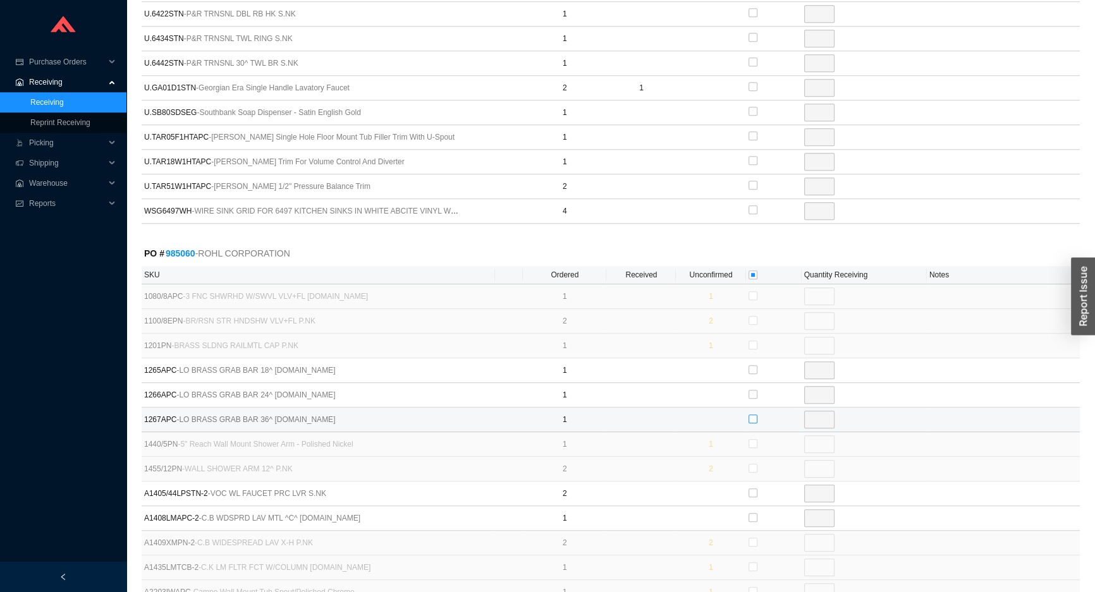
click at [749, 415] on input "checkbox" at bounding box center [752, 419] width 9 height 9
checkbox input "true"
type input "1"
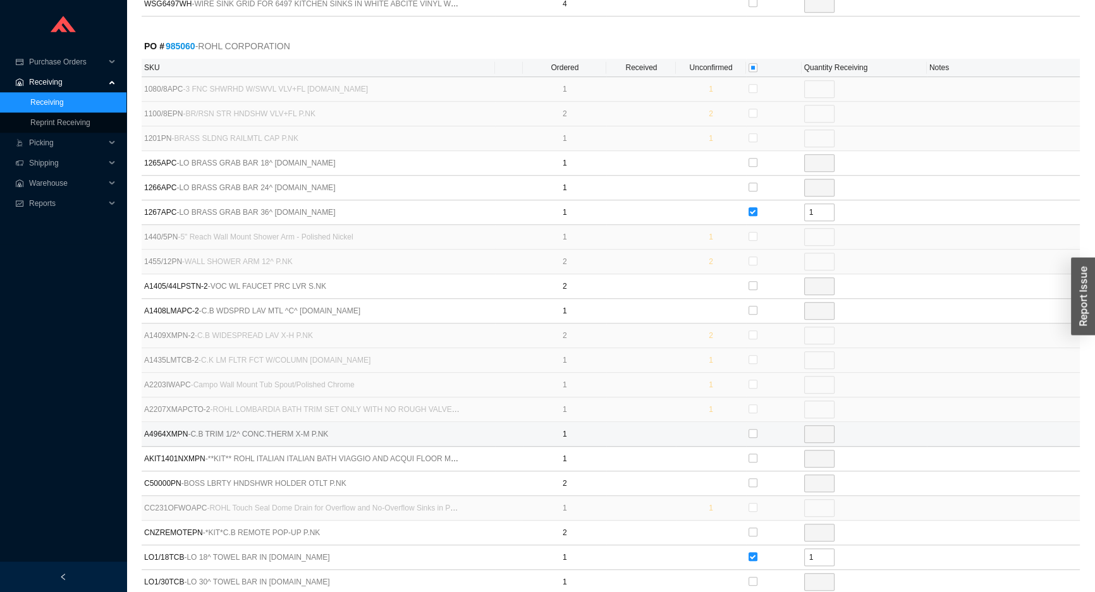
scroll to position [1185, 0]
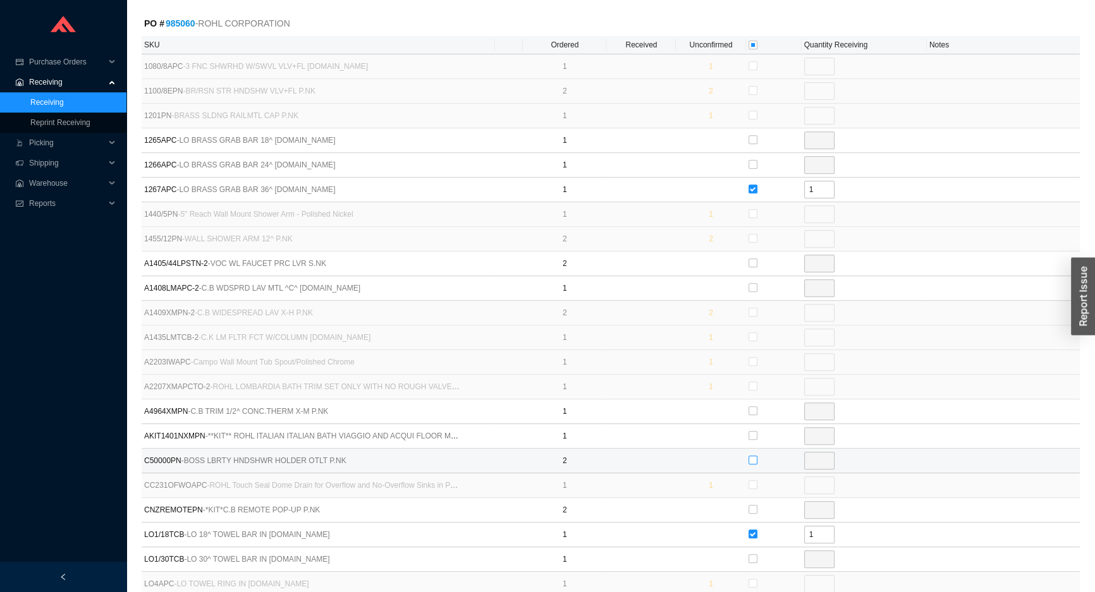
click at [750, 456] on input "checkbox" at bounding box center [752, 460] width 9 height 9
checkbox input "true"
type input "2"
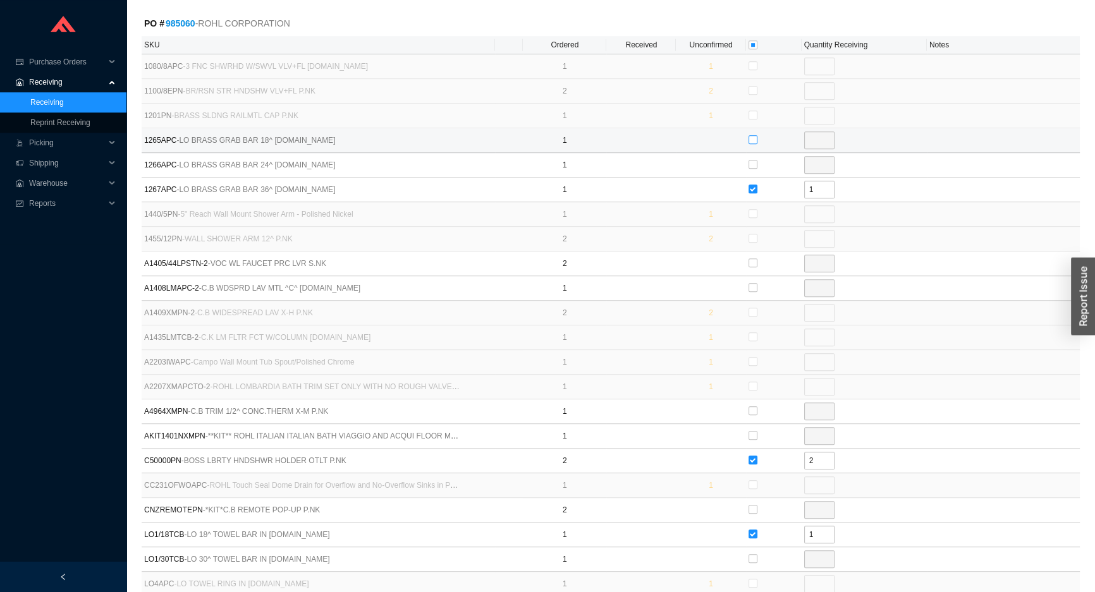
click at [750, 135] on input "checkbox" at bounding box center [752, 139] width 9 height 9
checkbox input "true"
type input "1"
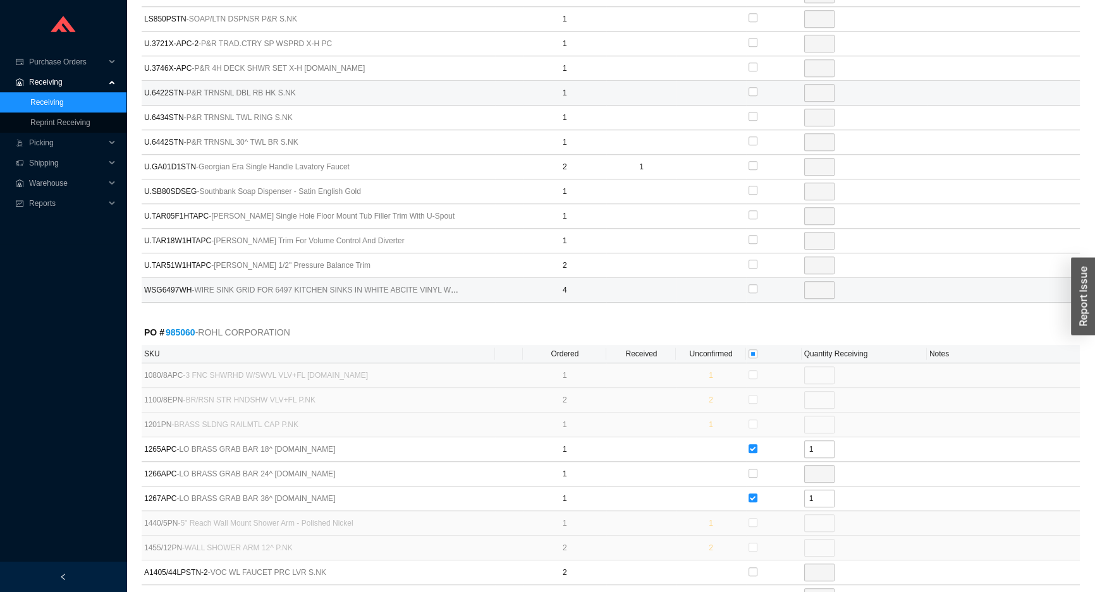
scroll to position [725, 0]
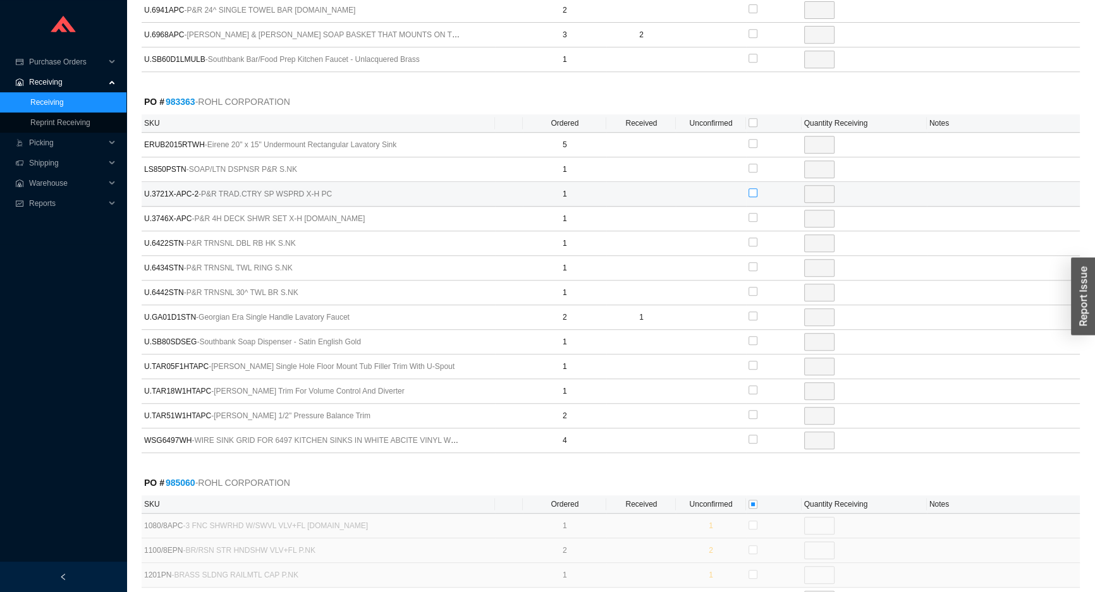
click at [750, 190] on input "checkbox" at bounding box center [752, 192] width 9 height 9
checkbox input "true"
type input "1"
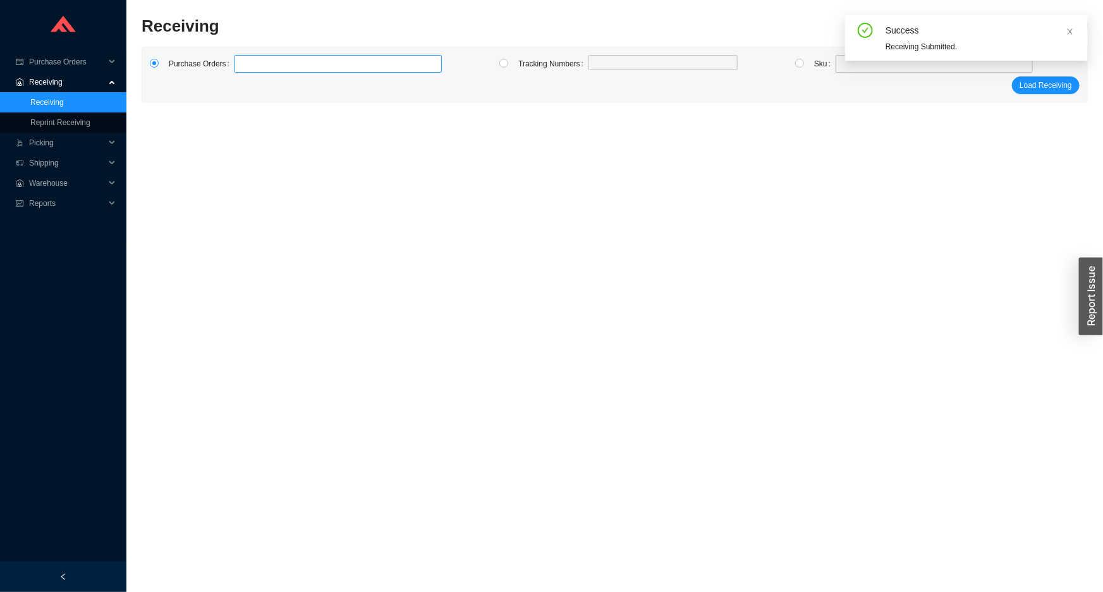
click at [273, 63] on label at bounding box center [338, 64] width 207 height 18
click at [245, 63] on input at bounding box center [240, 64] width 9 height 14
type input "977899"
type input "984482"
type input "971157"
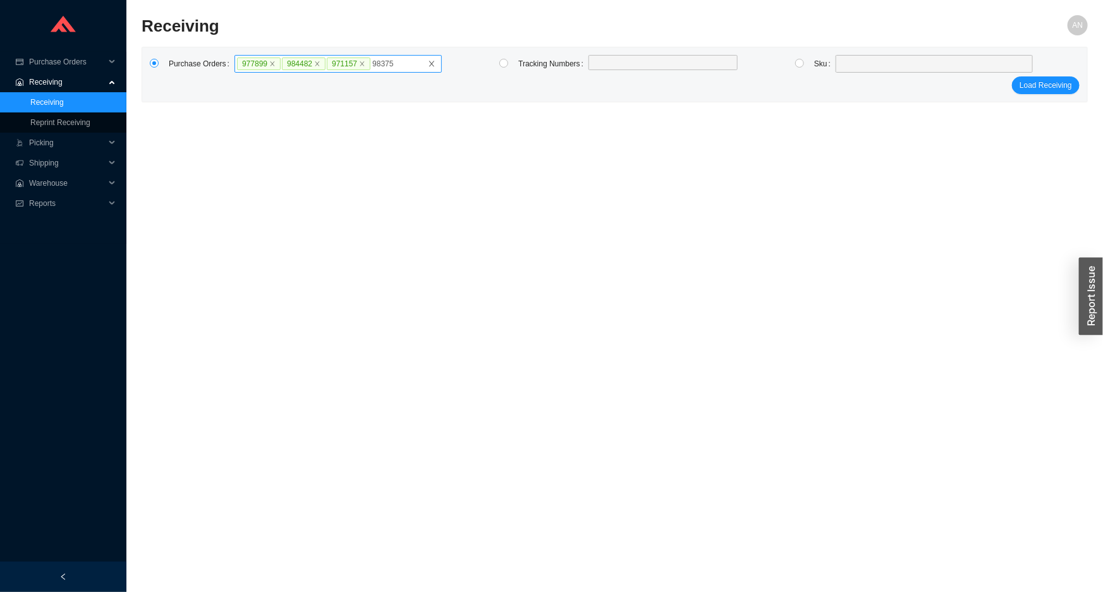
type input "983750"
type input "985060"
click button "Load Receiving" at bounding box center [1046, 98] width 68 height 18
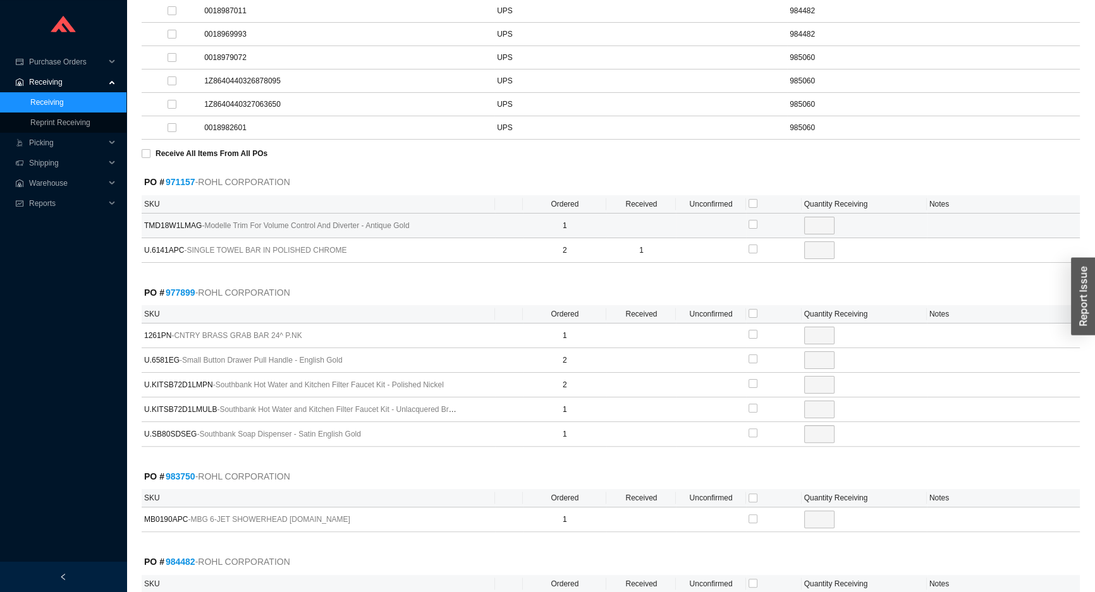
scroll to position [345, 0]
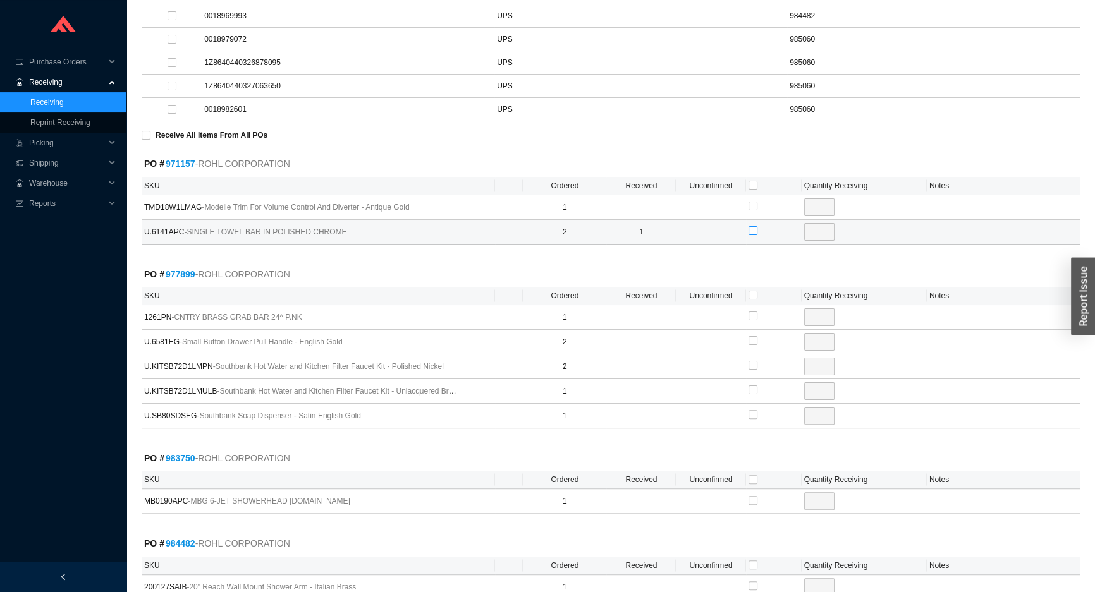
click at [752, 232] on input "checkbox" at bounding box center [752, 230] width 9 height 9
checkbox input "true"
type input "1"
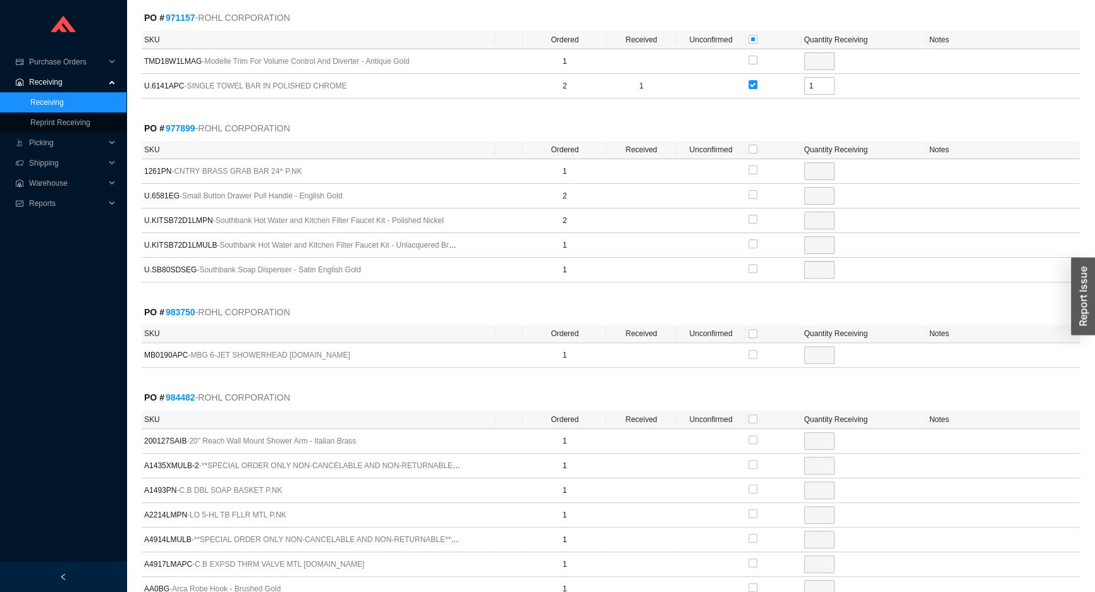
scroll to position [517, 0]
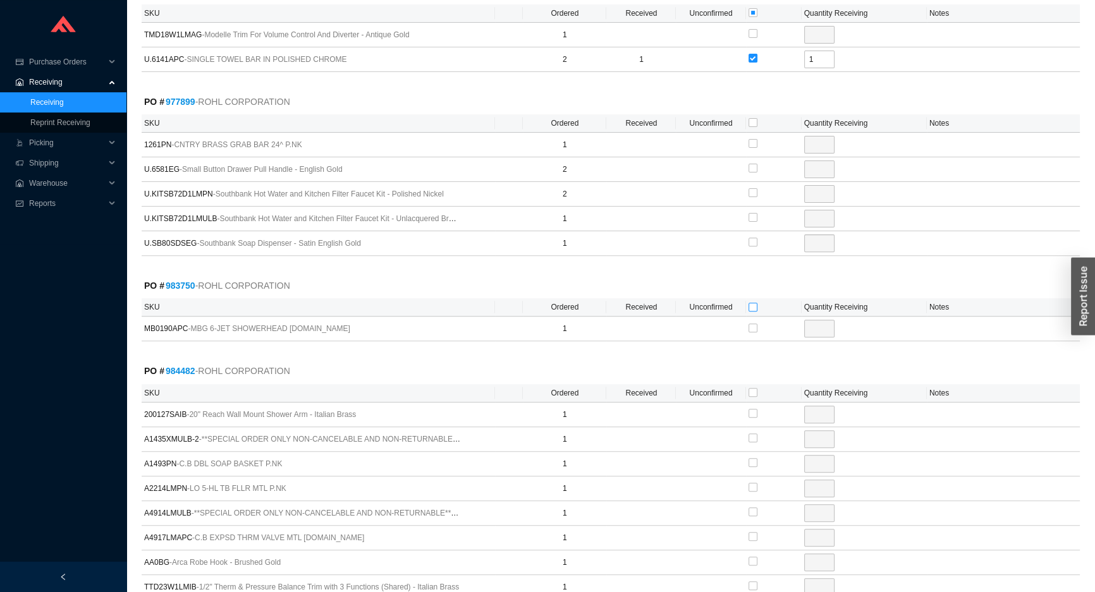
click at [752, 305] on input "checkbox" at bounding box center [752, 307] width 9 height 9
checkbox input "true"
type input "1"
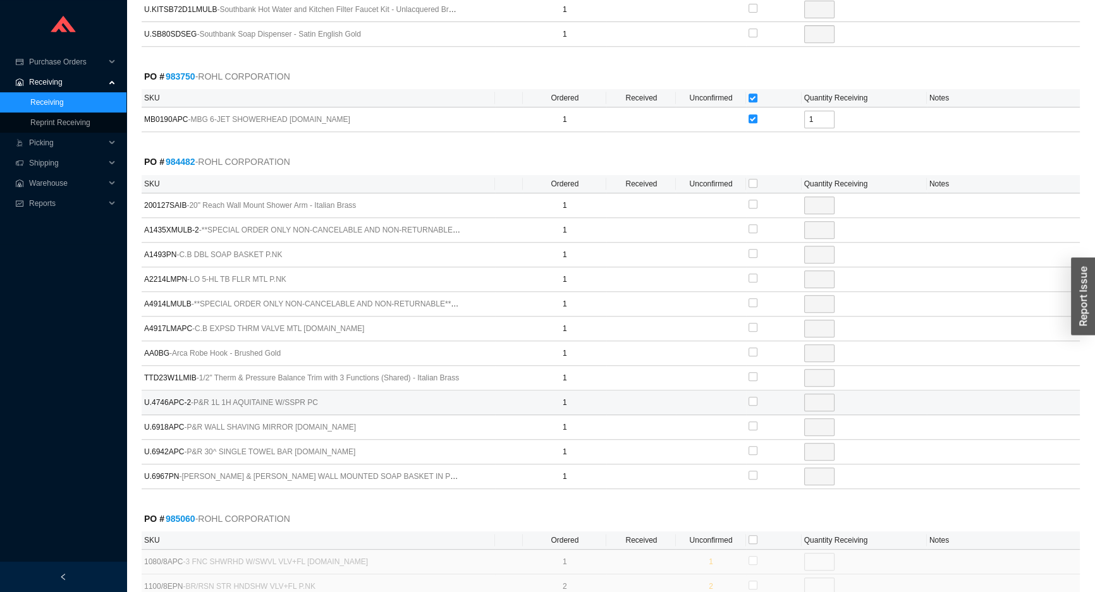
scroll to position [747, 0]
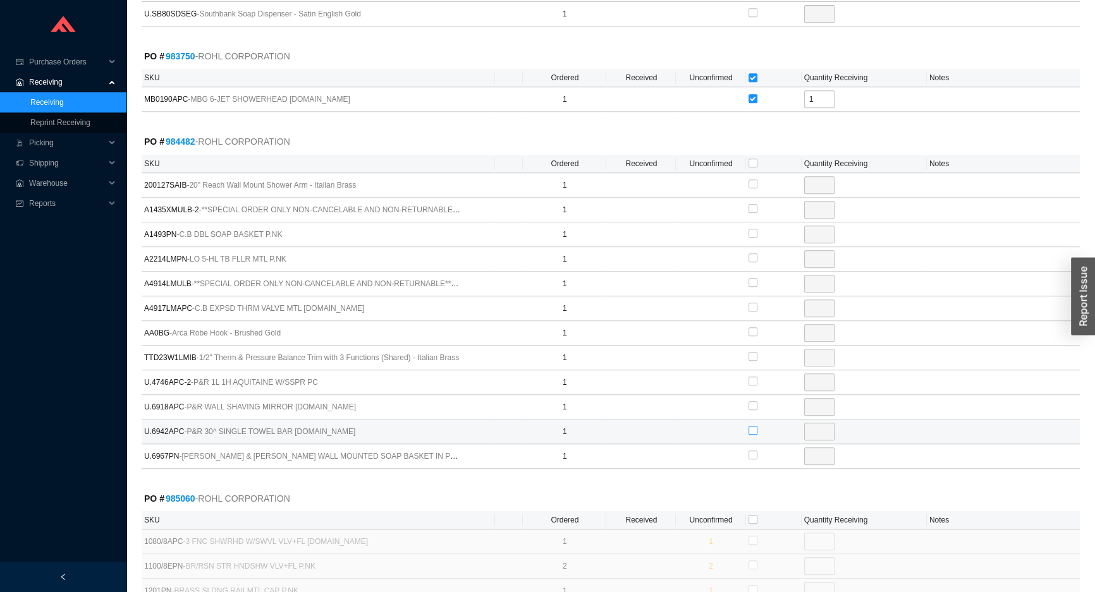
click at [751, 428] on input "checkbox" at bounding box center [752, 430] width 9 height 9
checkbox input "true"
type input "1"
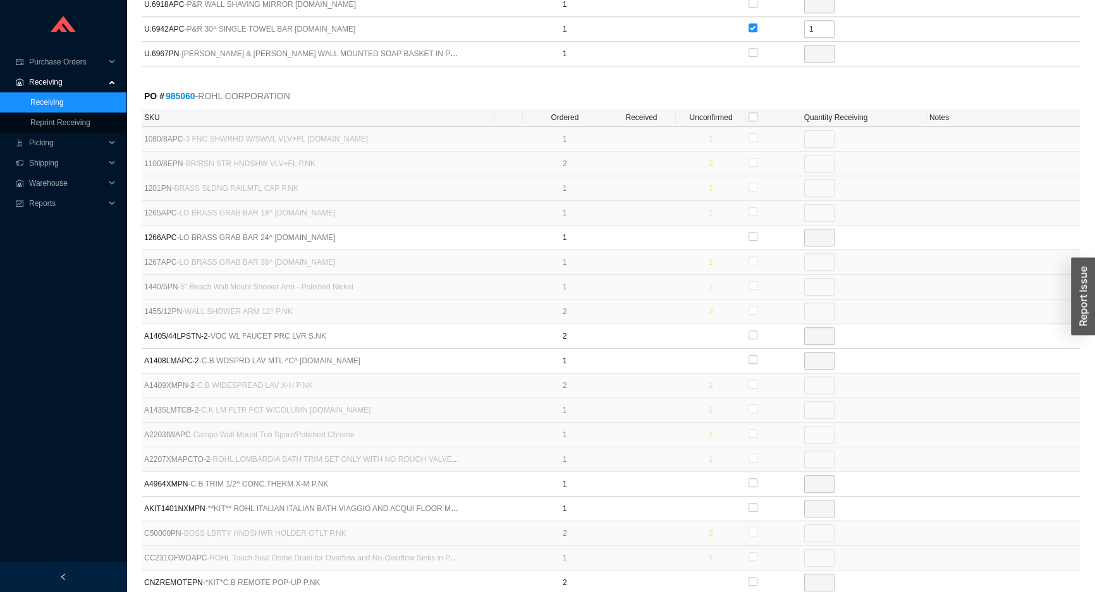
scroll to position [1264, 0]
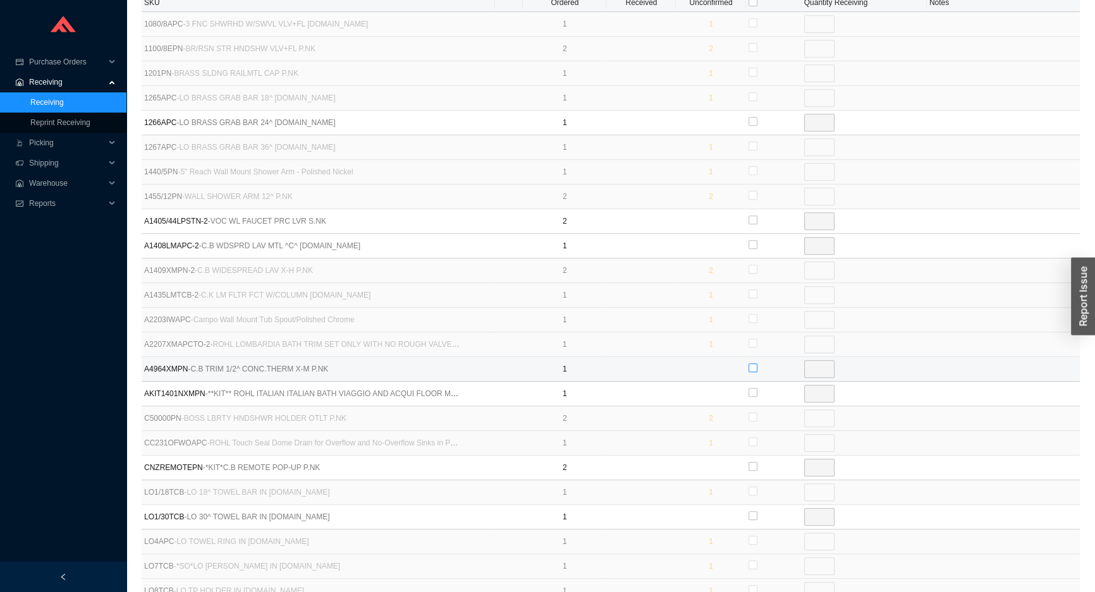
click at [750, 363] on input "checkbox" at bounding box center [752, 367] width 9 height 9
checkbox input "true"
type input "1"
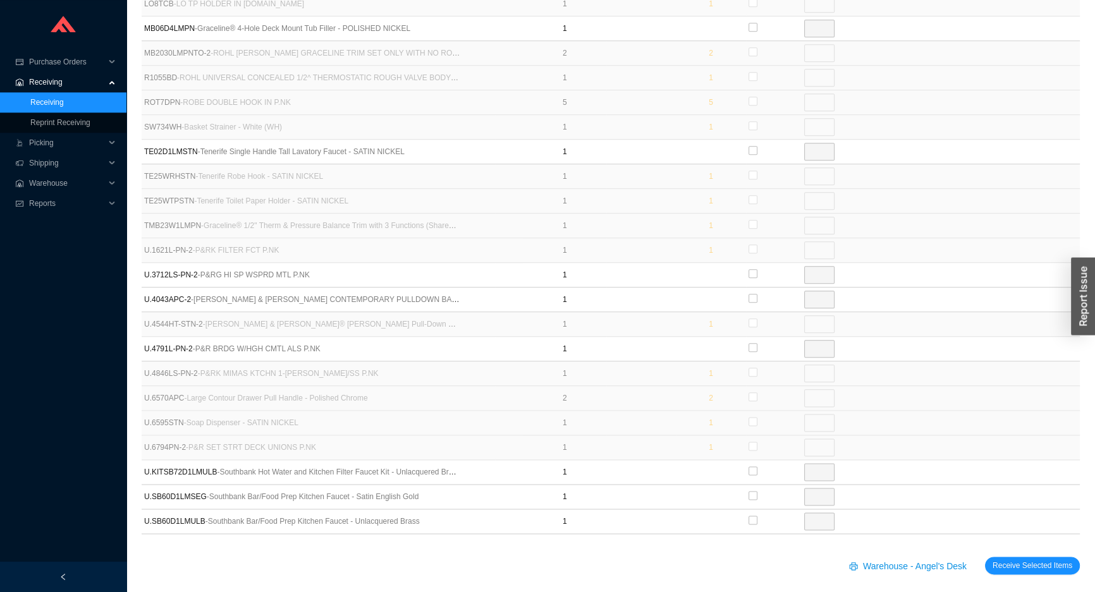
scroll to position [1854, 0]
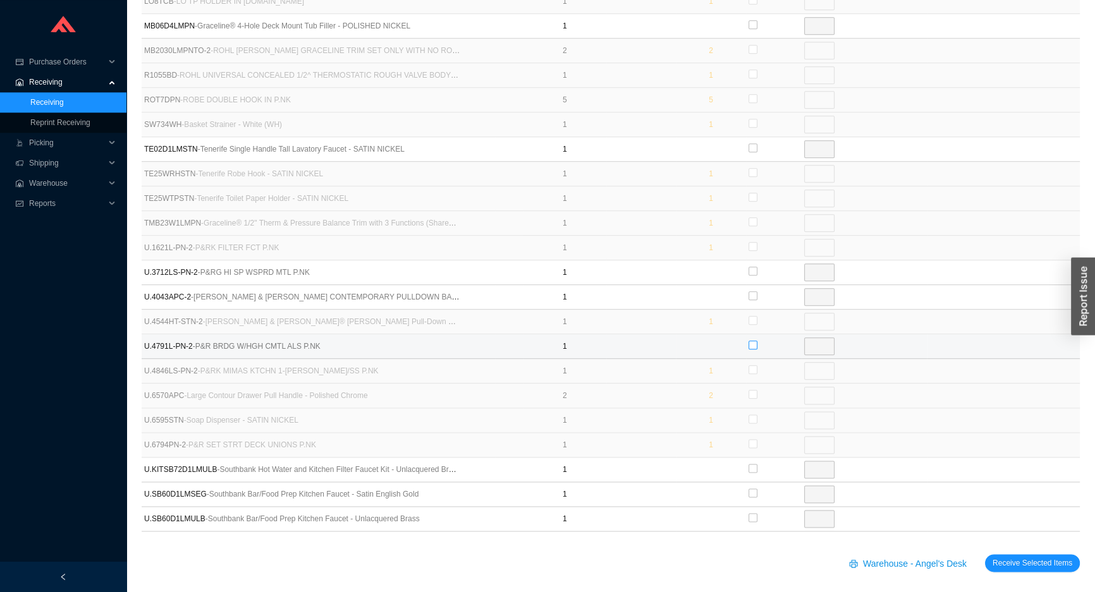
click at [752, 341] on input "checkbox" at bounding box center [752, 345] width 9 height 9
checkbox input "true"
type input "1"
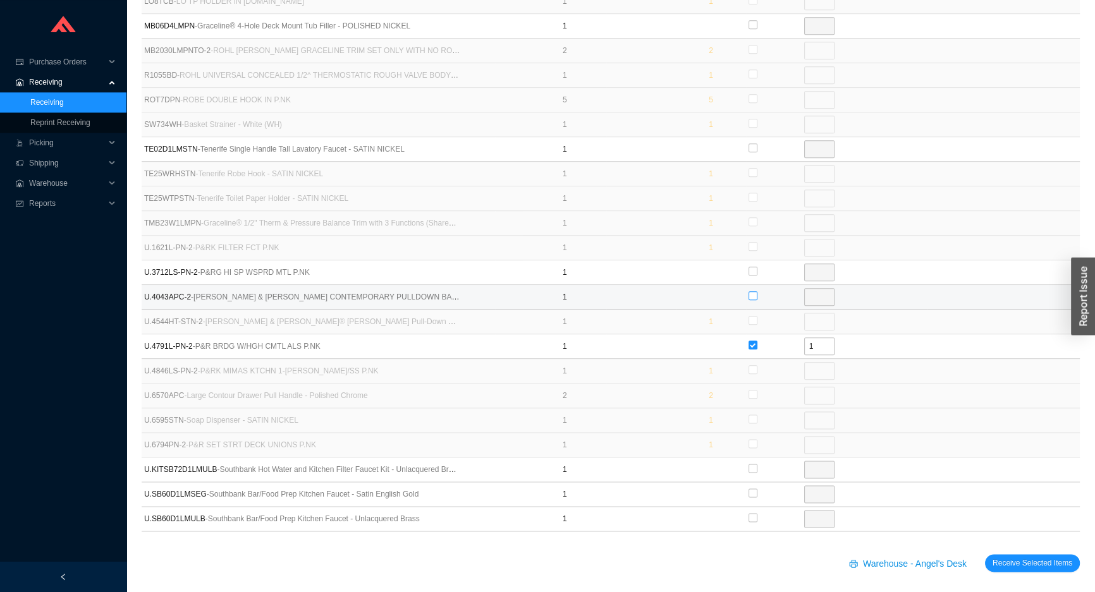
click at [754, 291] on input "checkbox" at bounding box center [752, 295] width 9 height 9
checkbox input "true"
type input "1"
click at [985, 554] on button "Receive Selected Items" at bounding box center [1032, 563] width 95 height 18
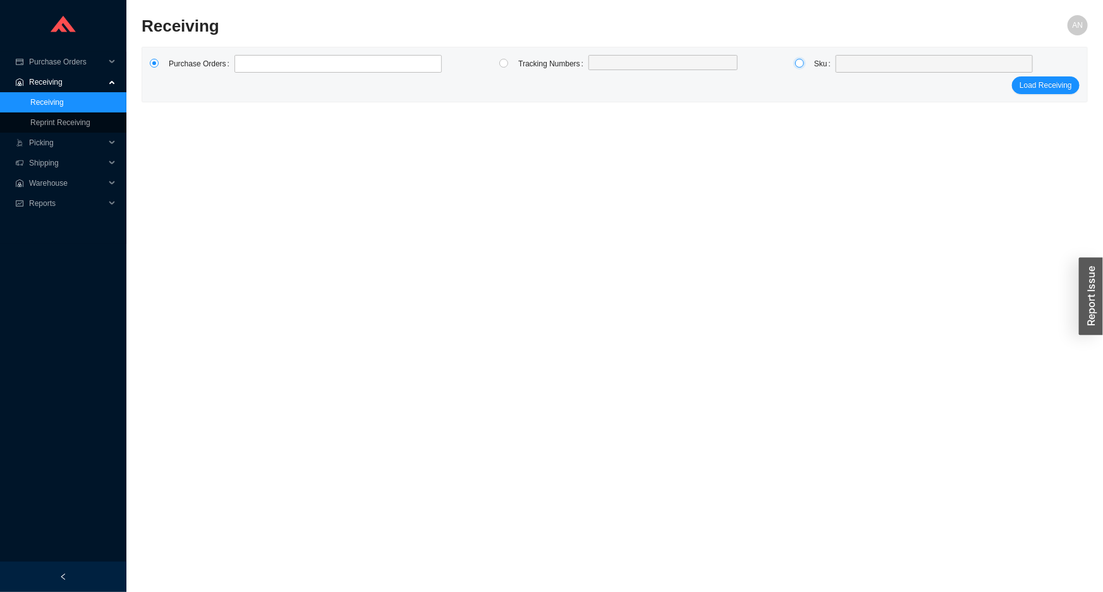
click at [800, 64] on input "radio" at bounding box center [799, 63] width 9 height 9
radio input "true"
click at [860, 71] on span at bounding box center [934, 64] width 187 height 16
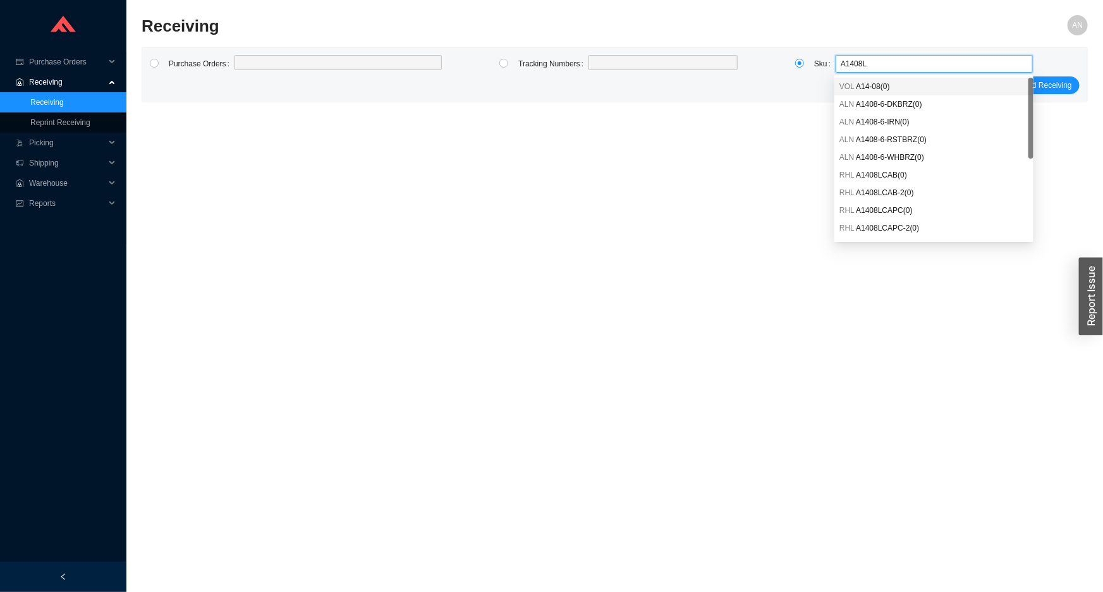
type input "A1408LM"
click at [898, 136] on span "A1408LMAPC-2 ( 1 )" at bounding box center [888, 139] width 64 height 9
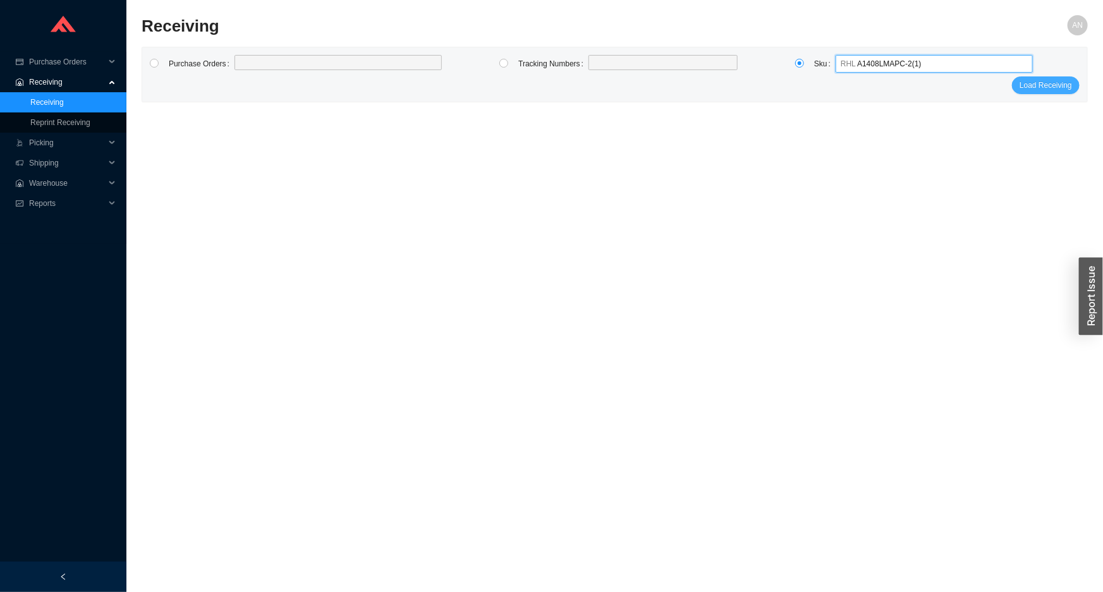
click at [1030, 85] on span "Load Receiving" at bounding box center [1046, 85] width 52 height 13
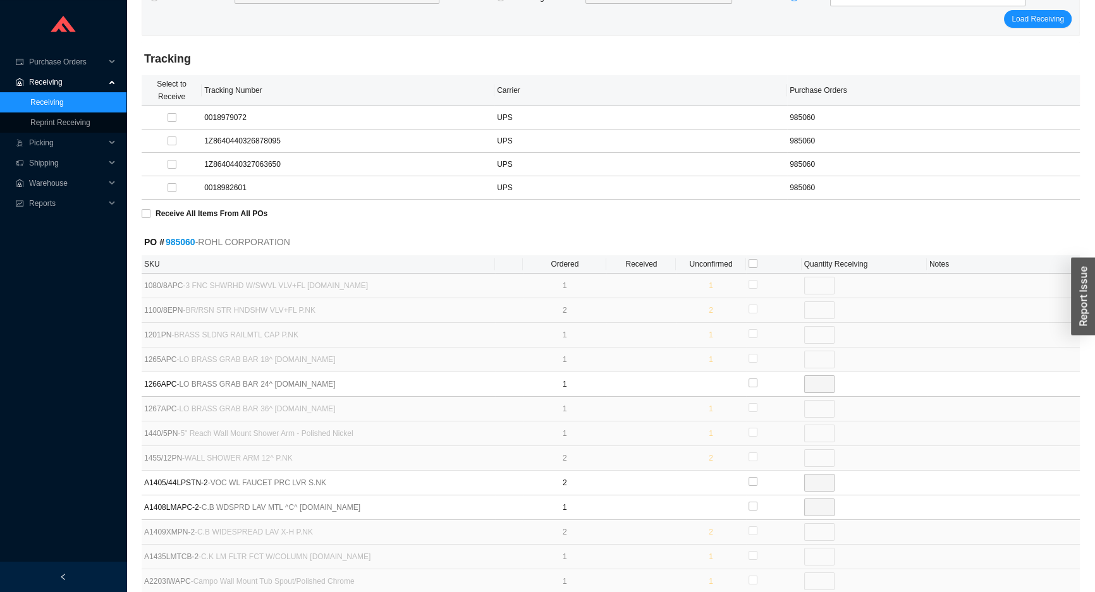
scroll to position [172, 0]
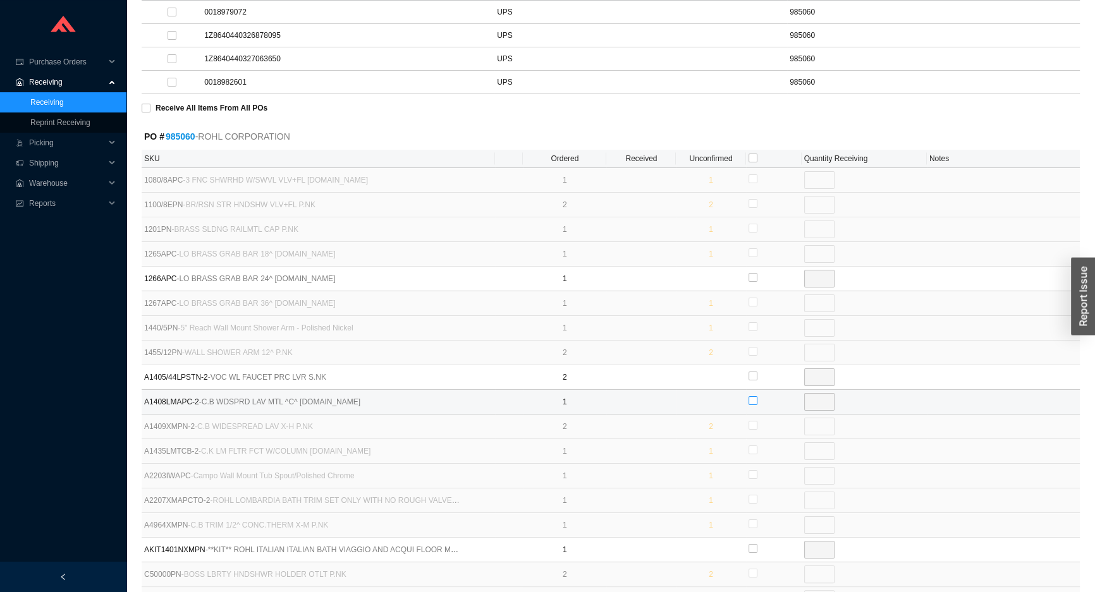
click at [752, 397] on input "checkbox" at bounding box center [752, 400] width 9 height 9
checkbox input "true"
type input "1"
radio input "true"
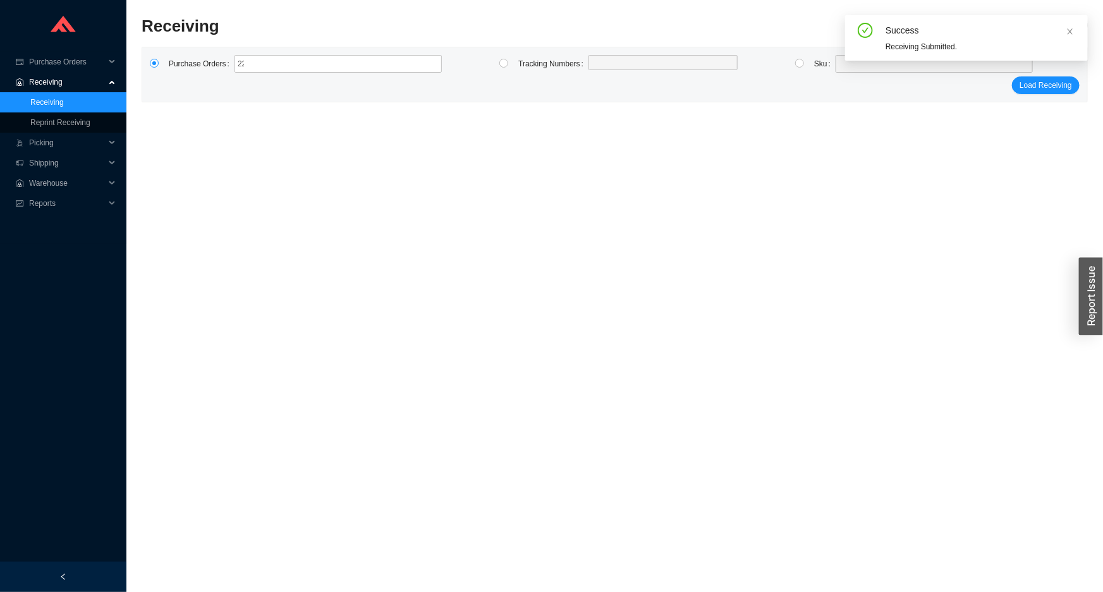
type input "2205665"
click at [274, 66] on icon "close" at bounding box center [276, 64] width 4 height 4
click at [286, 66] on input "2205665" at bounding box center [290, 64] width 9 height 14
type input "985215"
click button "Load Receiving" at bounding box center [1046, 85] width 68 height 18
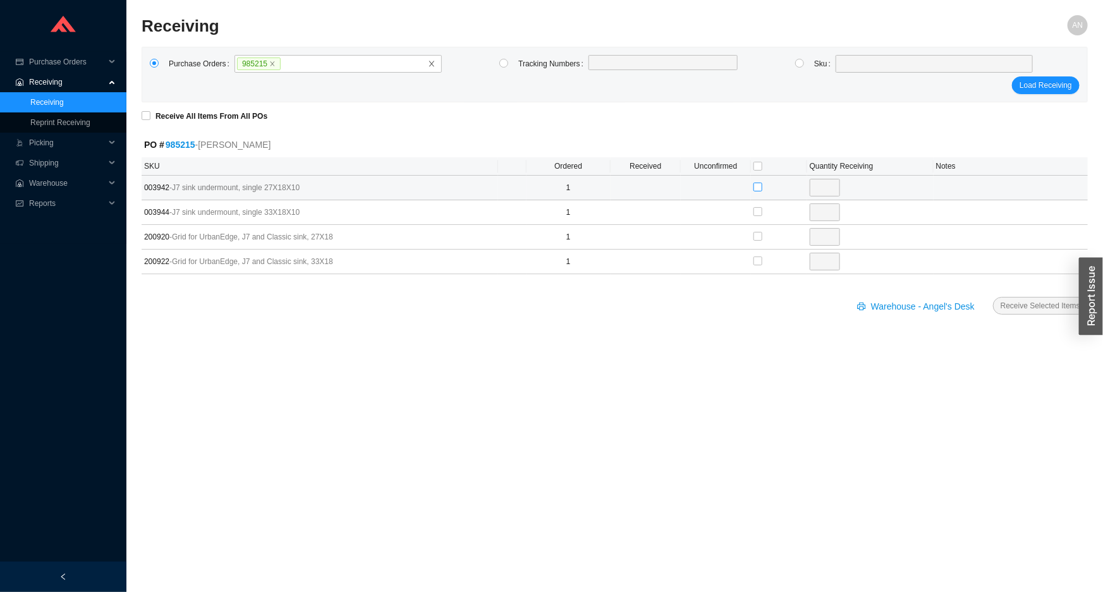
click at [759, 189] on input "checkbox" at bounding box center [758, 187] width 9 height 9
checkbox input "true"
type input "1"
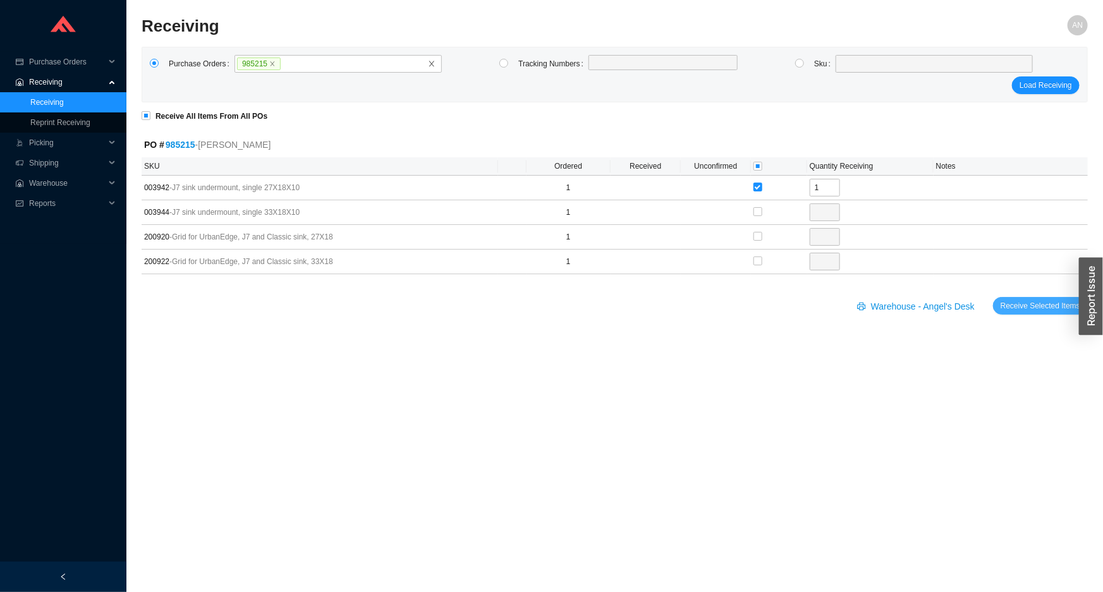
click at [1022, 307] on span "Receive Selected Items" at bounding box center [1041, 306] width 80 height 13
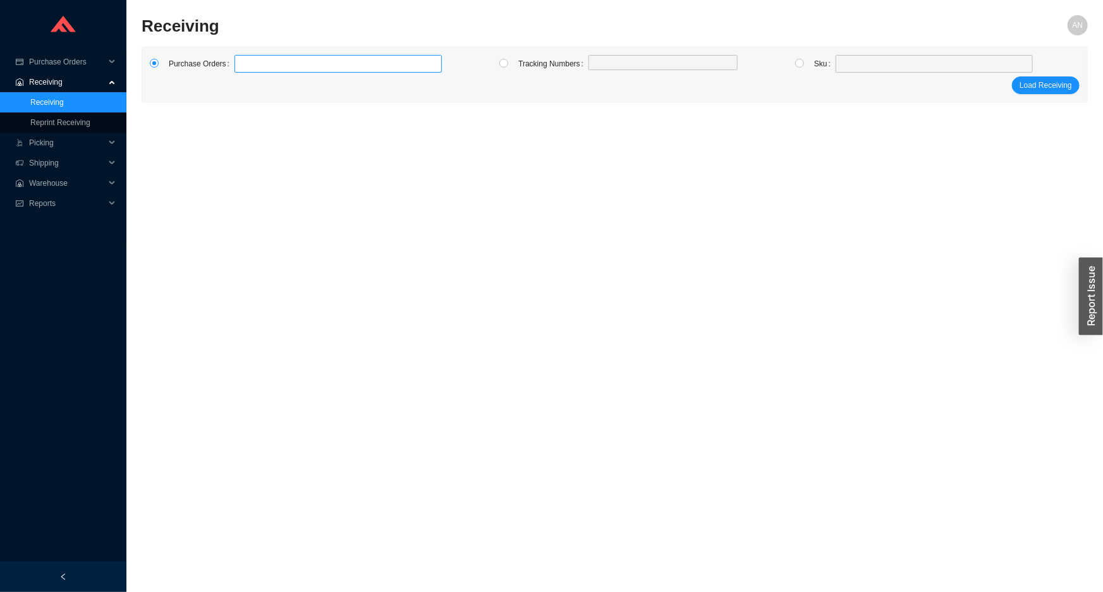
click at [305, 63] on label at bounding box center [338, 64] width 207 height 18
click at [245, 63] on input at bounding box center [240, 64] width 9 height 14
type input "983023"
click button "Load Receiving" at bounding box center [1046, 85] width 68 height 18
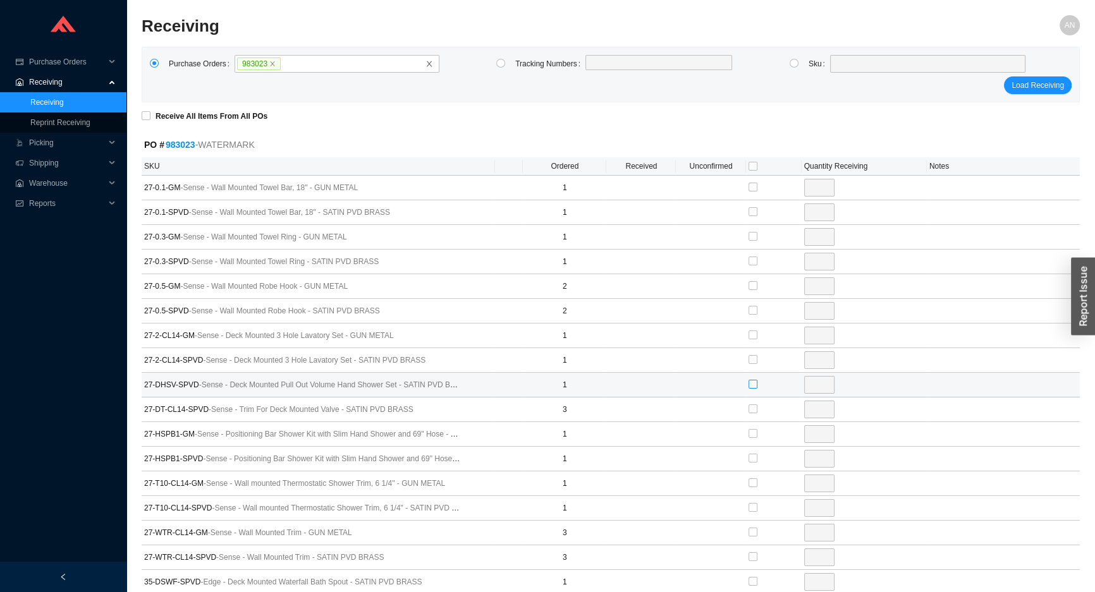
click at [753, 384] on input "checkbox" at bounding box center [752, 384] width 9 height 9
checkbox input "true"
type input "1"
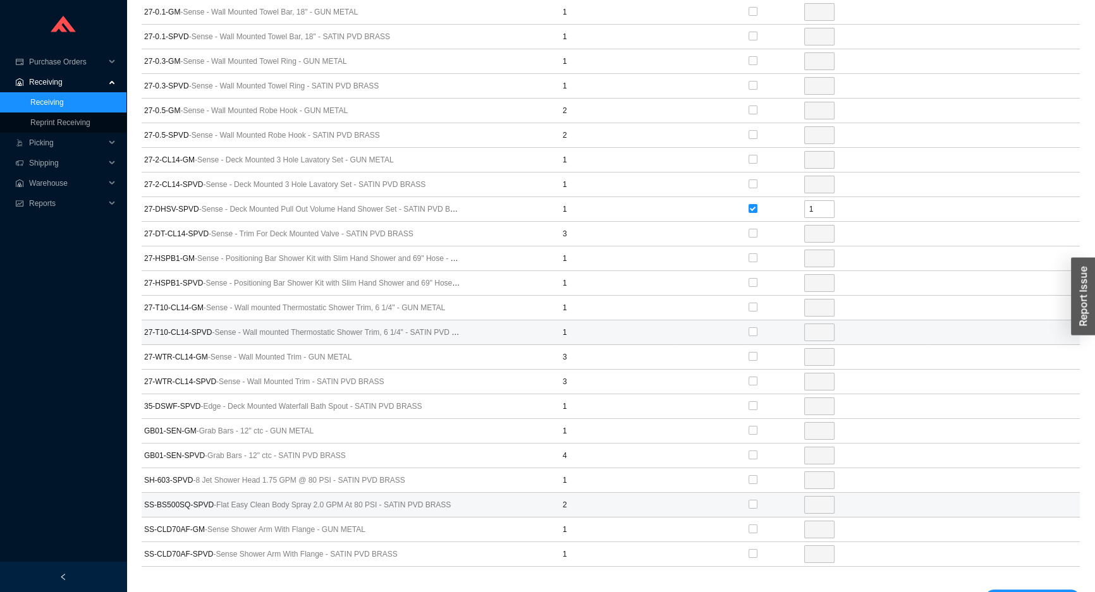
scroll to position [216, 0]
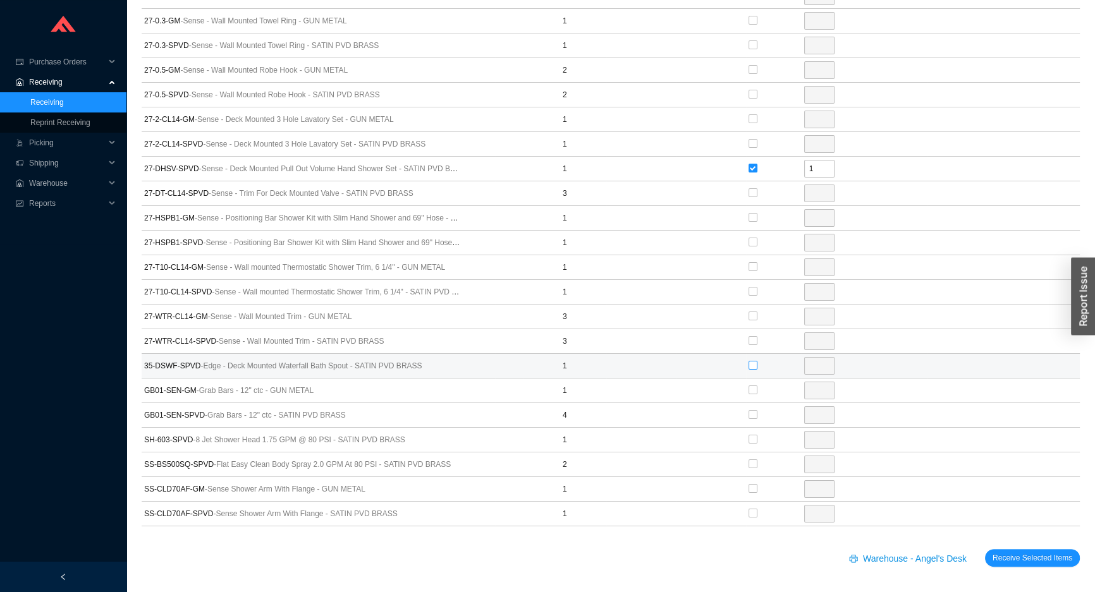
click at [752, 363] on input "checkbox" at bounding box center [752, 365] width 9 height 9
checkbox input "true"
type input "1"
click at [753, 436] on input "checkbox" at bounding box center [752, 439] width 9 height 9
checkbox input "true"
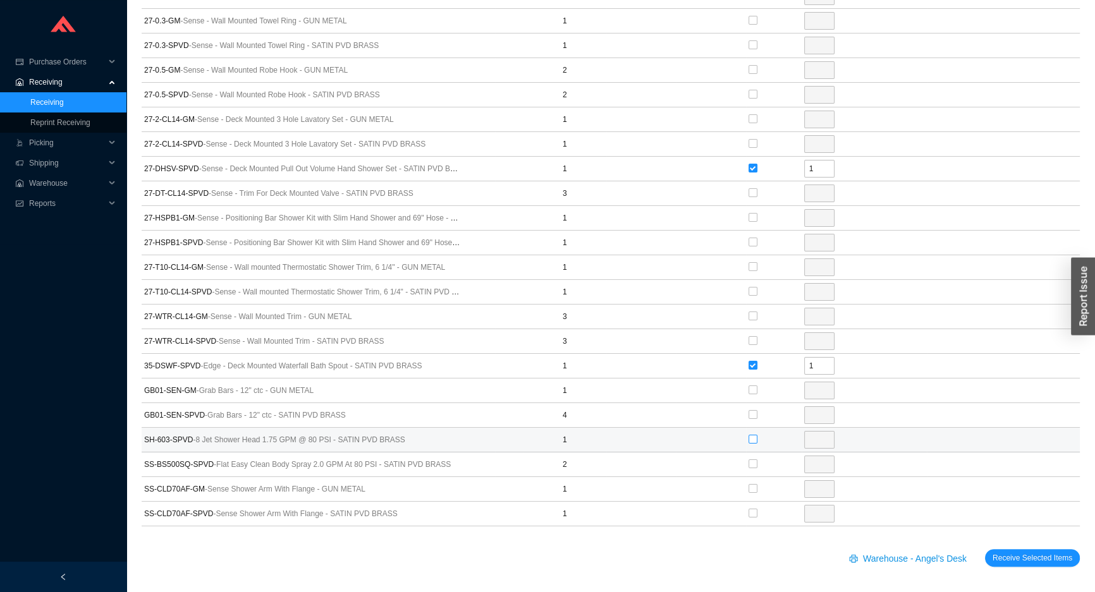
type input "1"
click at [752, 460] on input "checkbox" at bounding box center [752, 464] width 9 height 9
checkbox input "true"
type input "2"
click at [1011, 555] on span "Receive Selected Items" at bounding box center [1032, 558] width 80 height 13
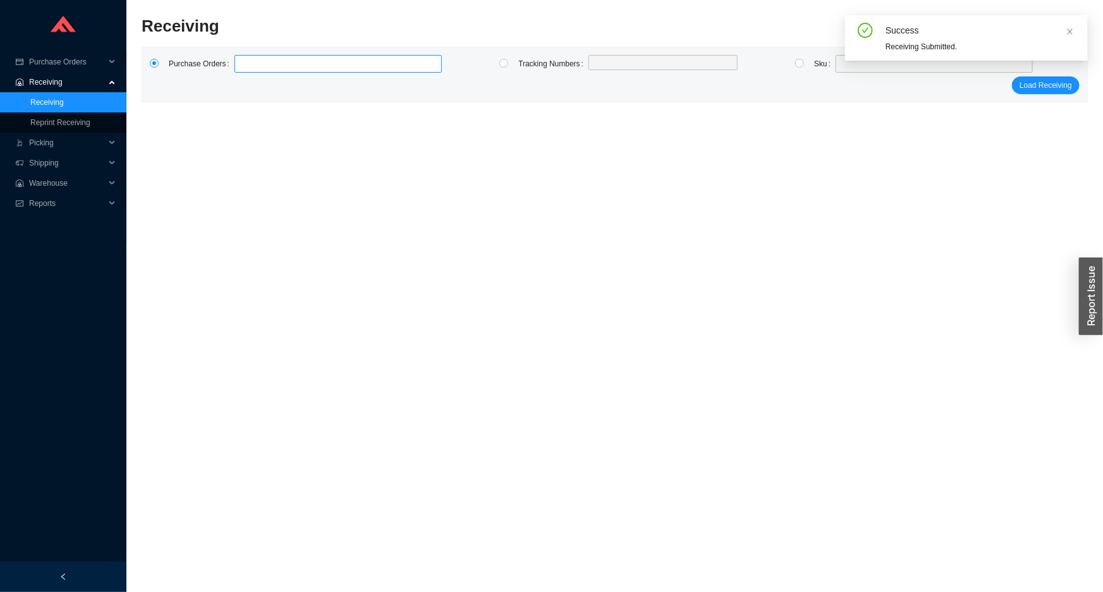
click at [280, 61] on label at bounding box center [338, 64] width 207 height 18
click at [245, 61] on input at bounding box center [240, 64] width 9 height 14
type input "983696"
type input "938969"
type input "983969"
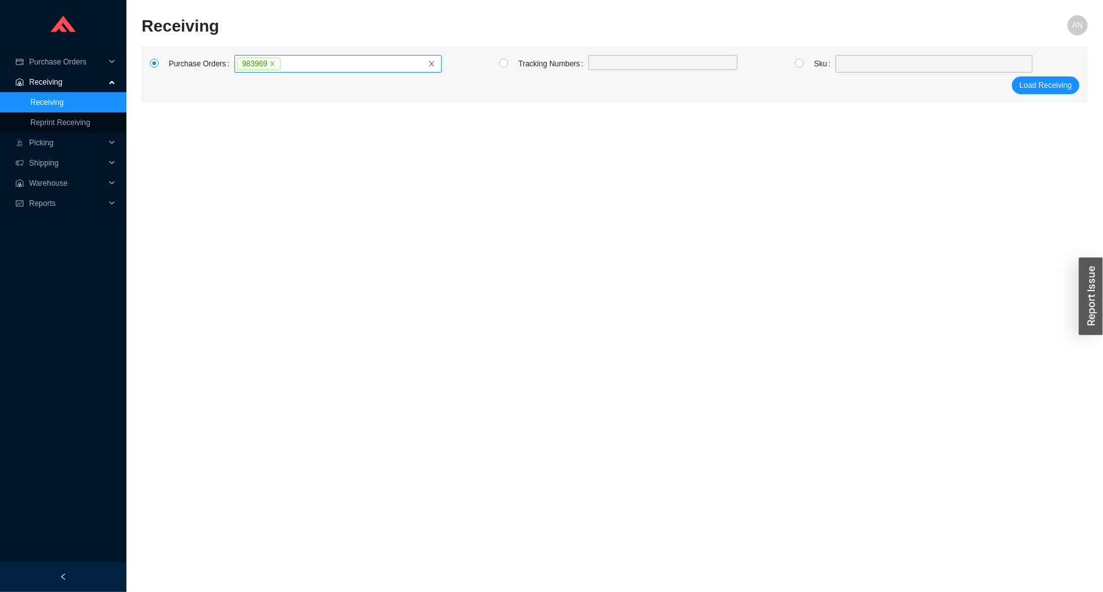
click button "Load Receiving" at bounding box center [1046, 85] width 68 height 18
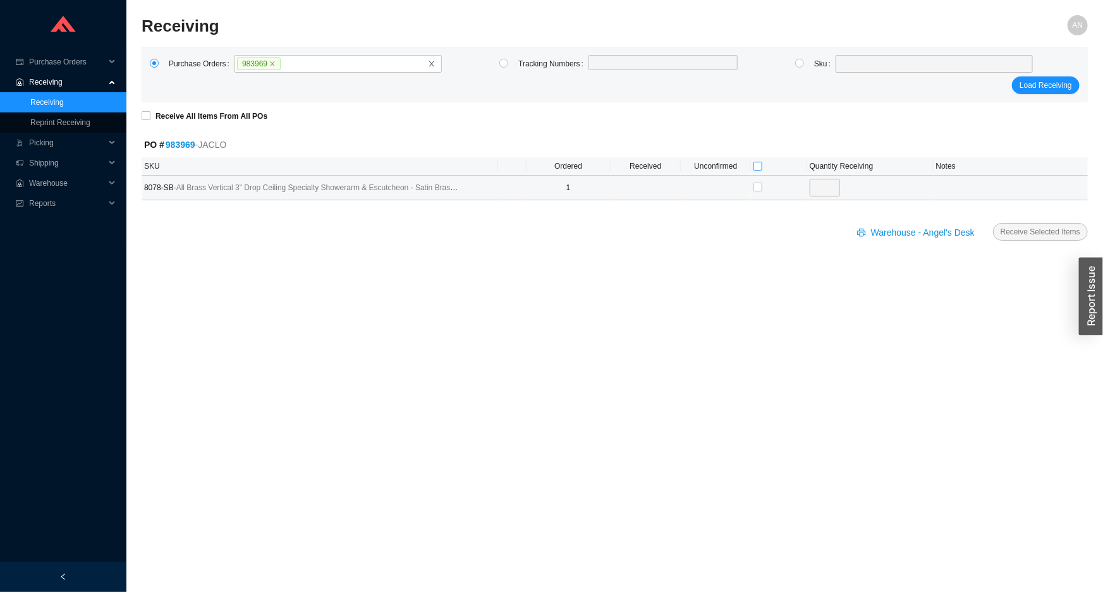
drag, startPoint x: 755, startPoint y: 166, endPoint x: 822, endPoint y: 190, distance: 70.6
click at [757, 166] on input "checkbox" at bounding box center [758, 166] width 9 height 9
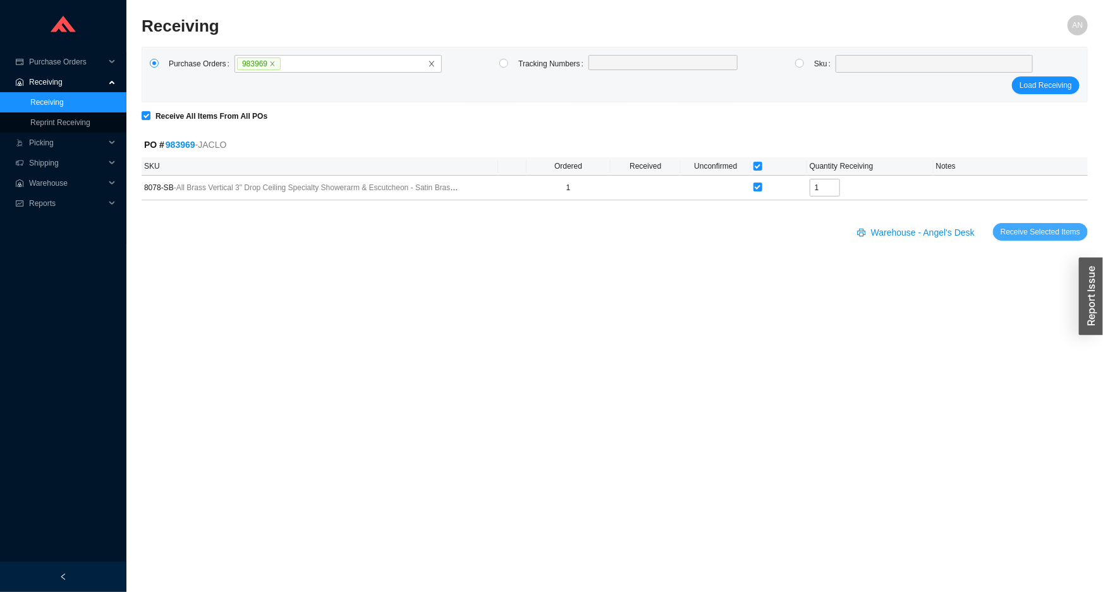
click at [1006, 231] on span "Receive Selected Items" at bounding box center [1041, 232] width 80 height 13
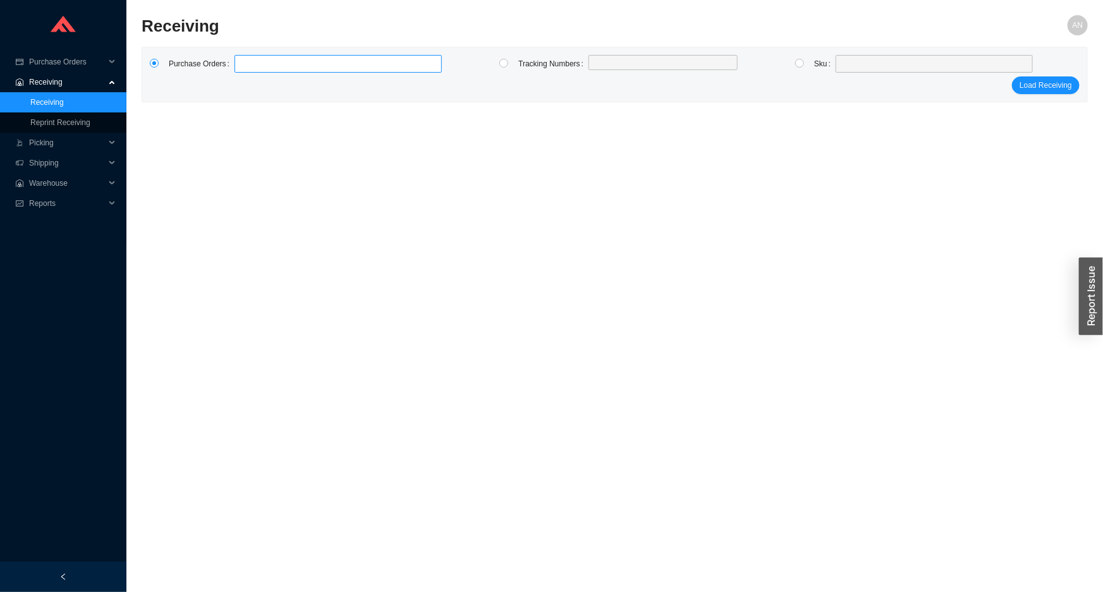
click at [250, 61] on label at bounding box center [338, 64] width 207 height 18
click at [245, 61] on input at bounding box center [240, 64] width 9 height 14
click button "Load Receiving" at bounding box center [1046, 85] width 68 height 18
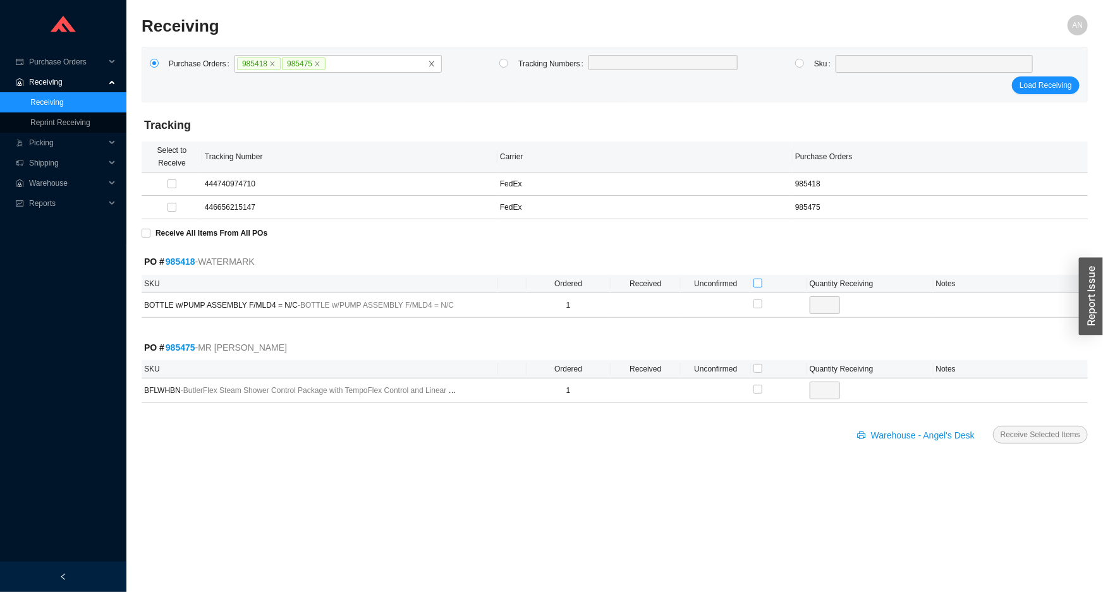
click at [758, 283] on input "checkbox" at bounding box center [758, 283] width 9 height 9
click at [758, 369] on input "checkbox" at bounding box center [758, 368] width 9 height 9
click at [993, 426] on button "Receive Selected Items" at bounding box center [1040, 435] width 95 height 18
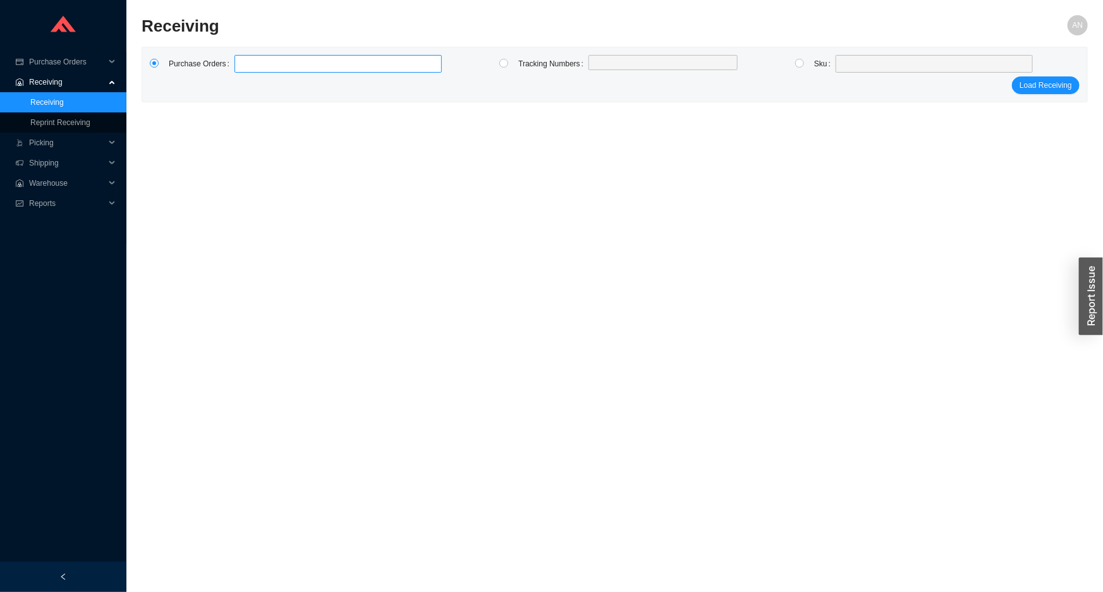
click at [257, 69] on label at bounding box center [338, 64] width 207 height 18
click at [245, 69] on input at bounding box center [240, 64] width 9 height 14
click button "Load Receiving" at bounding box center [1046, 85] width 68 height 18
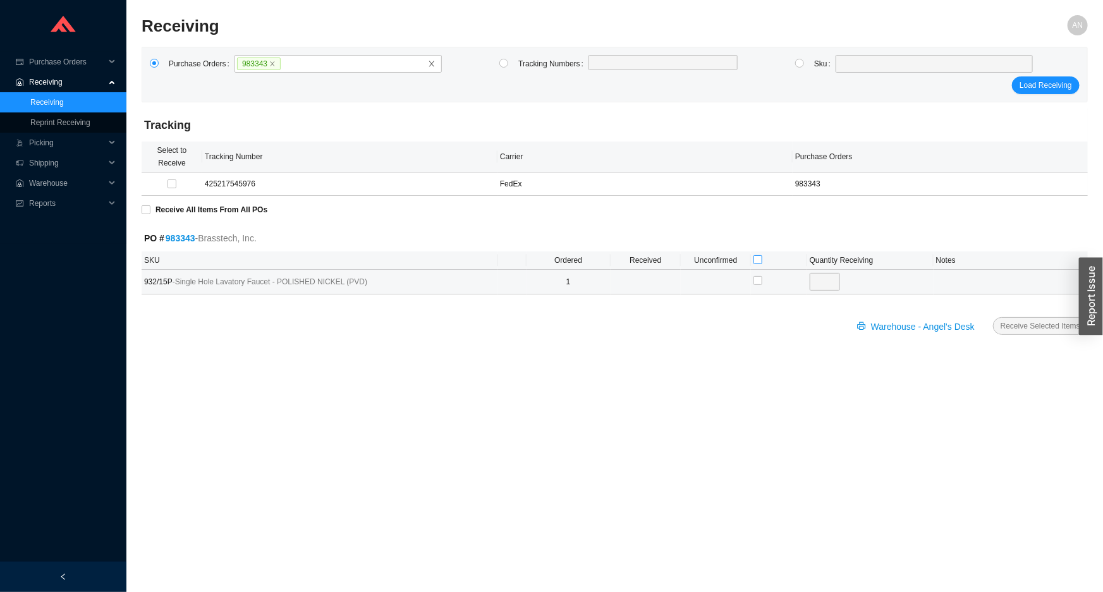
drag, startPoint x: 754, startPoint y: 257, endPoint x: 828, endPoint y: 280, distance: 77.6
click at [755, 257] on input "checkbox" at bounding box center [758, 259] width 9 height 9
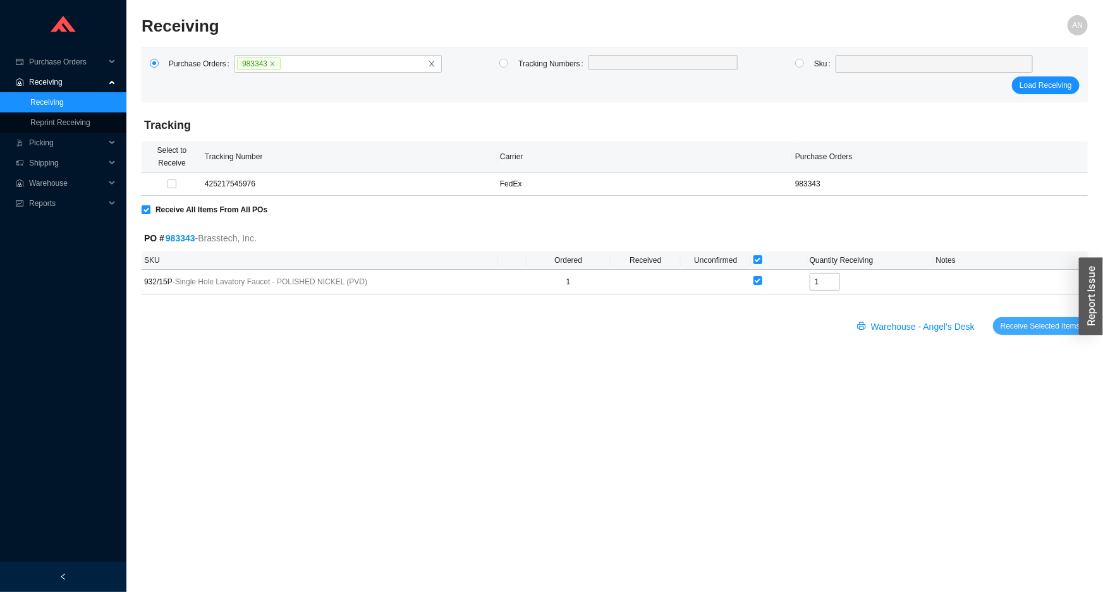
click at [1015, 322] on span "Receive Selected Items" at bounding box center [1041, 326] width 80 height 13
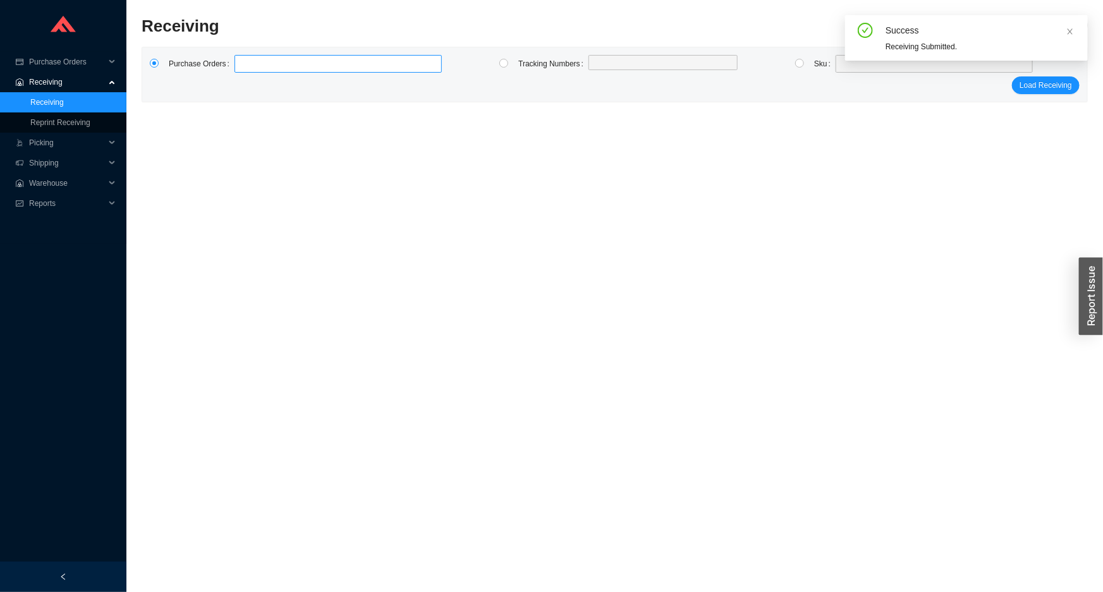
click at [269, 66] on label at bounding box center [338, 64] width 207 height 18
click at [245, 66] on input at bounding box center [240, 64] width 9 height 14
click button "Load Receiving" at bounding box center [1046, 85] width 68 height 18
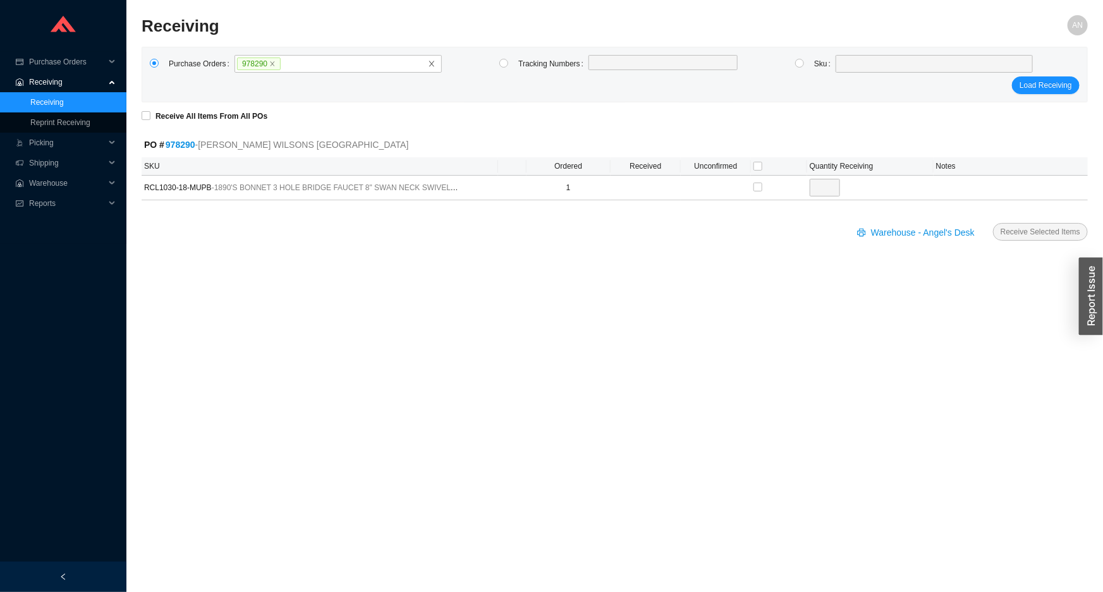
click at [762, 164] on th at bounding box center [779, 166] width 56 height 18
click at [752, 164] on th at bounding box center [779, 166] width 56 height 18
click at [760, 165] on input "checkbox" at bounding box center [758, 166] width 9 height 9
click at [1024, 236] on span "Receive Selected Items" at bounding box center [1041, 232] width 80 height 13
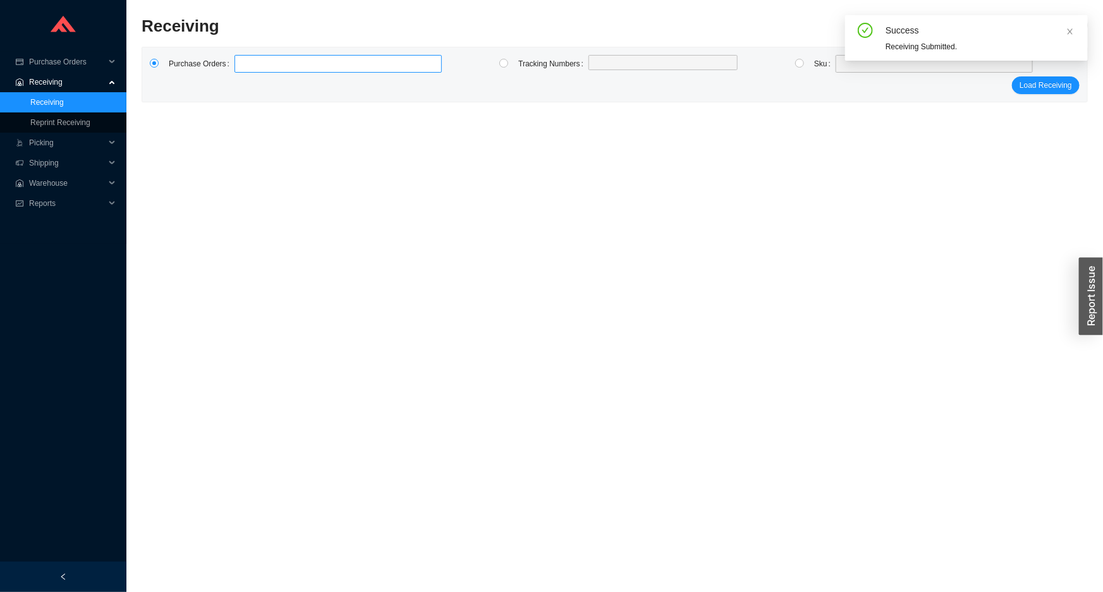
click at [315, 63] on label at bounding box center [338, 64] width 207 height 18
click at [245, 63] on input at bounding box center [240, 64] width 9 height 14
click button "Load Receiving" at bounding box center [1046, 85] width 68 height 18
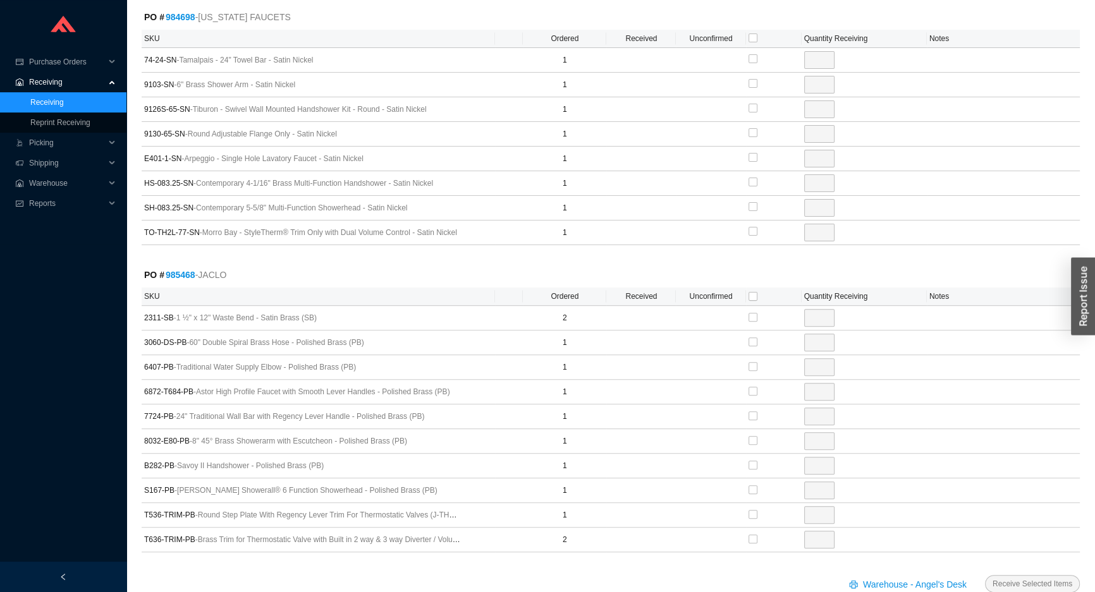
scroll to position [477, 0]
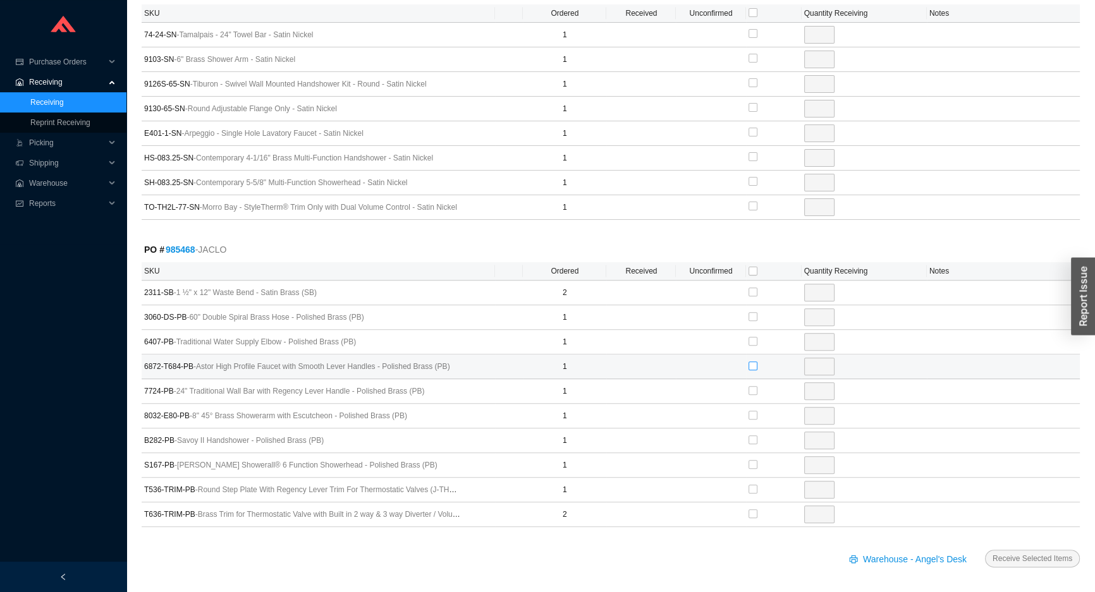
click at [753, 364] on input "checkbox" at bounding box center [752, 366] width 9 height 9
click at [752, 315] on input "checkbox" at bounding box center [752, 316] width 9 height 9
click at [751, 339] on input "checkbox" at bounding box center [752, 341] width 9 height 9
click at [752, 292] on input "checkbox" at bounding box center [752, 292] width 9 height 9
click at [814, 290] on input "2" at bounding box center [819, 293] width 30 height 18
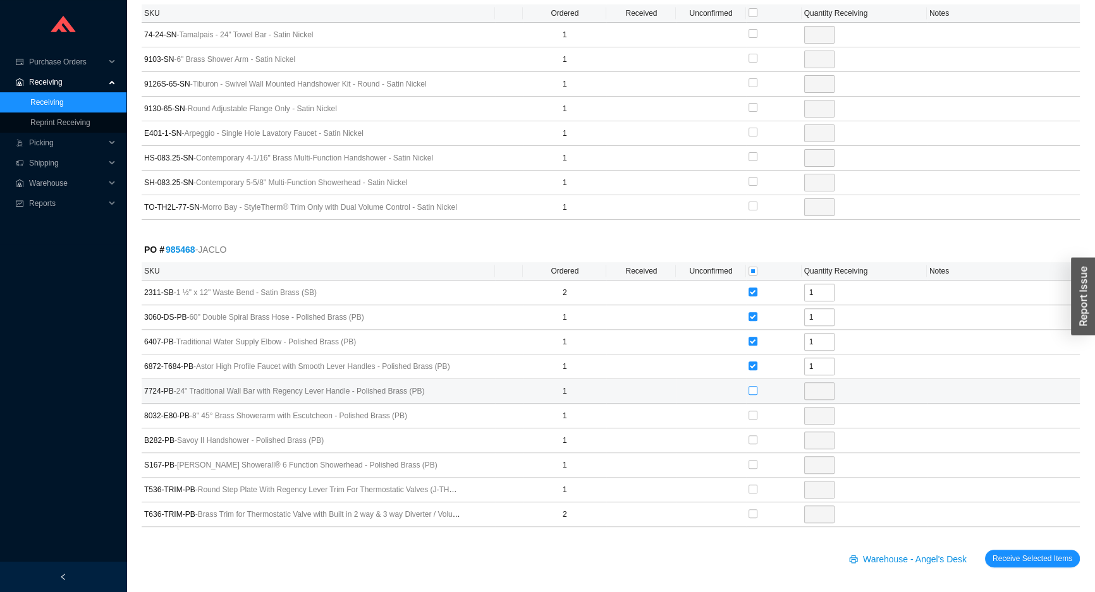
click at [752, 389] on input "checkbox" at bounding box center [752, 390] width 9 height 9
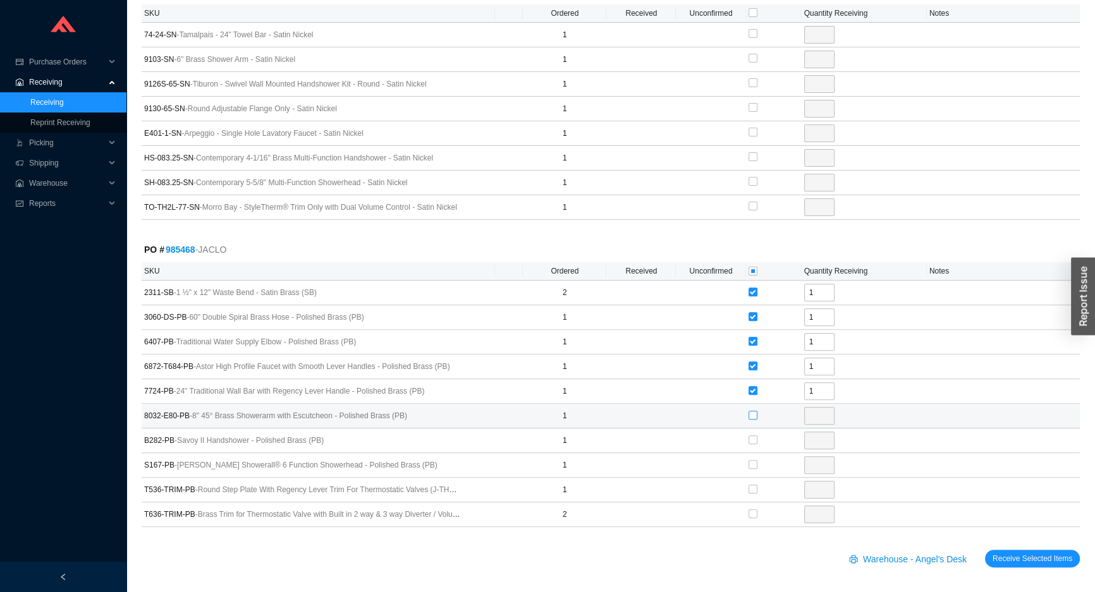
click at [754, 412] on input "checkbox" at bounding box center [752, 415] width 9 height 9
click at [752, 463] on input "checkbox" at bounding box center [752, 464] width 9 height 9
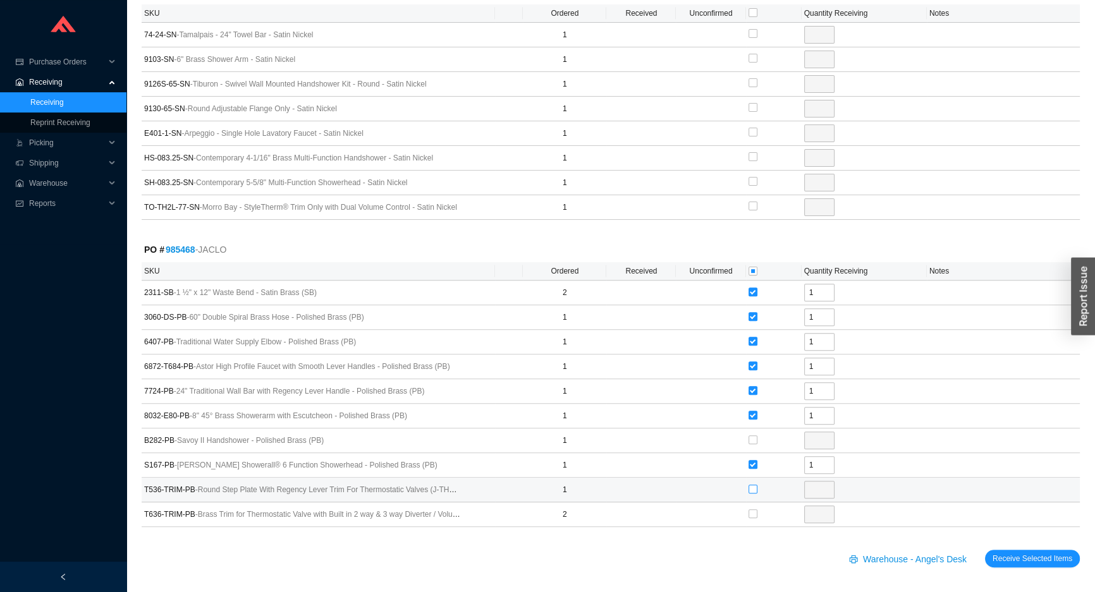
click at [751, 487] on input "checkbox" at bounding box center [752, 489] width 9 height 9
click at [750, 512] on input "checkbox" at bounding box center [752, 514] width 9 height 9
click at [994, 551] on button "Receive Selected Items" at bounding box center [1032, 559] width 95 height 18
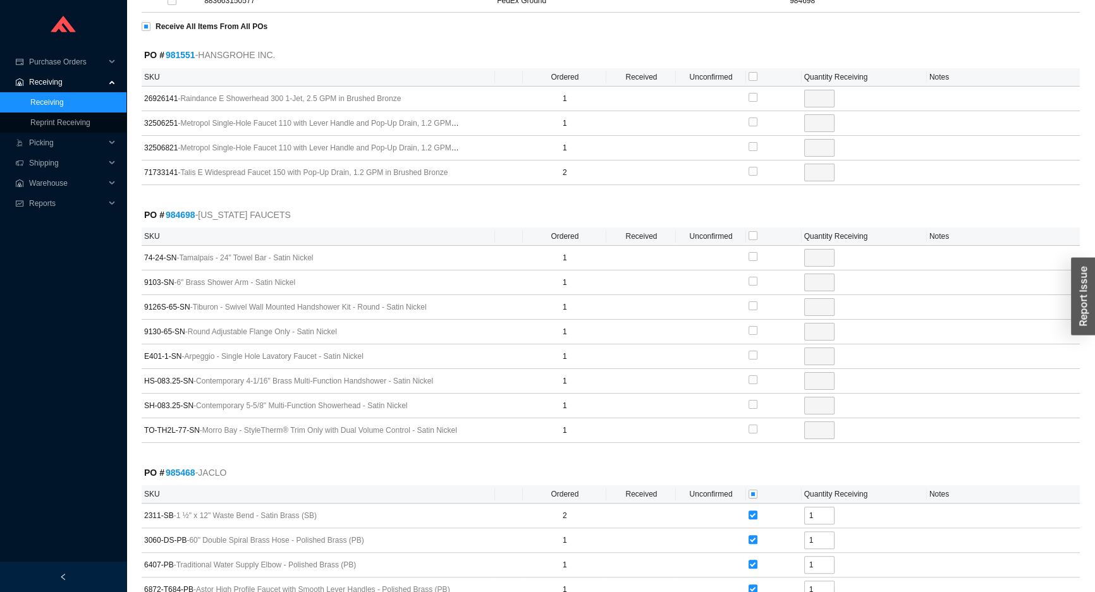
scroll to position [247, 0]
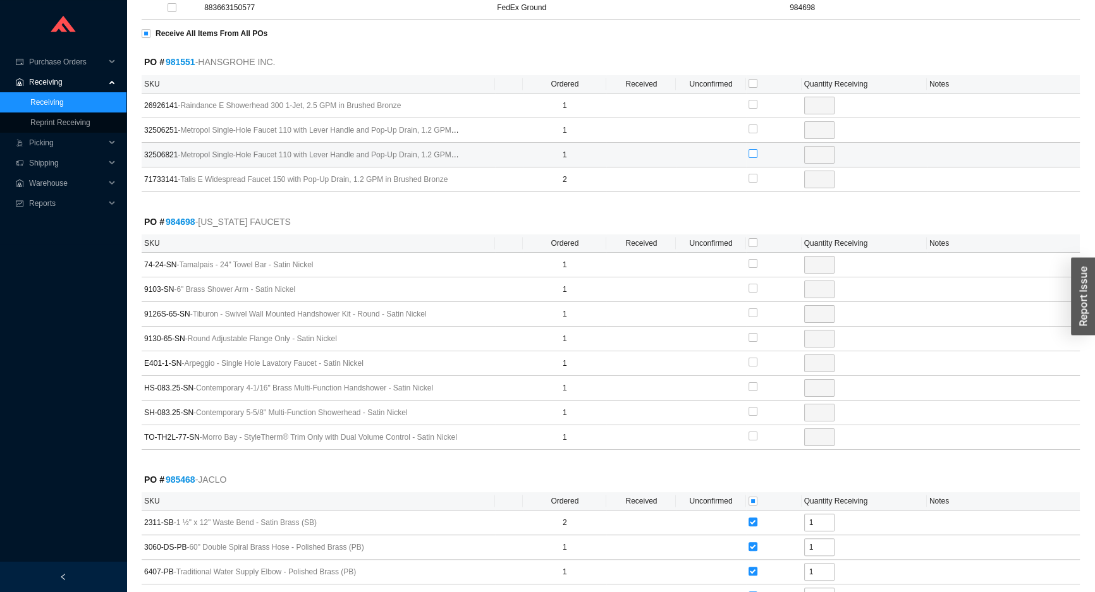
click at [749, 149] on input "checkbox" at bounding box center [752, 153] width 9 height 9
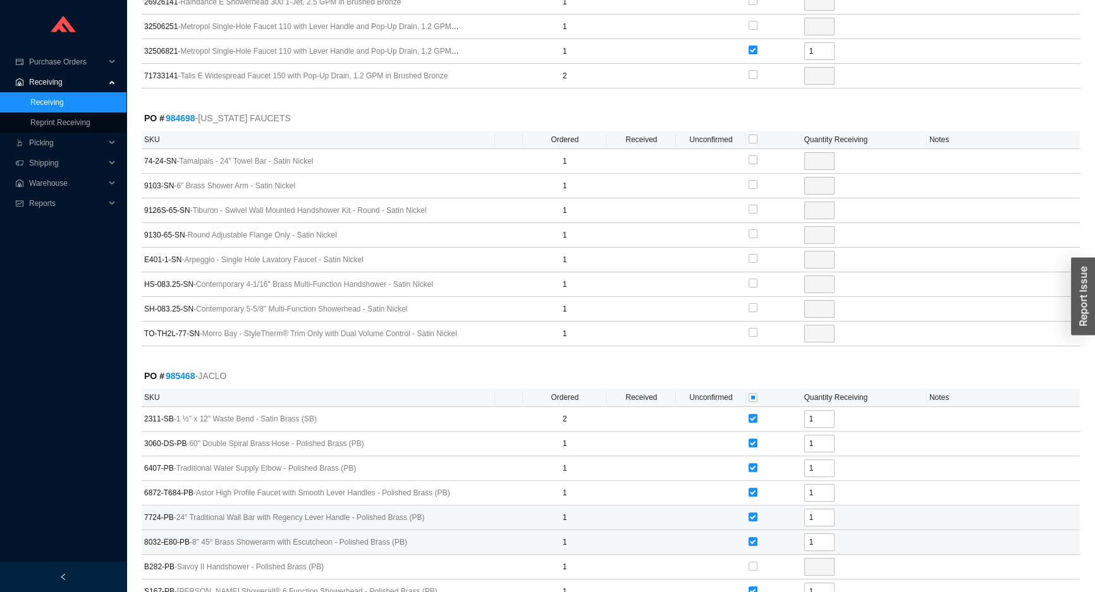
scroll to position [477, 0]
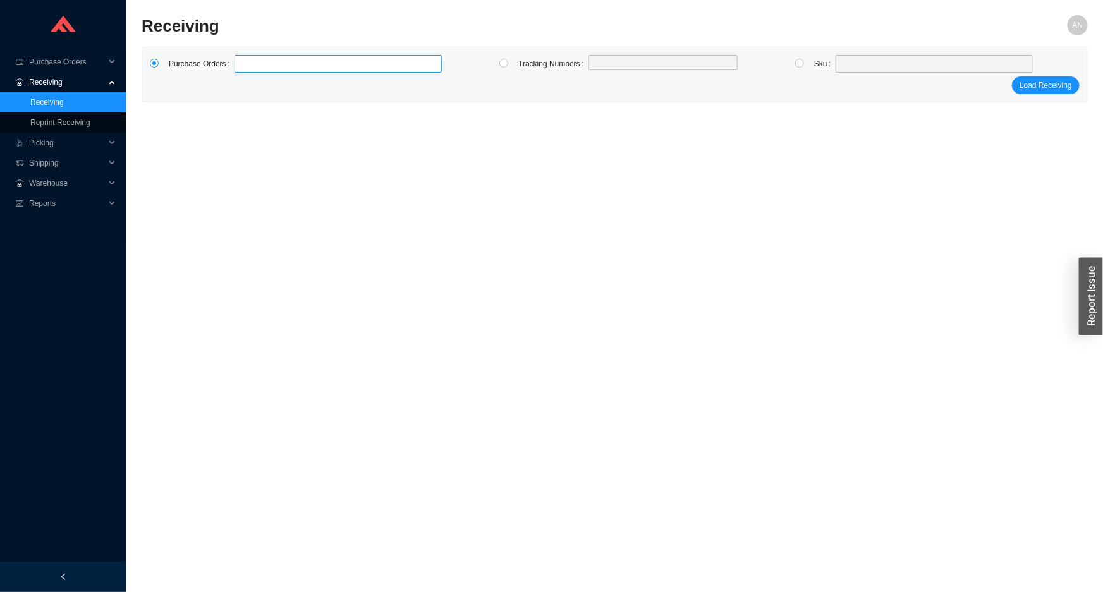
click at [266, 64] on label at bounding box center [338, 64] width 207 height 18
click at [245, 64] on input at bounding box center [240, 64] width 9 height 14
click button "Load Receiving" at bounding box center [1046, 85] width 68 height 18
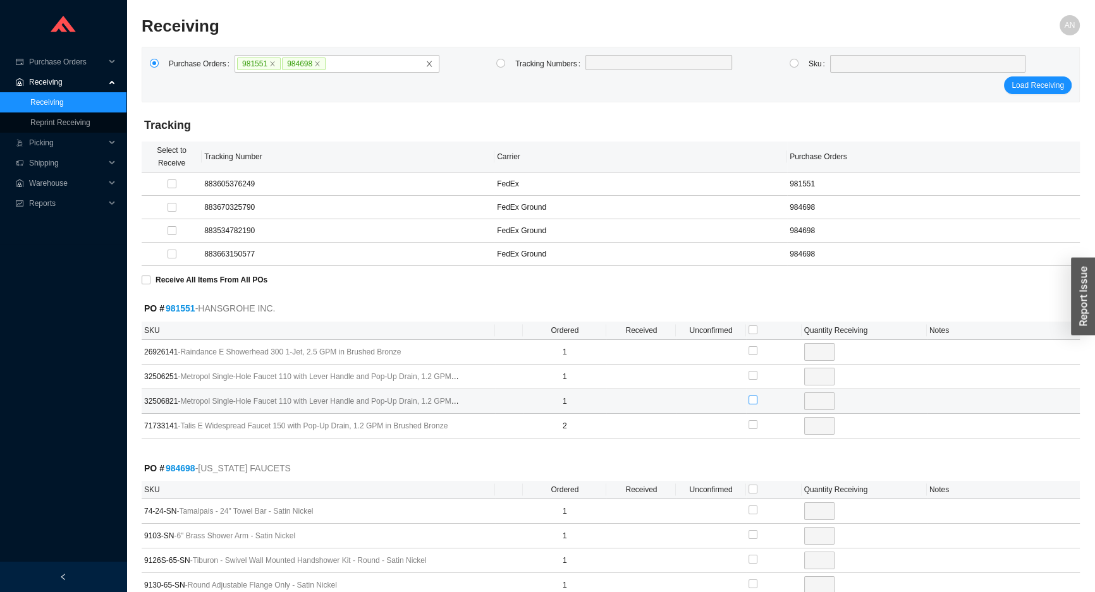
click at [752, 399] on input "checkbox" at bounding box center [752, 400] width 9 height 9
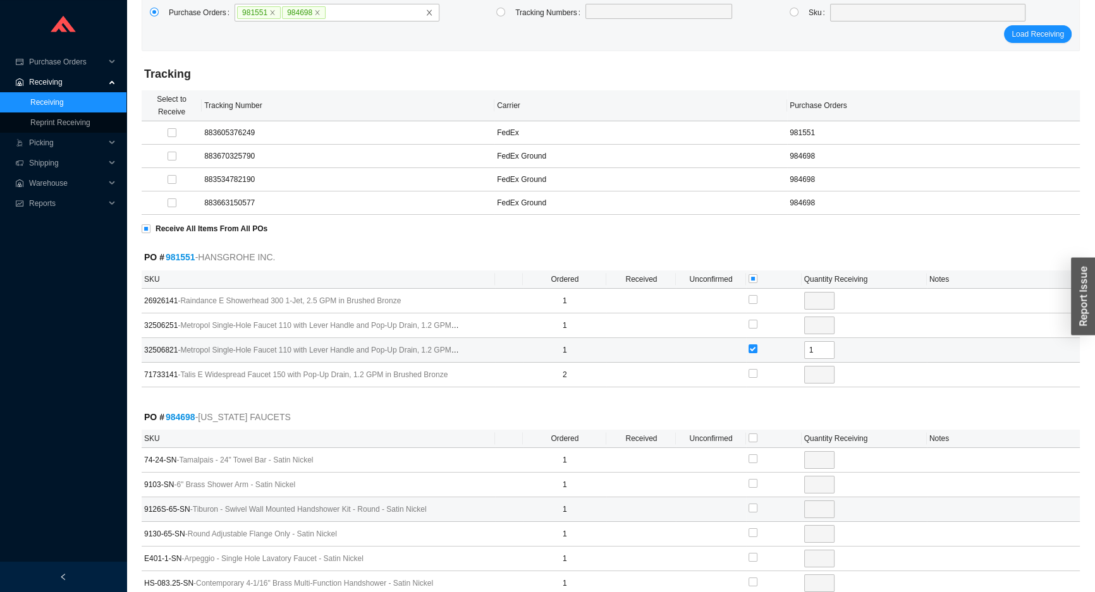
scroll to position [171, 0]
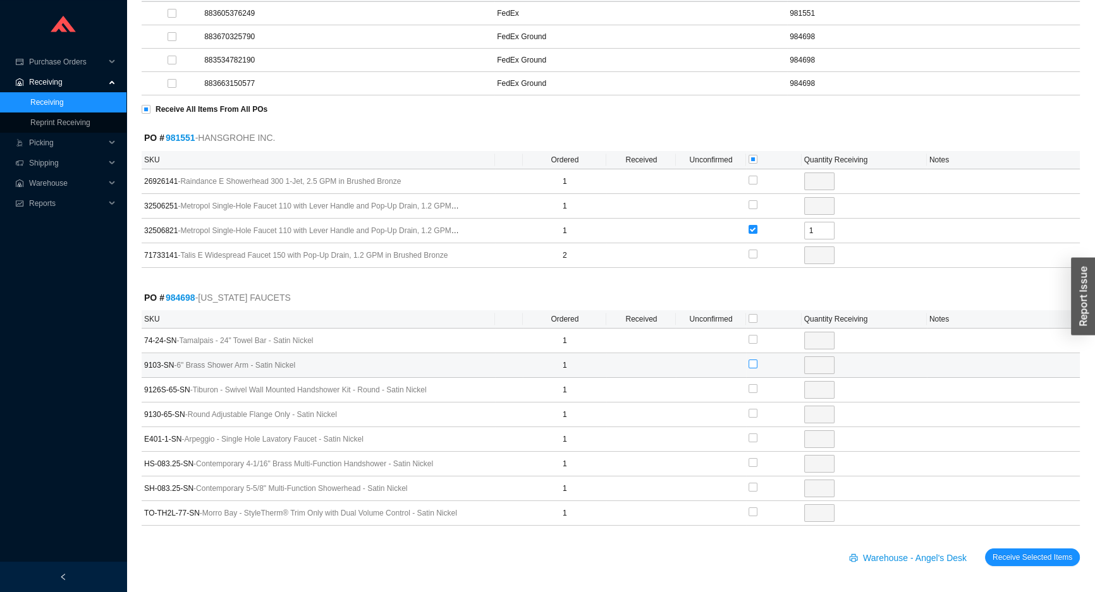
click at [748, 363] on input "checkbox" at bounding box center [752, 364] width 9 height 9
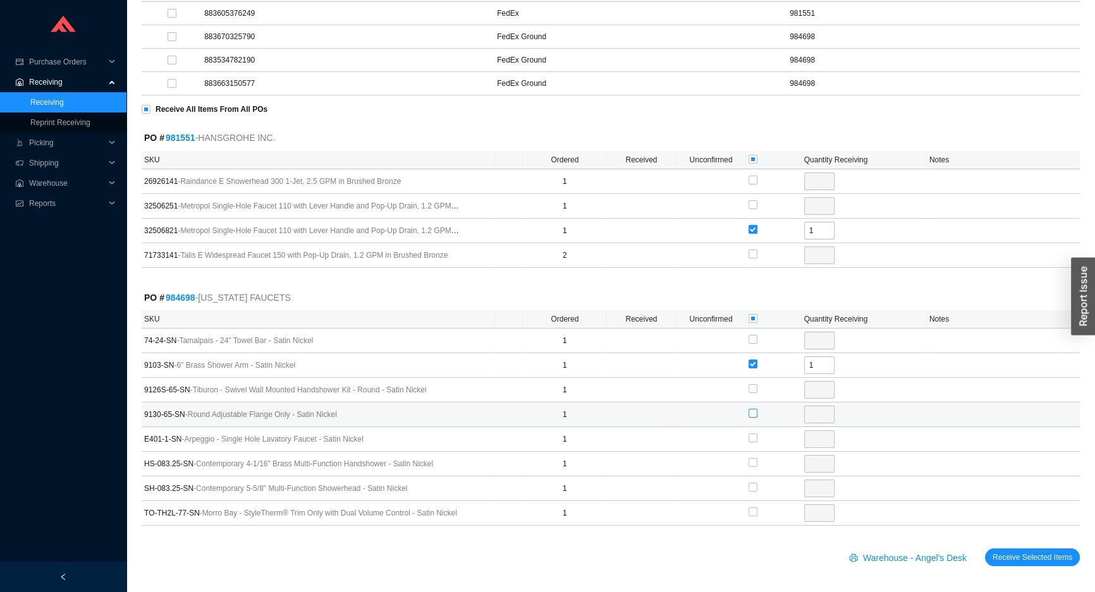
click at [749, 408] on label at bounding box center [752, 414] width 9 height 13
click at [749, 409] on input "checkbox" at bounding box center [752, 413] width 9 height 9
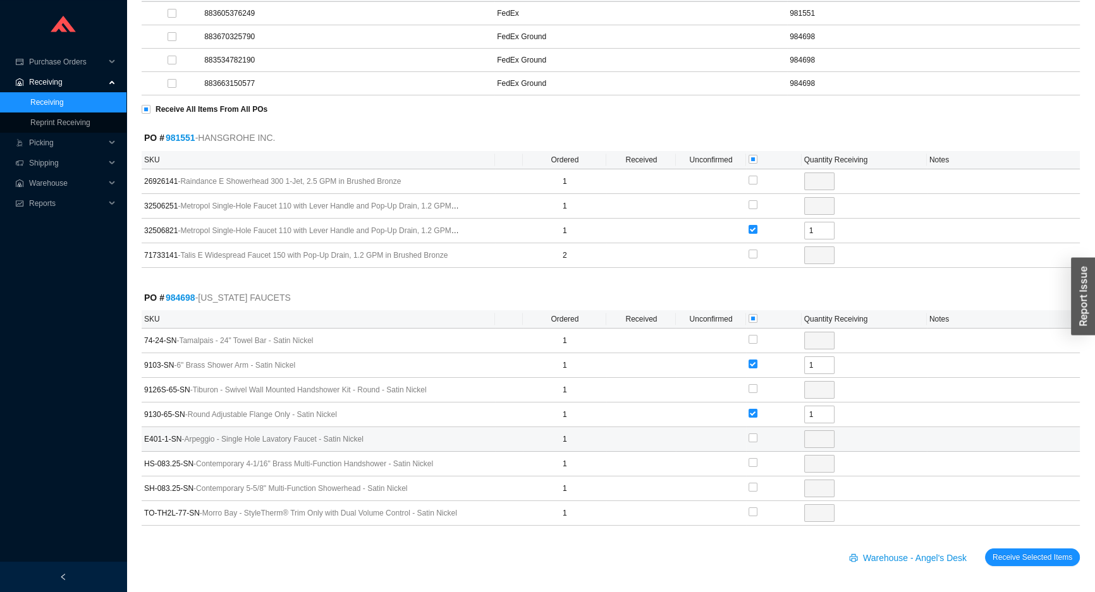
click at [751, 444] on div at bounding box center [752, 439] width 9 height 18
click at [754, 437] on input "checkbox" at bounding box center [752, 438] width 9 height 9
click at [753, 461] on input "checkbox" at bounding box center [752, 462] width 9 height 9
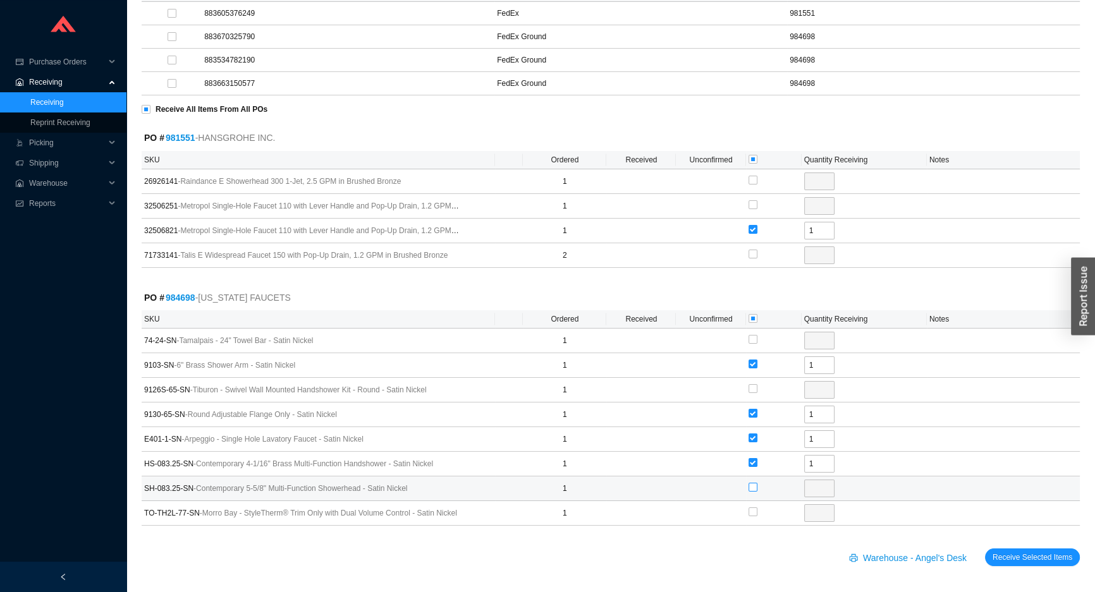
click at [752, 484] on input "checkbox" at bounding box center [752, 487] width 9 height 9
click at [752, 513] on input "checkbox" at bounding box center [752, 512] width 9 height 9
click at [999, 556] on span "Receive Selected Items" at bounding box center [1032, 557] width 80 height 13
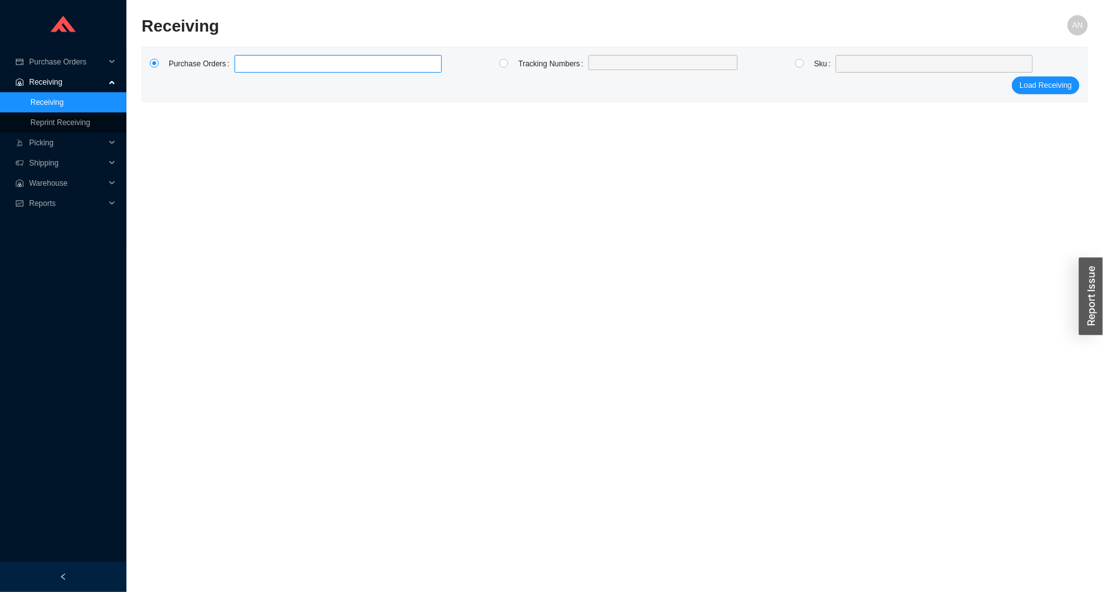
click at [264, 65] on label at bounding box center [338, 64] width 207 height 18
click at [245, 65] on input at bounding box center [240, 64] width 9 height 14
click button "Load Receiving" at bounding box center [1046, 85] width 68 height 18
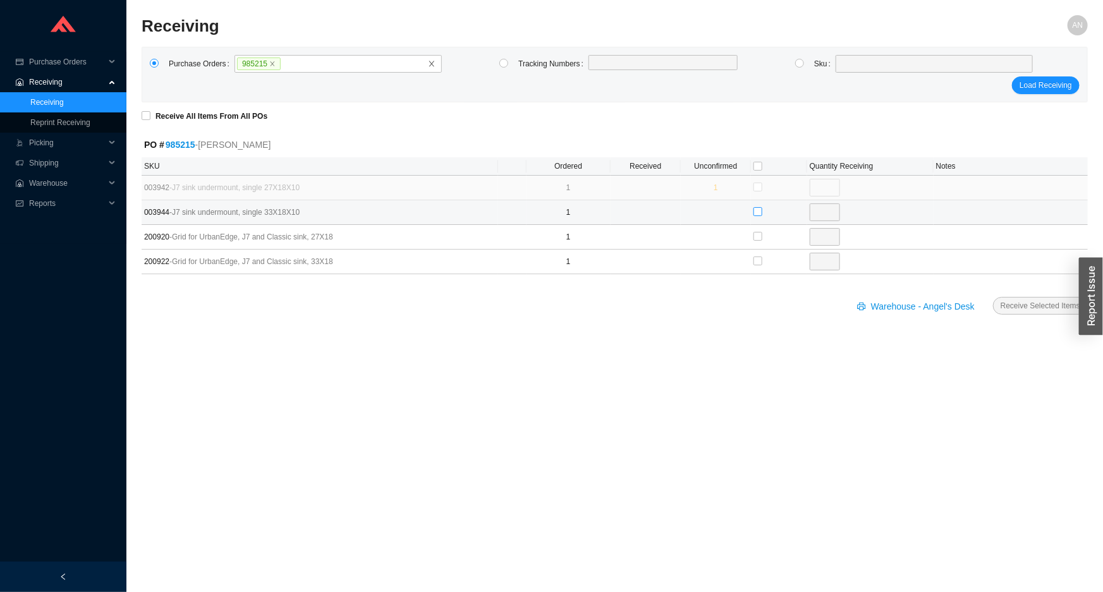
drag, startPoint x: 756, startPoint y: 211, endPoint x: 779, endPoint y: 219, distance: 24.8
click at [764, 212] on div at bounding box center [779, 212] width 51 height 19
click at [760, 209] on input "checkbox" at bounding box center [758, 211] width 9 height 9
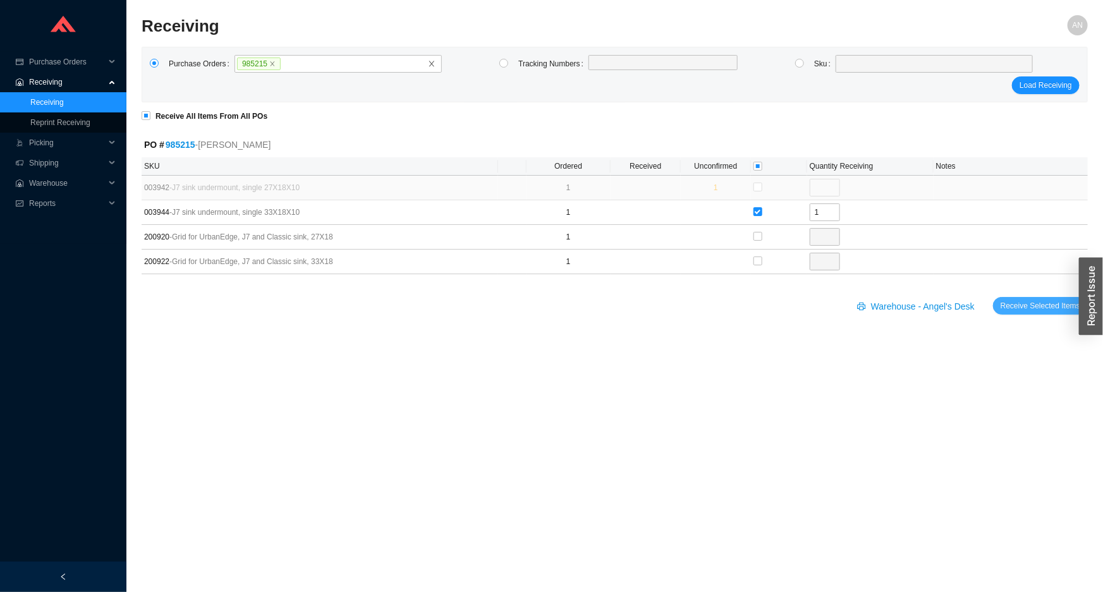
click at [1018, 312] on button "Receive Selected Items" at bounding box center [1040, 306] width 95 height 18
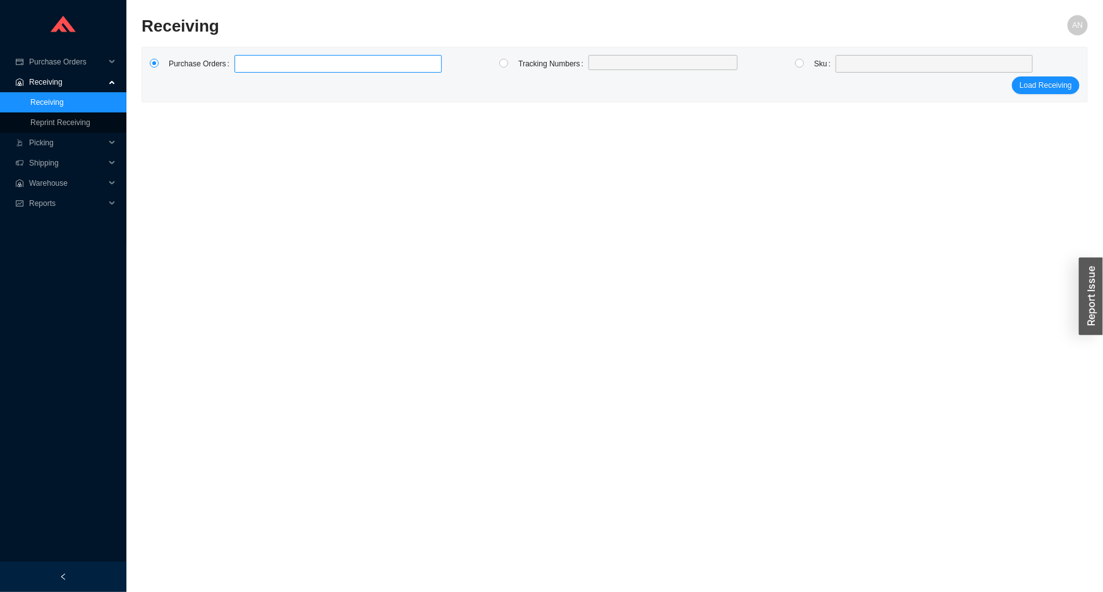
click at [255, 63] on label at bounding box center [338, 64] width 207 height 18
click at [245, 63] on input at bounding box center [240, 64] width 9 height 14
click button "Load Receiving" at bounding box center [1046, 85] width 68 height 18
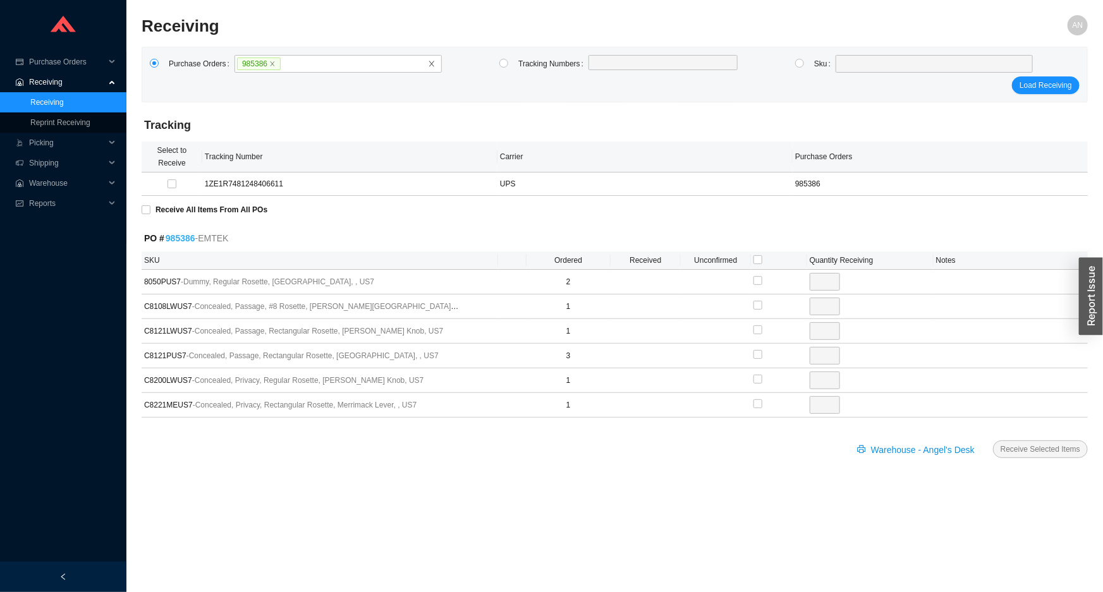
drag, startPoint x: 171, startPoint y: 228, endPoint x: 179, endPoint y: 240, distance: 14.7
click at [173, 231] on form "Tracking Select to Receive Tracking Number Carrier Purchase Orders 1ZE1R7481248…" at bounding box center [615, 291] width 946 height 365
click at [179, 241] on link "985386" at bounding box center [181, 238] width 30 height 10
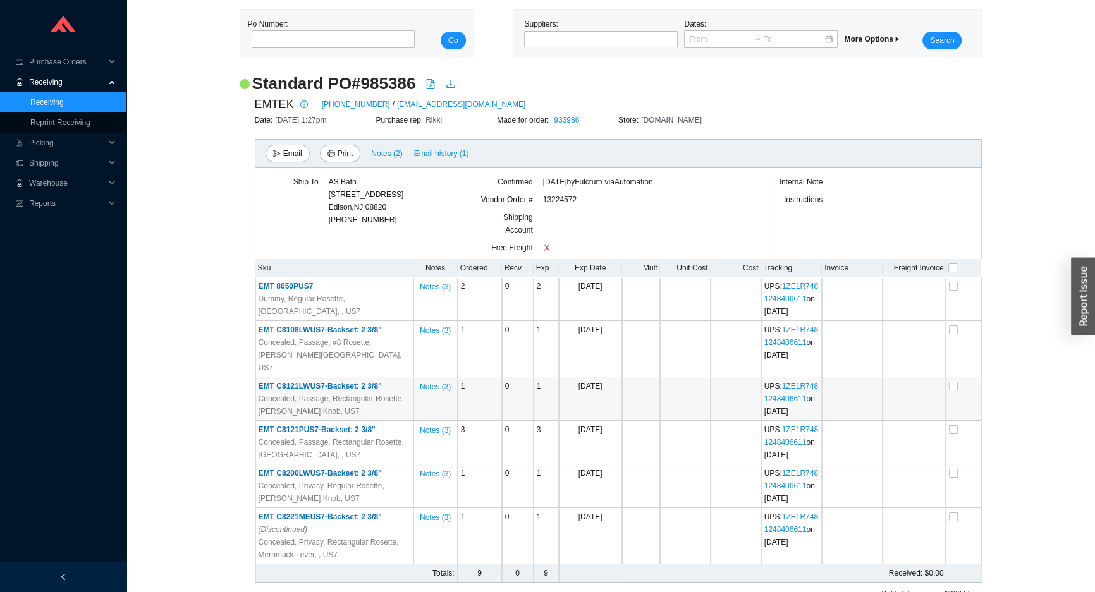
scroll to position [57, 0]
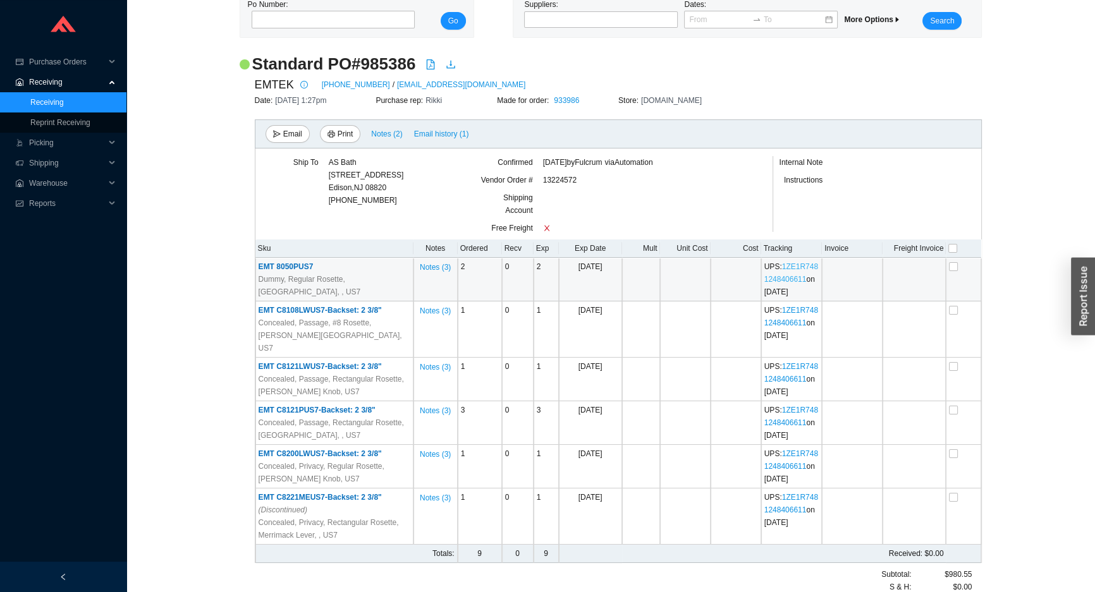
click at [790, 274] on link "1ZE1R7481248406611" at bounding box center [791, 272] width 54 height 21
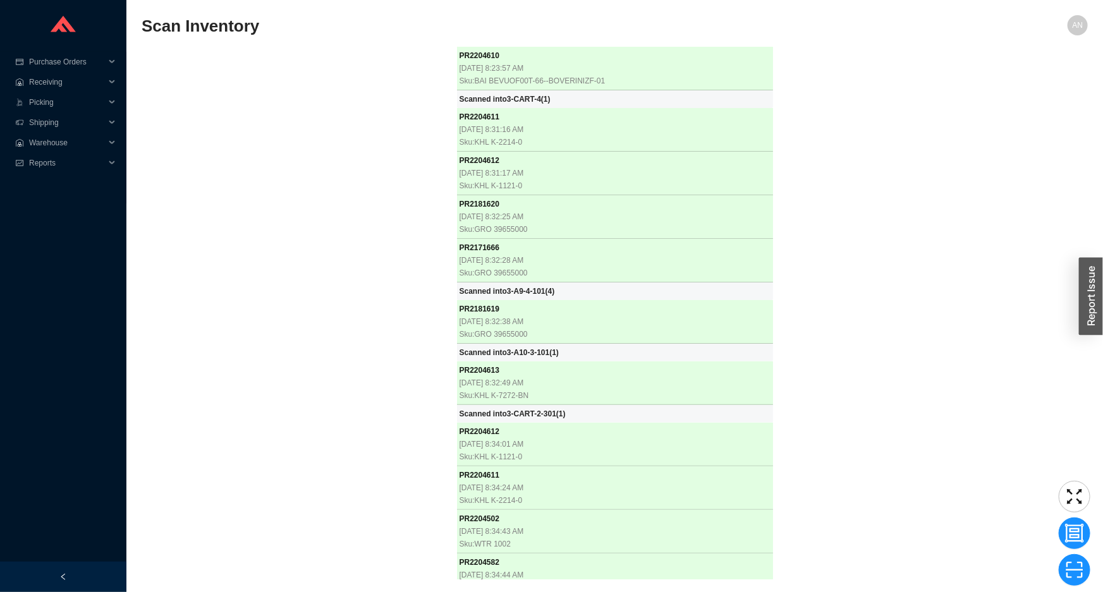
scroll to position [24568, 0]
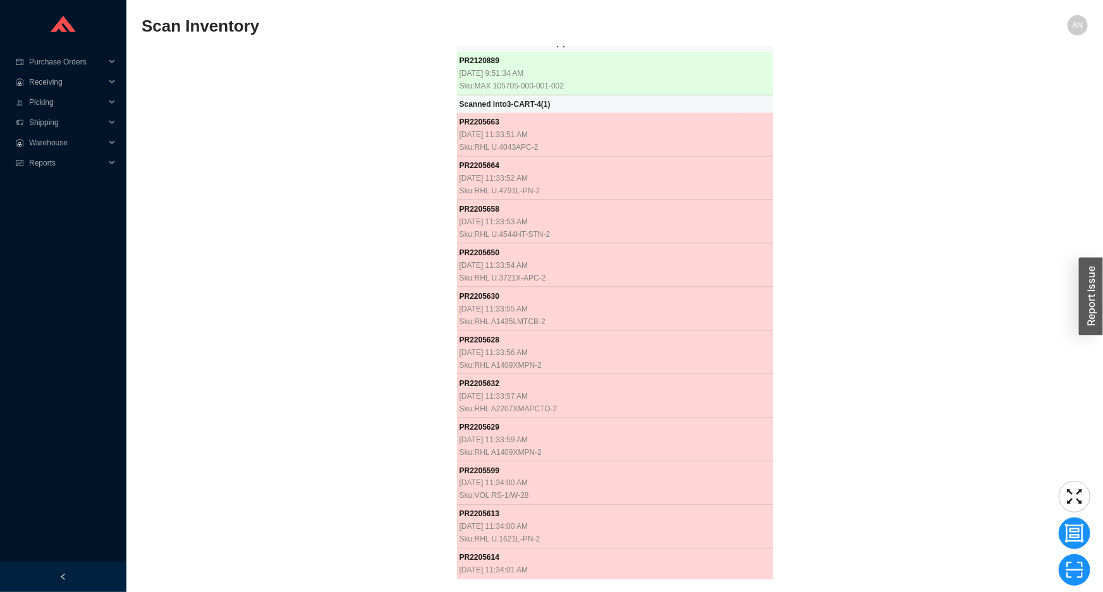
scroll to position [25108, 0]
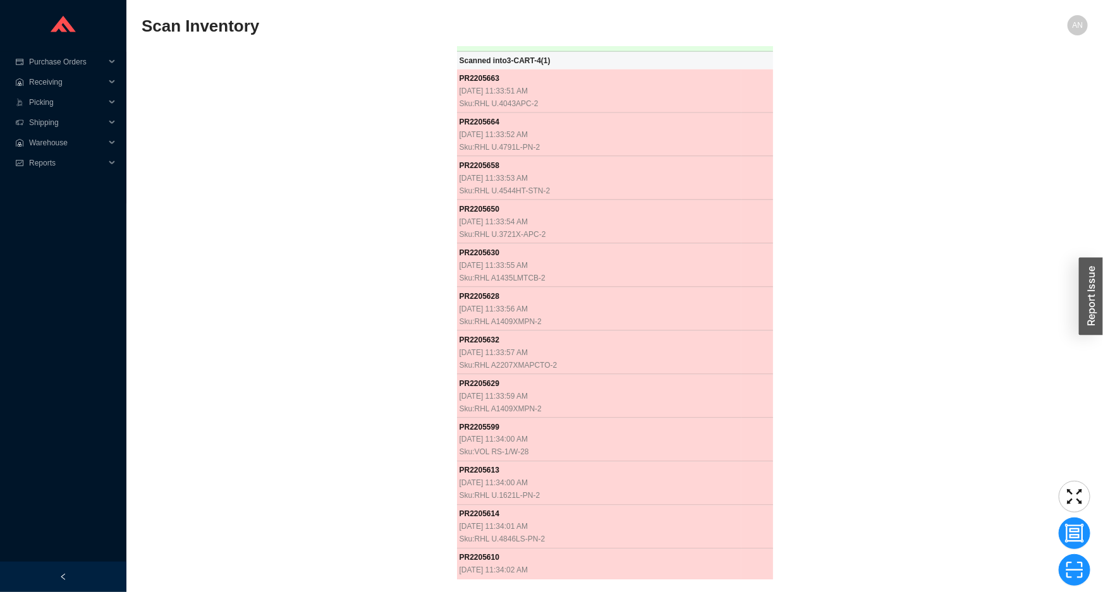
drag, startPoint x: 180, startPoint y: 346, endPoint x: 204, endPoint y: 338, distance: 24.8
click at [189, 341] on div "PR 2204610 [DATE] 8:23:57 AM Sku: BAI BEVUOF00T-66--BOVERINIZF-01 Scanned into …" at bounding box center [615, 313] width 946 height 533
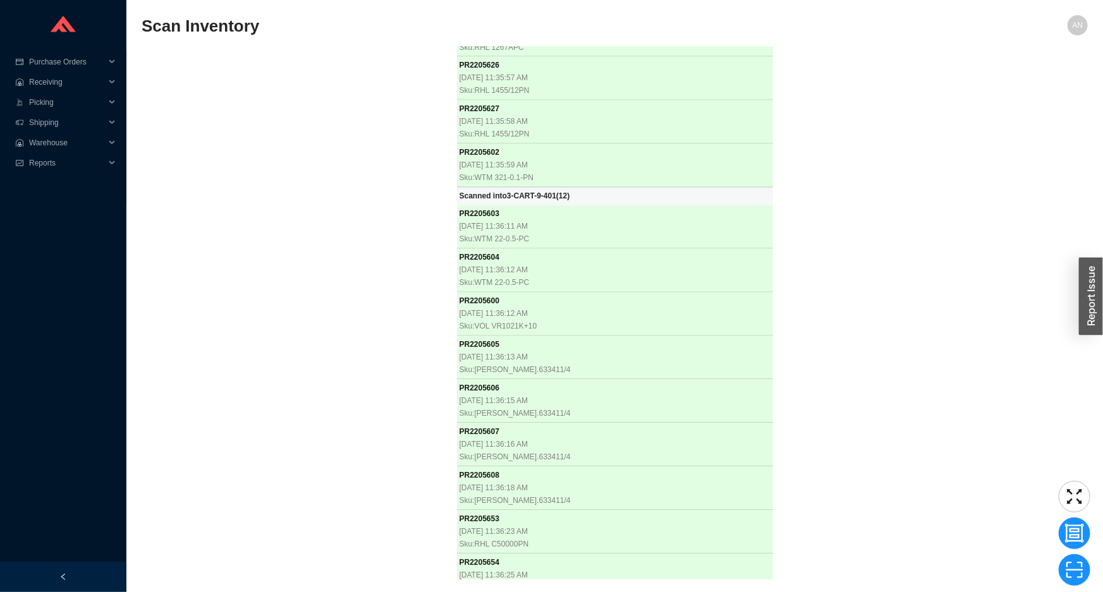
scroll to position [27922, 0]
